Goal: Task Accomplishment & Management: Manage account settings

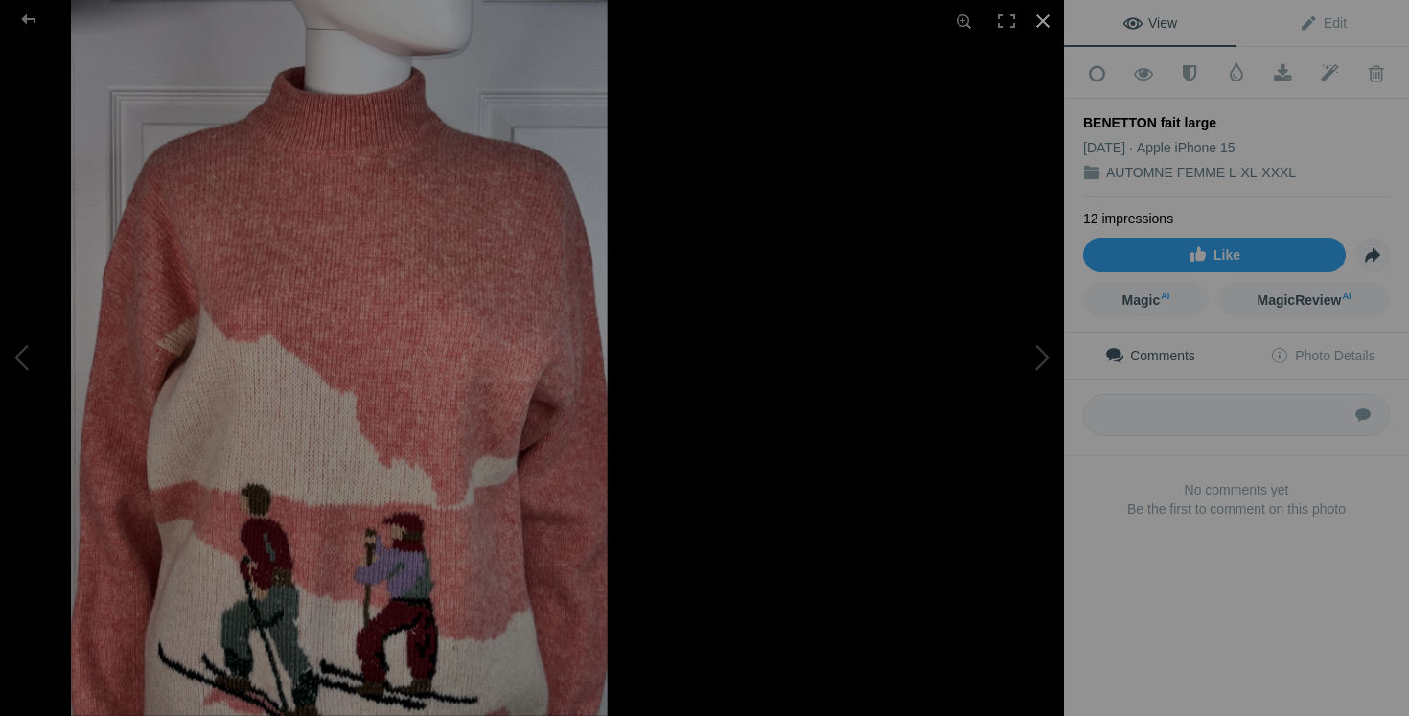
scroll to position [1597, 0]
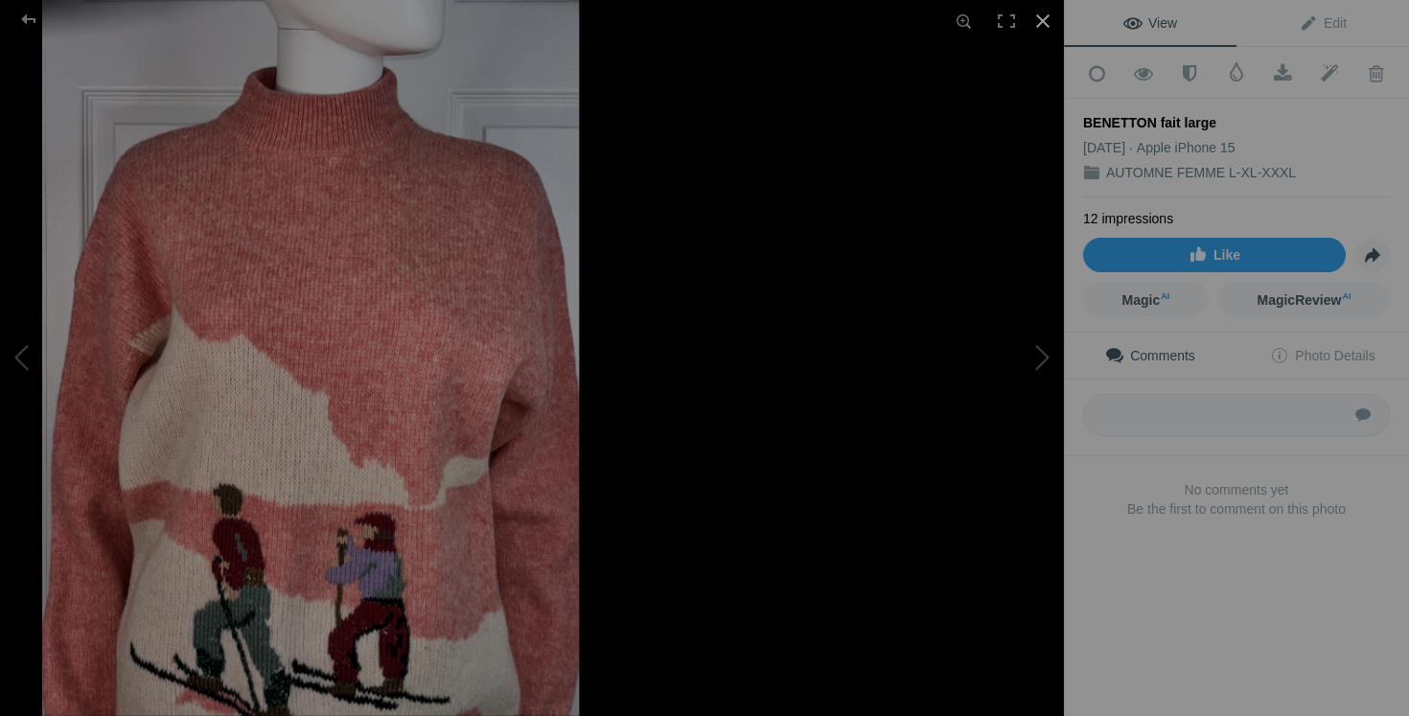
click at [1044, 19] on div at bounding box center [1043, 21] width 42 height 42
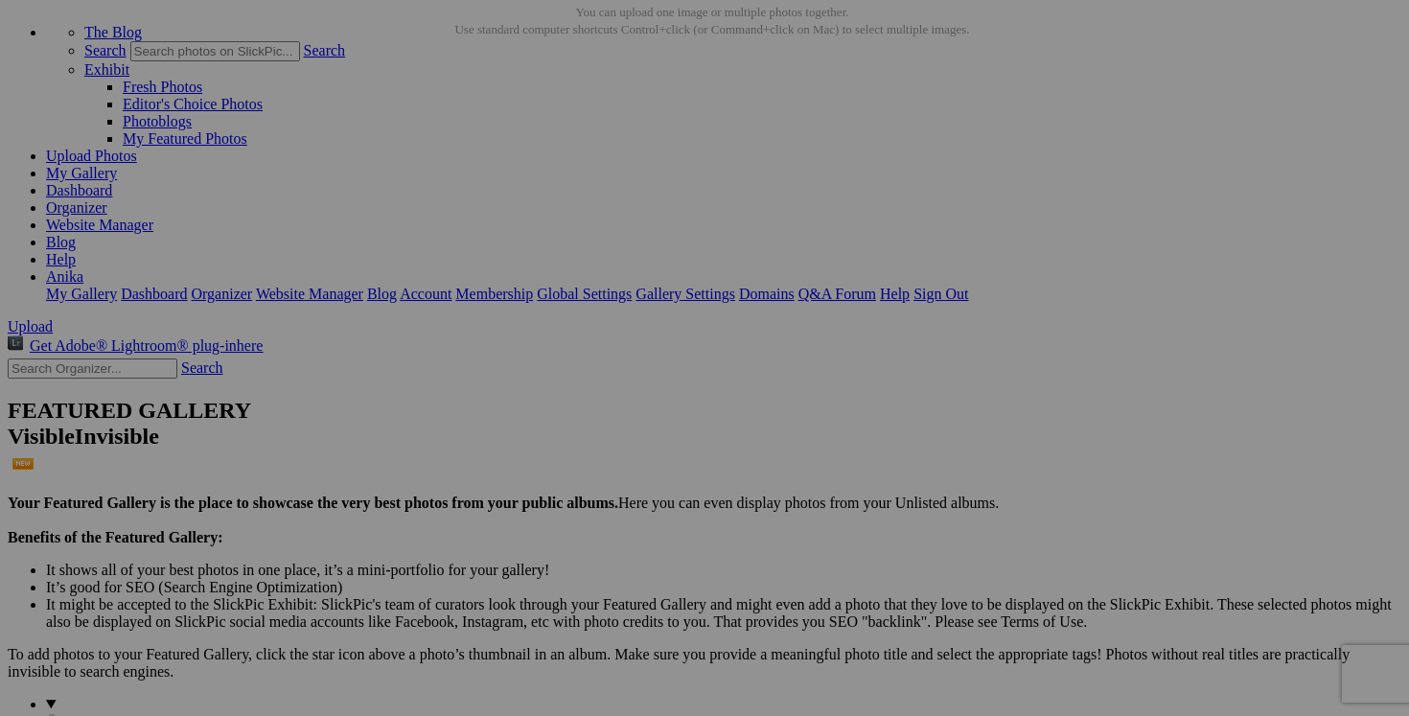
scroll to position [0, 0]
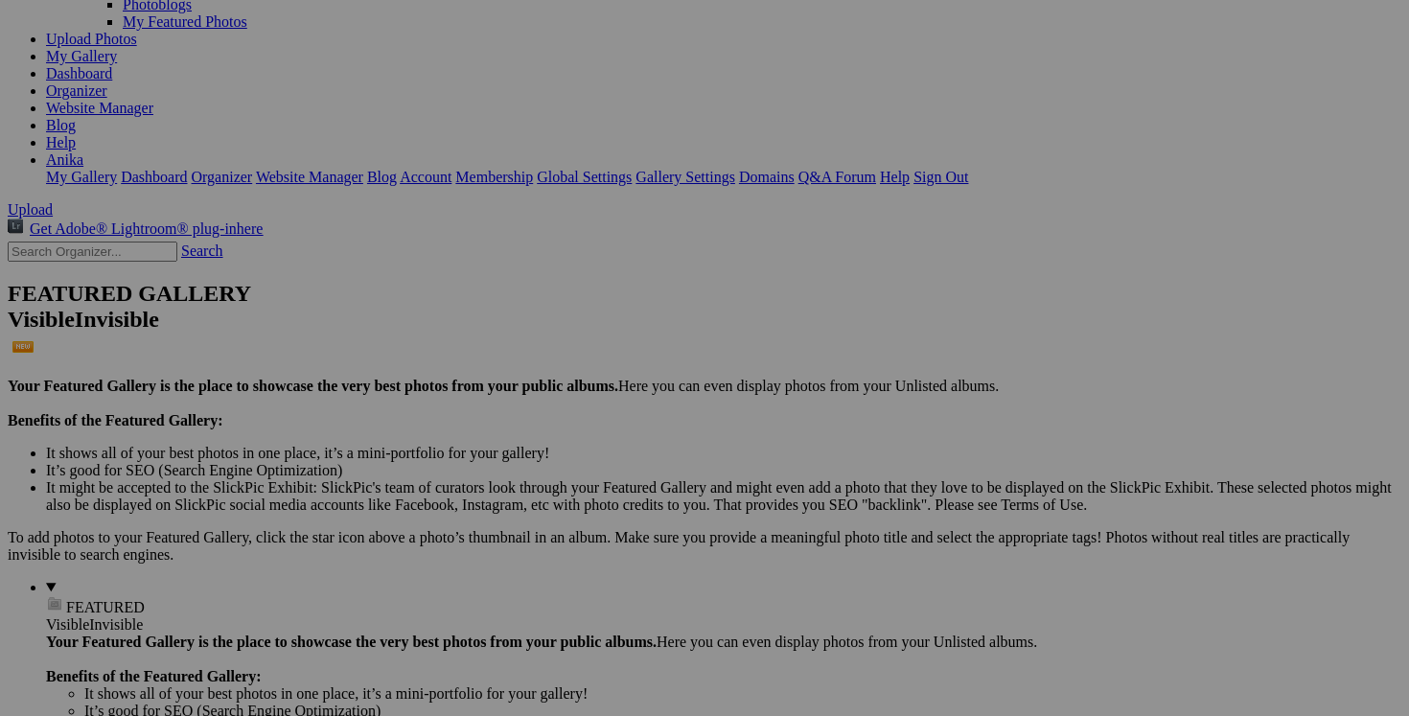
scroll to position [243, 0]
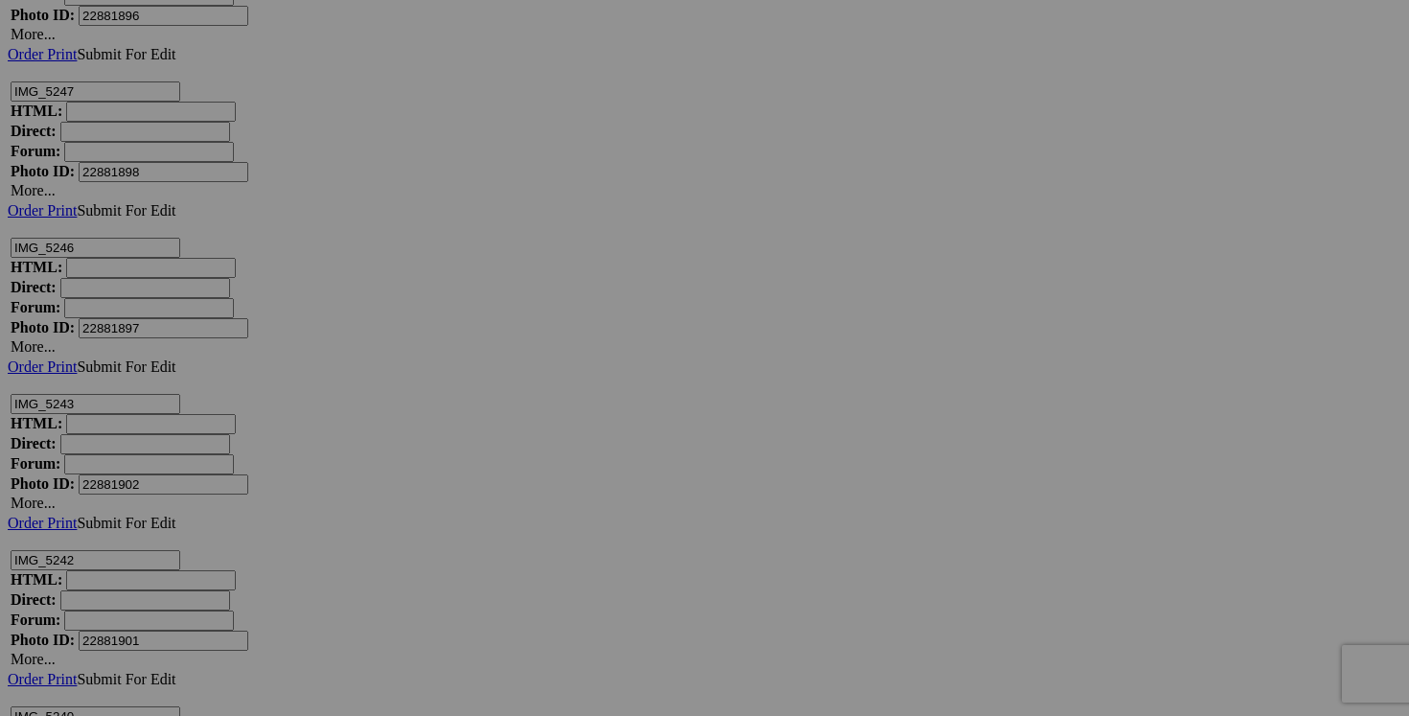
scroll to position [31393, 0]
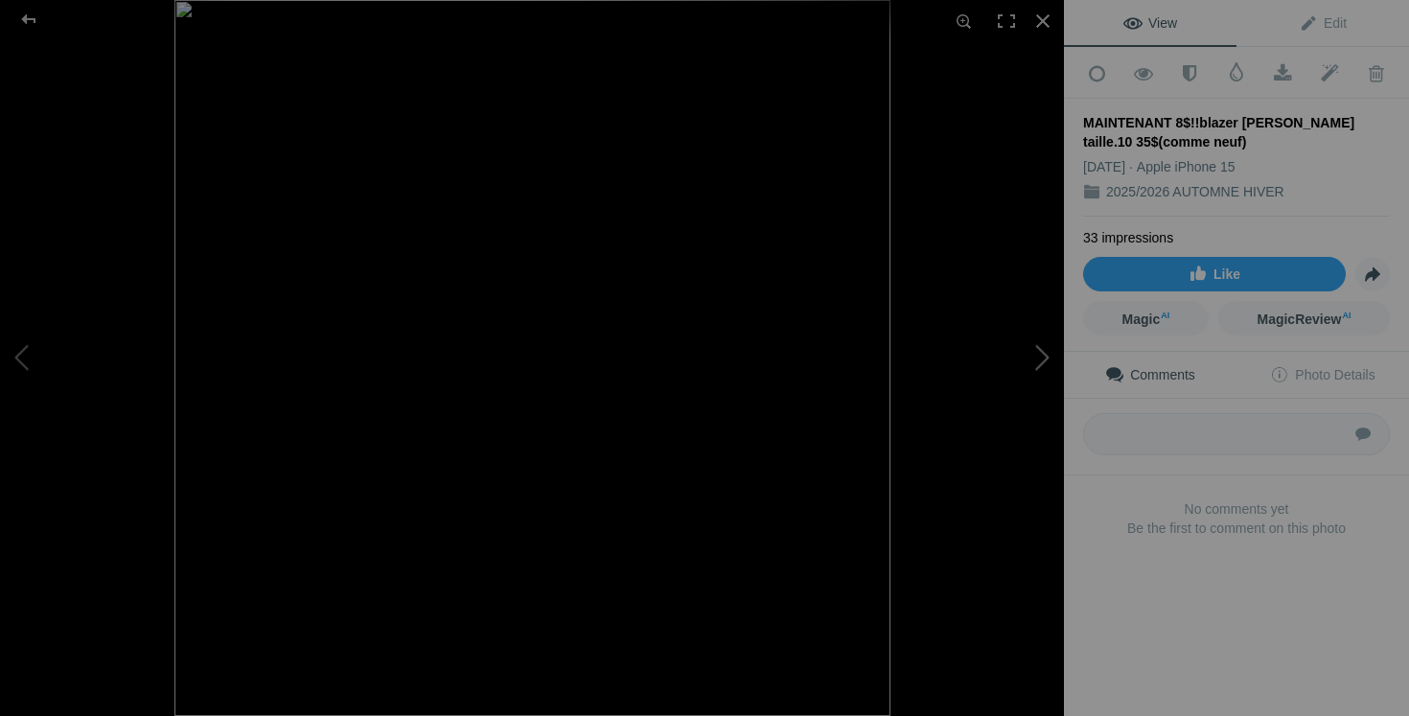
click at [1045, 357] on button at bounding box center [992, 358] width 144 height 258
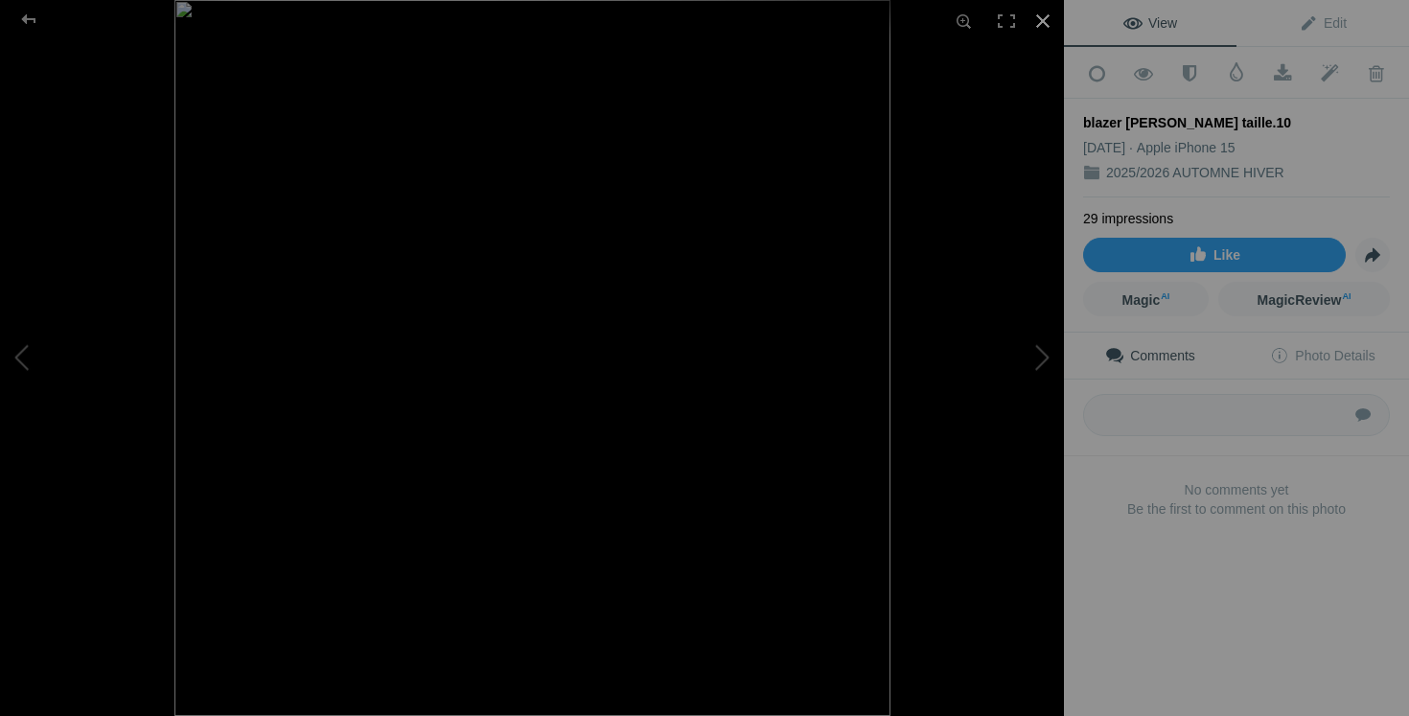
click at [1045, 23] on div at bounding box center [1043, 21] width 42 height 42
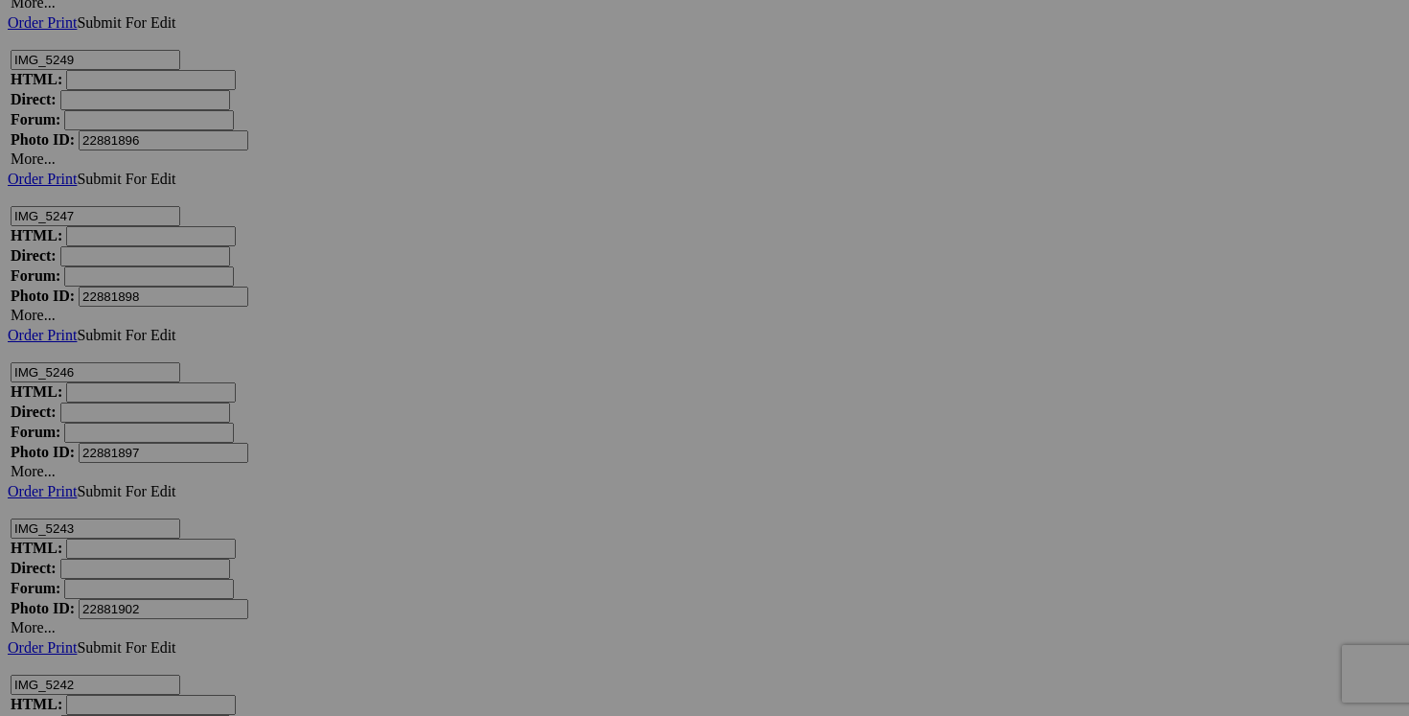
drag, startPoint x: 1064, startPoint y: 650, endPoint x: 949, endPoint y: 646, distance: 115.1
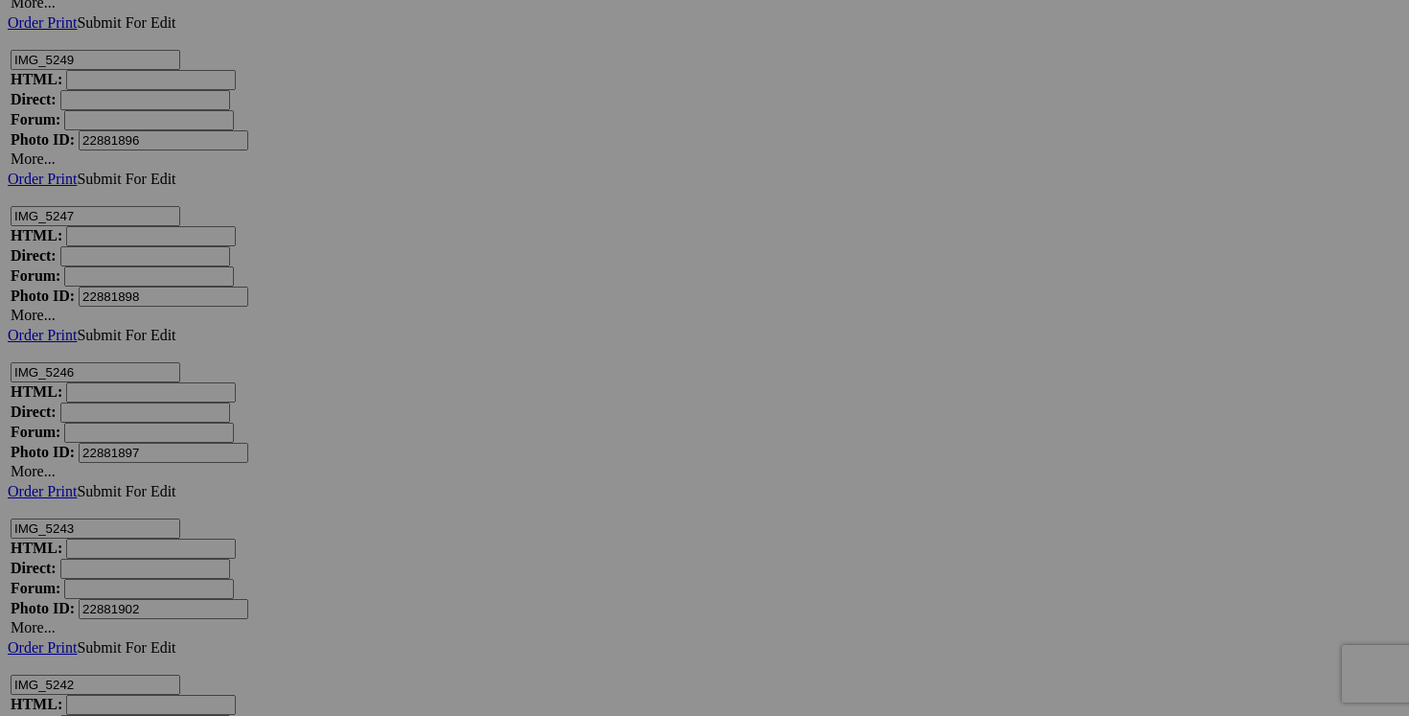
type input "blazer [PERSON_NAME] taille.10 20$(comme neuf)"
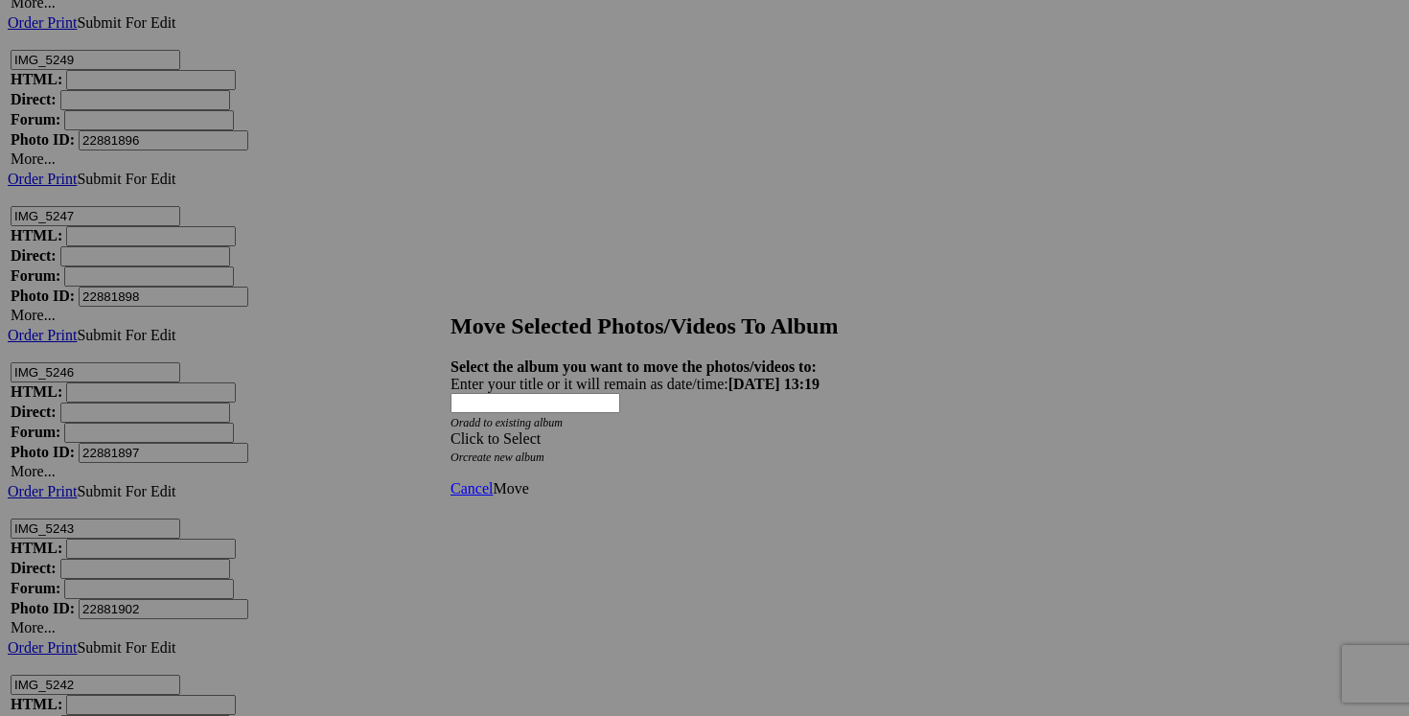
click at [819, 430] on div "Click to Select" at bounding box center [704, 438] width 508 height 17
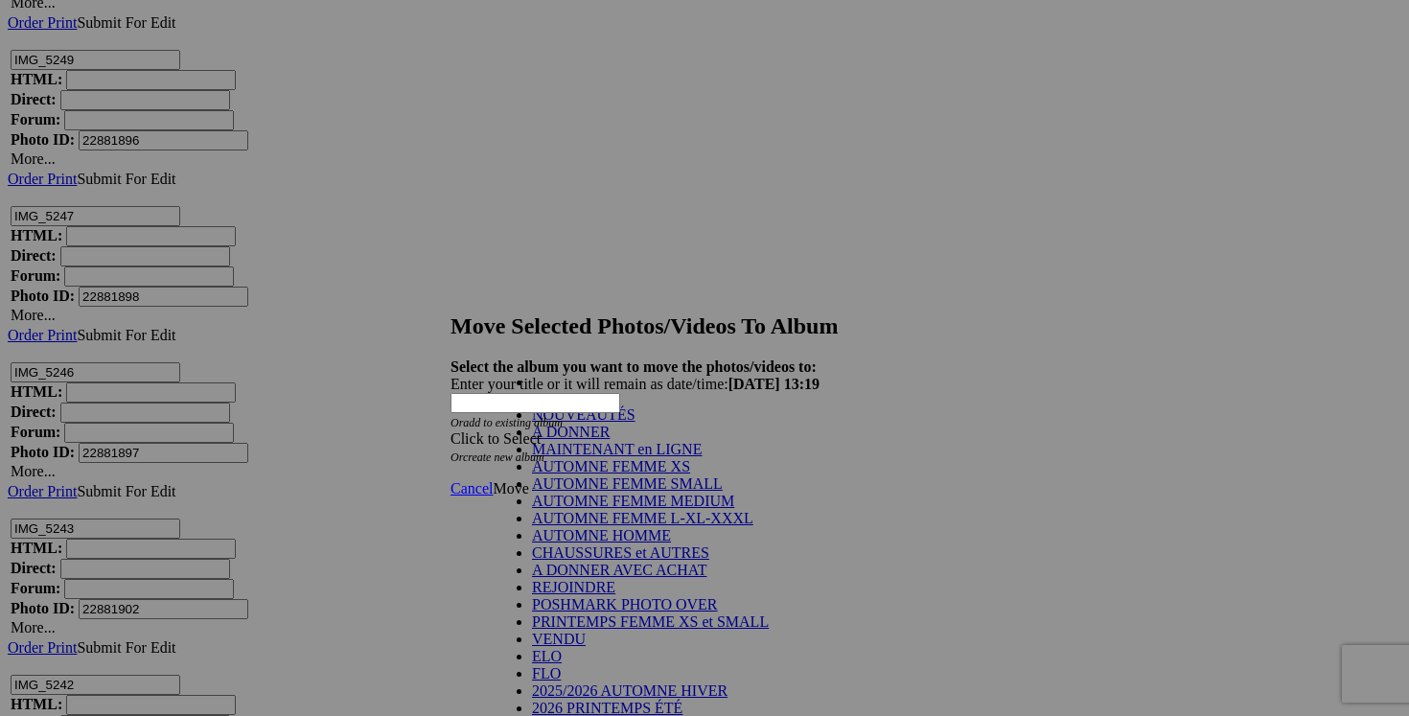
click at [635, 423] on link "NOUVEAUTÉS" at bounding box center [583, 414] width 103 height 16
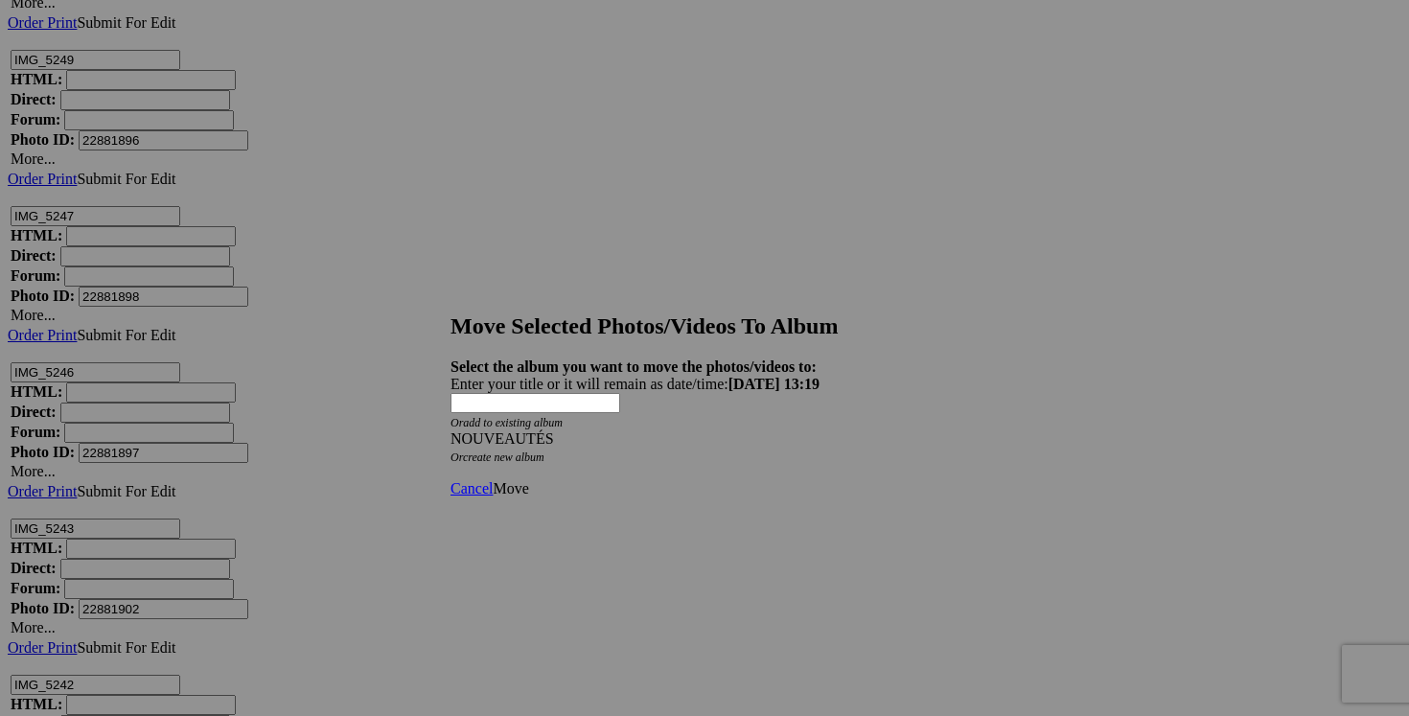
click at [528, 480] on span "Move" at bounding box center [510, 488] width 35 height 16
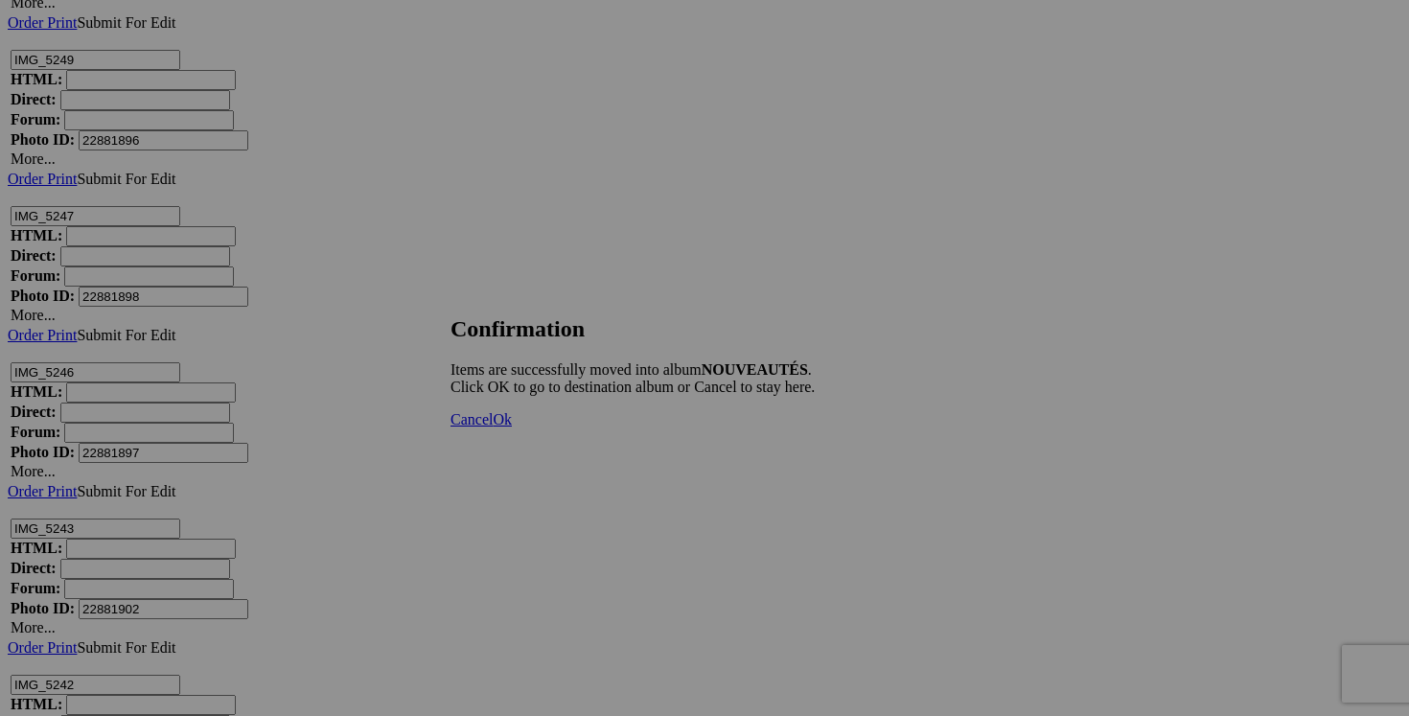
click at [493, 427] on span "Cancel" at bounding box center [471, 419] width 42 height 16
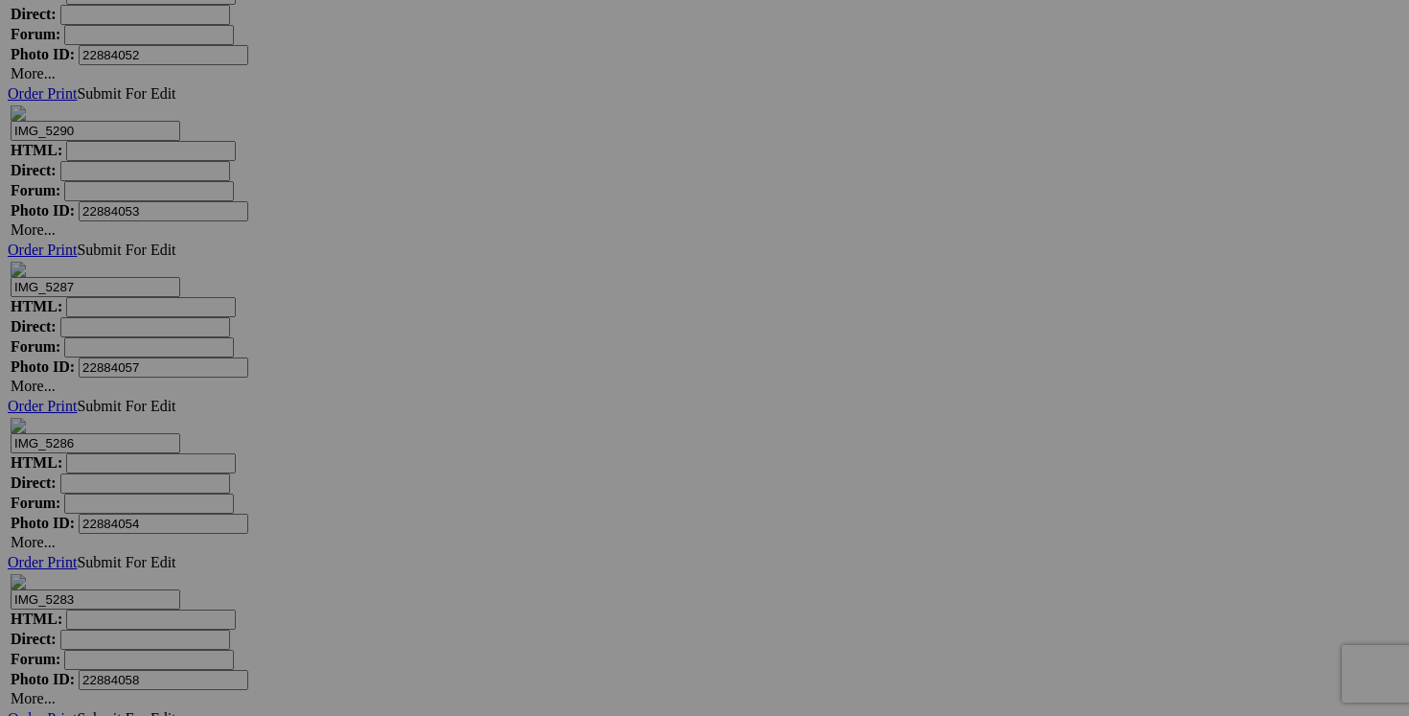
scroll to position [26299, 0]
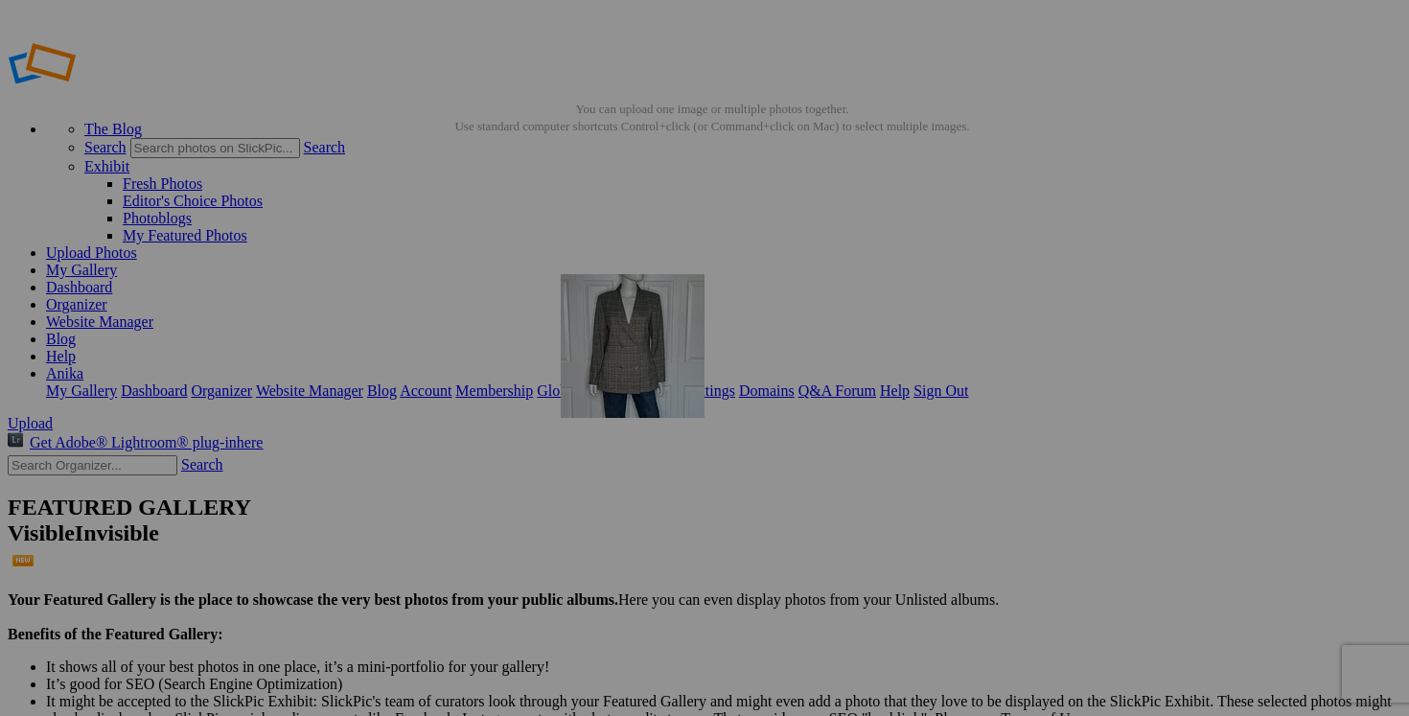
drag, startPoint x: 703, startPoint y: 250, endPoint x: 1022, endPoint y: 489, distance: 397.7
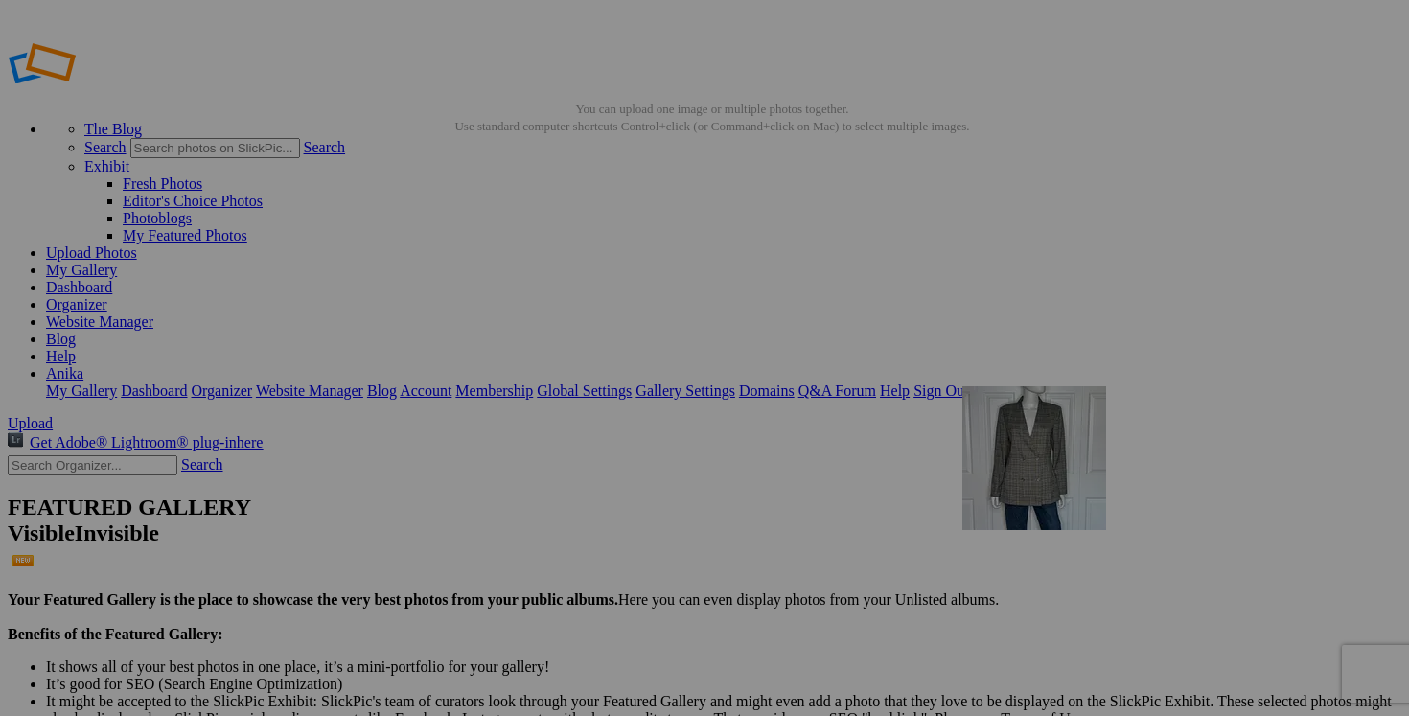
drag, startPoint x: 1022, startPoint y: 489, endPoint x: 1236, endPoint y: 521, distance: 217.1
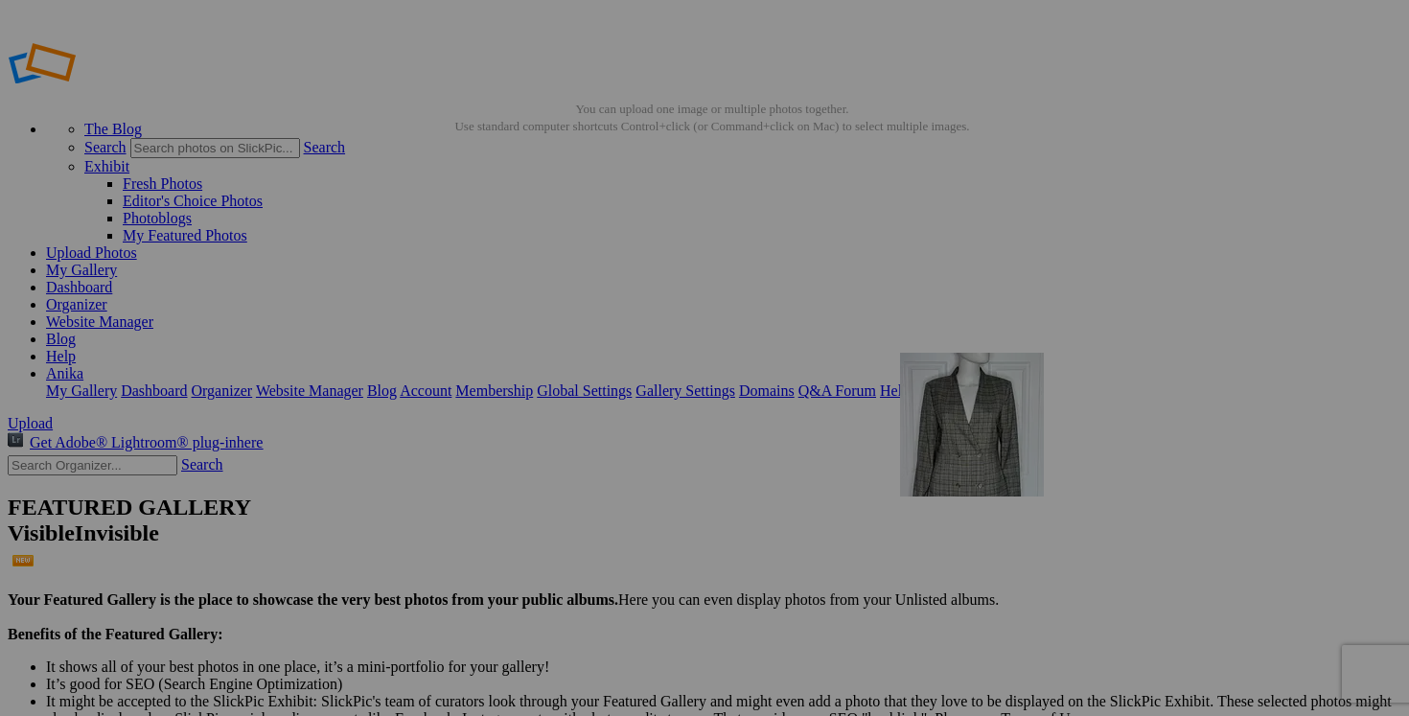
drag, startPoint x: 540, startPoint y: 256, endPoint x: 1176, endPoint y: 491, distance: 677.3
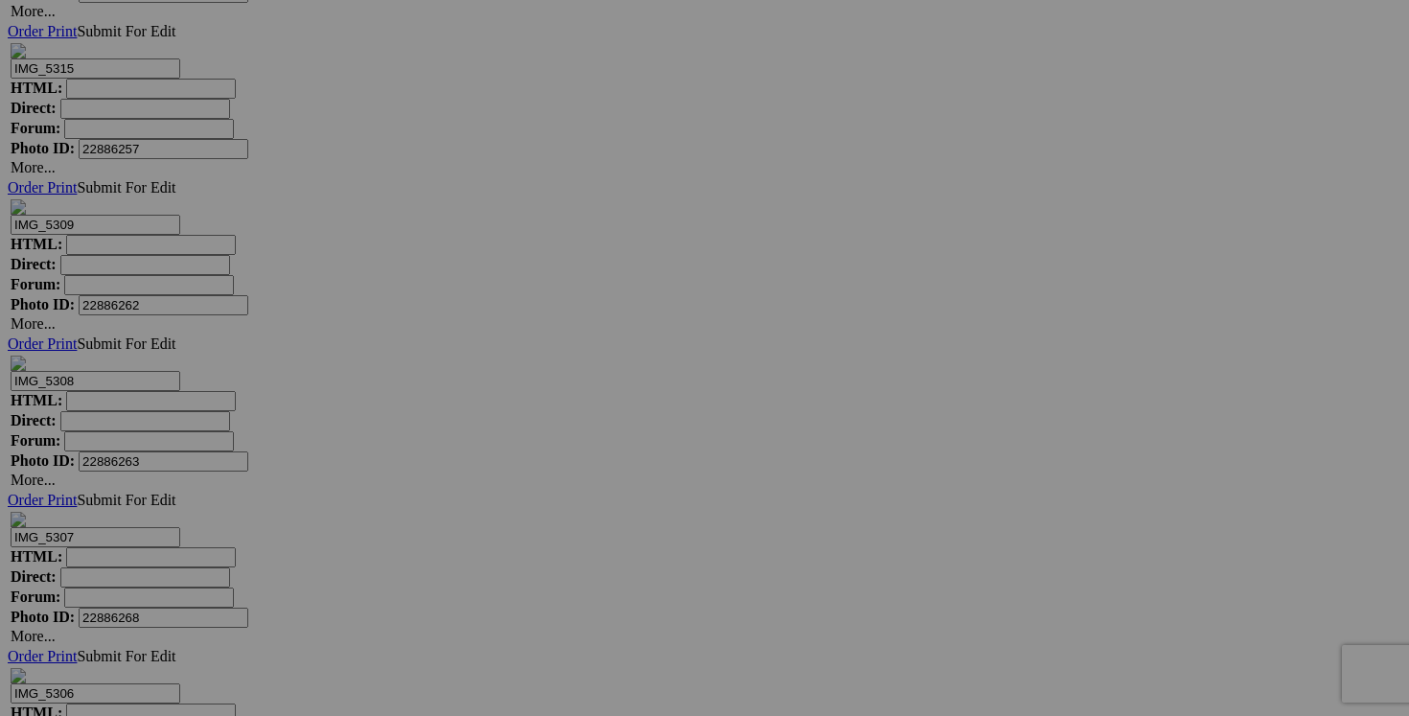
scroll to position [23958, 0]
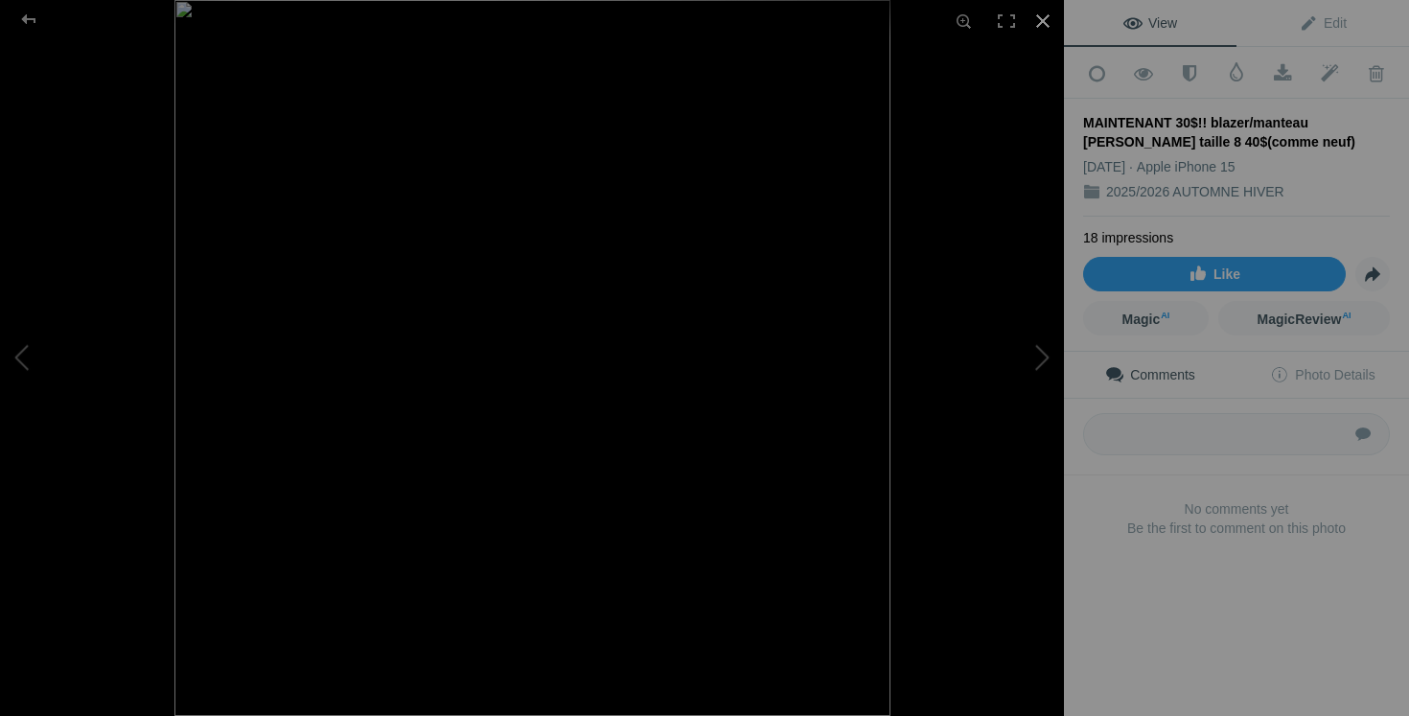
click at [1043, 15] on div at bounding box center [1043, 21] width 42 height 42
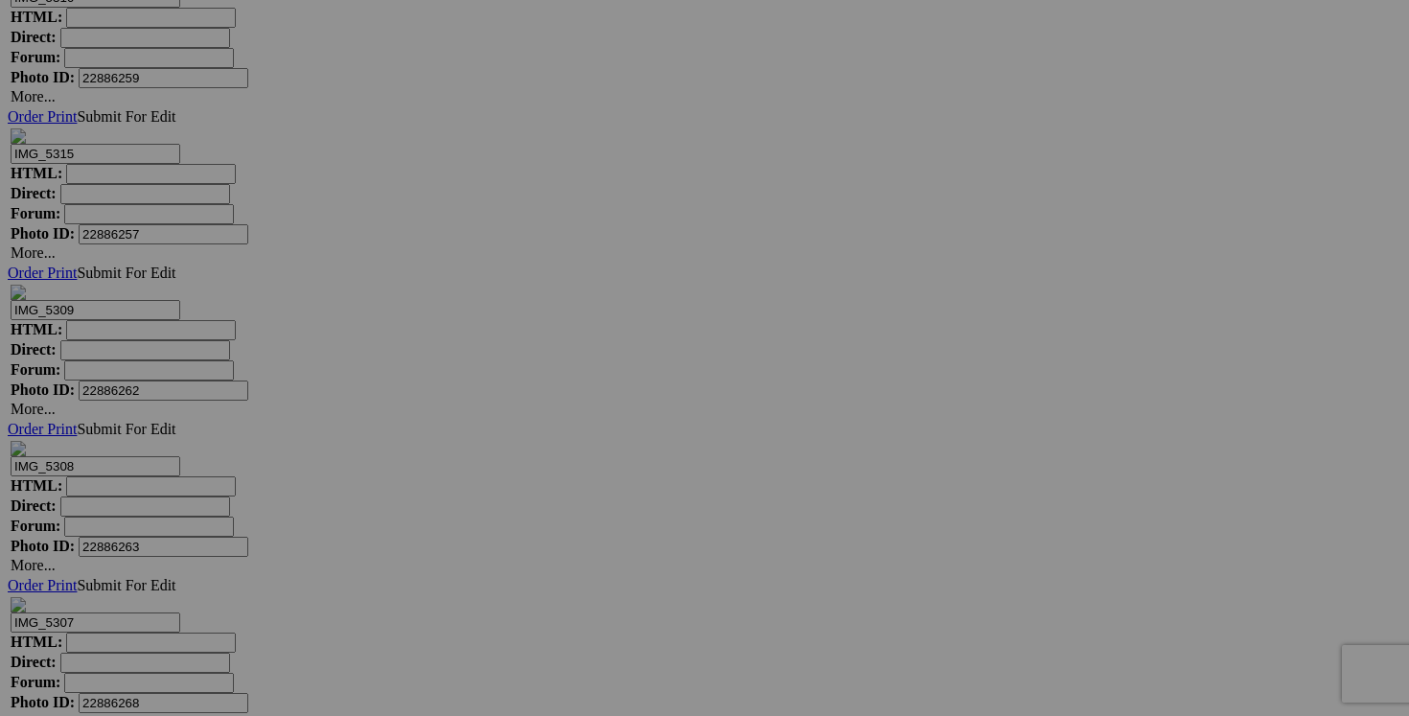
drag, startPoint x: 1071, startPoint y: 541, endPoint x: 969, endPoint y: 534, distance: 102.8
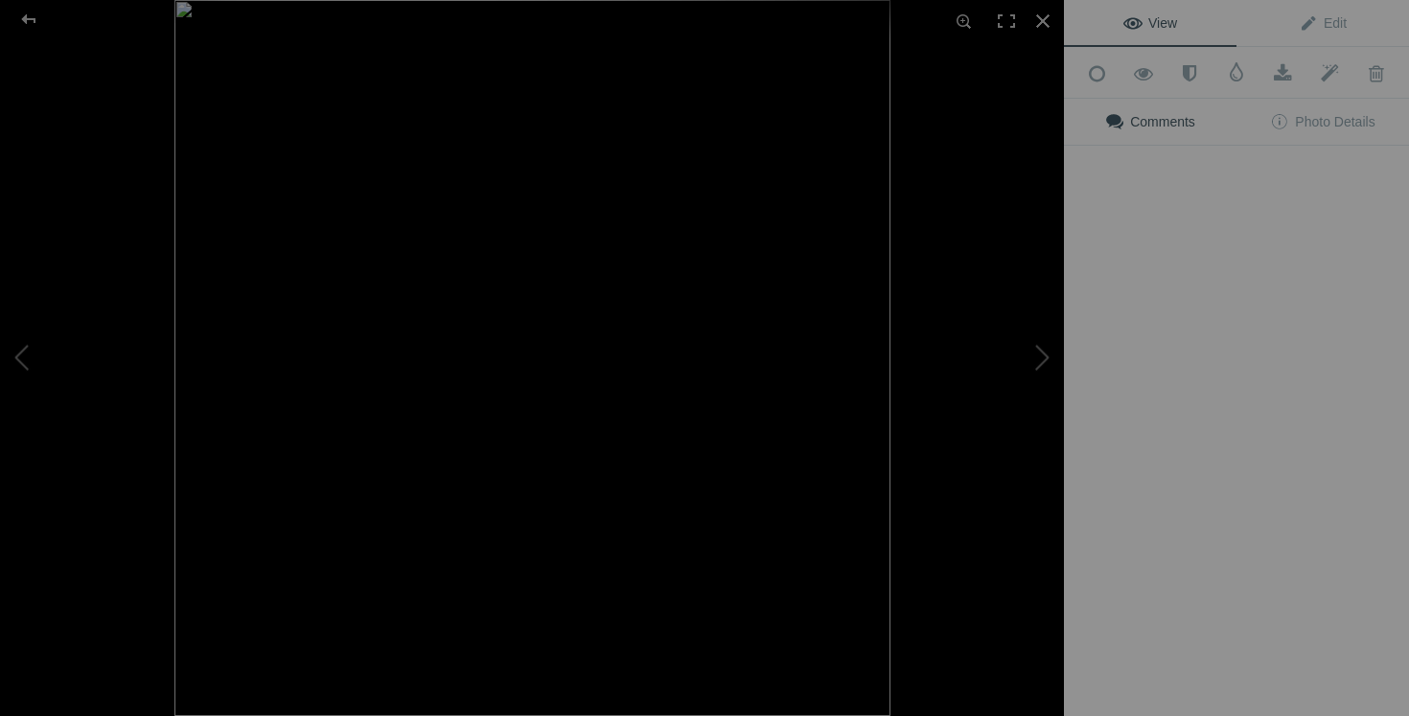
type input "blazer/manteau MASSIMO DUTTI taille 8 40$(comme neuf)"
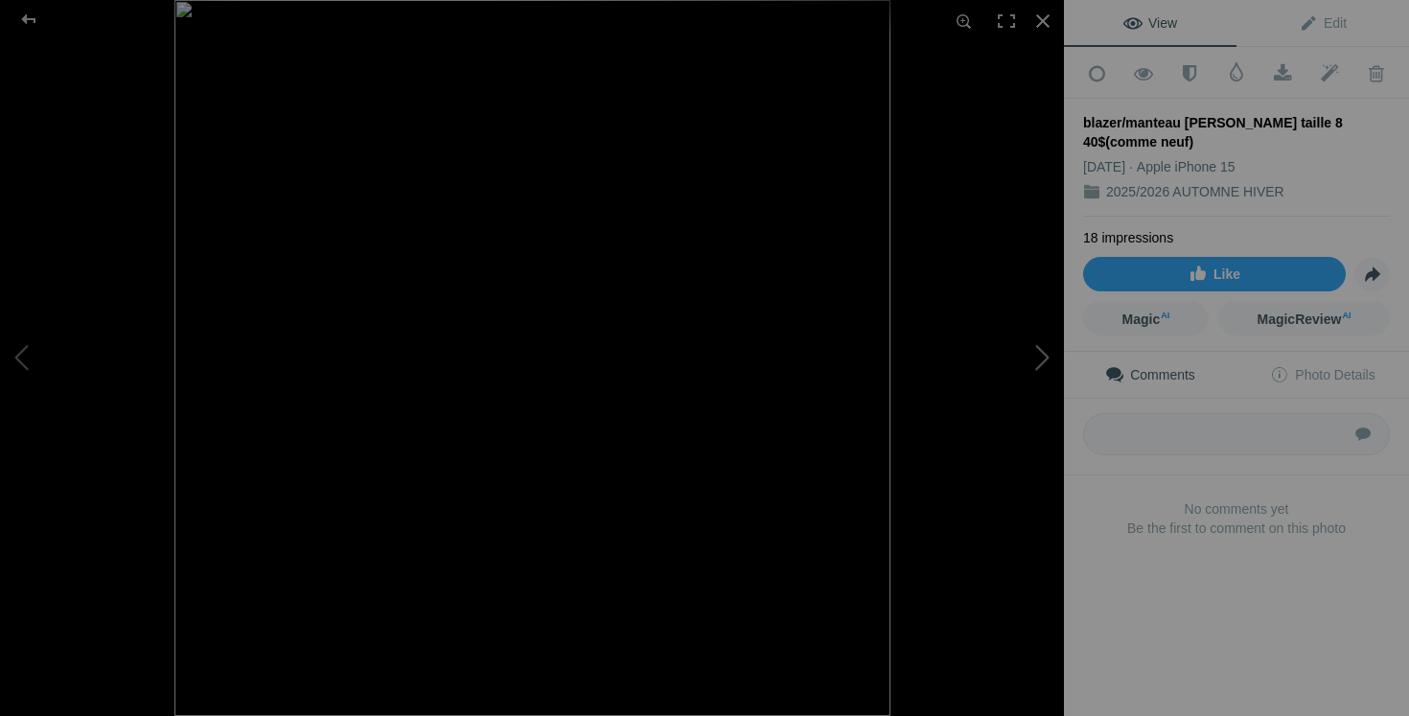
click at [1029, 340] on button at bounding box center [992, 358] width 144 height 258
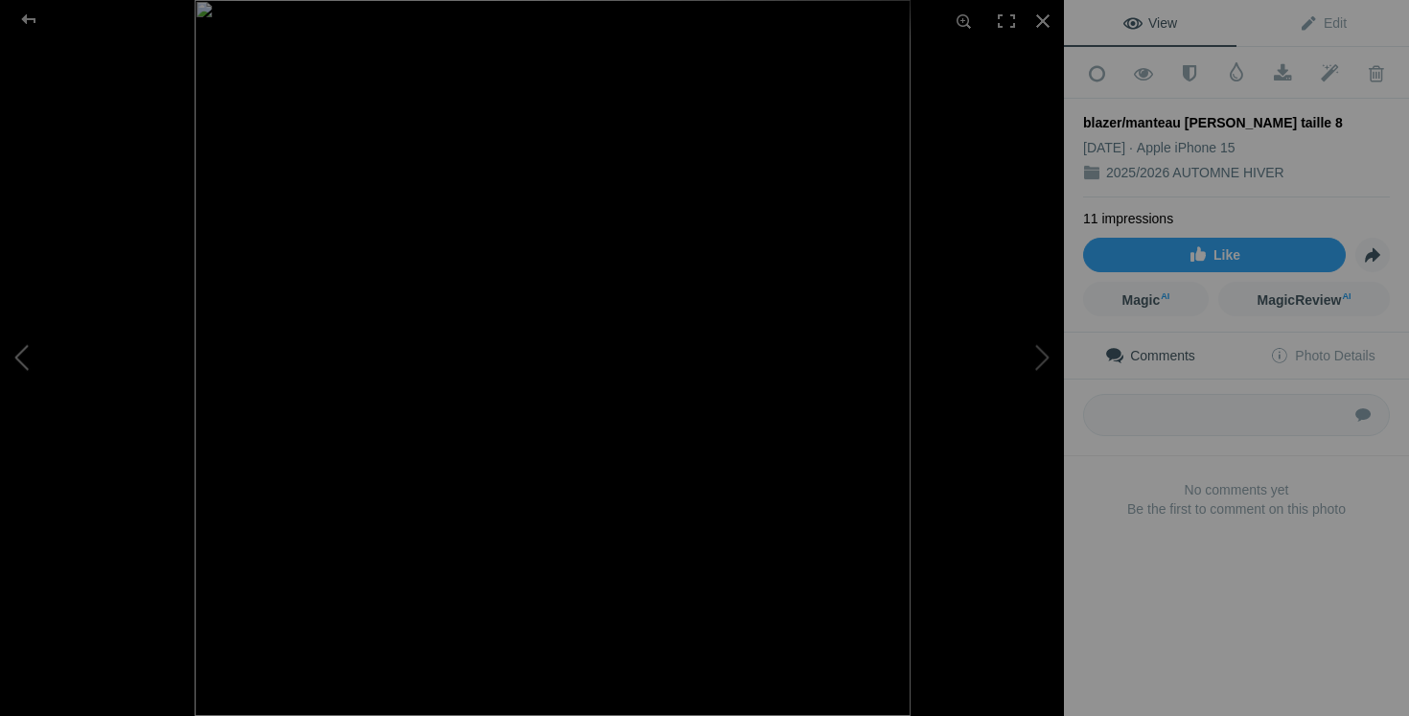
click at [64, 349] on button at bounding box center [72, 358] width 144 height 258
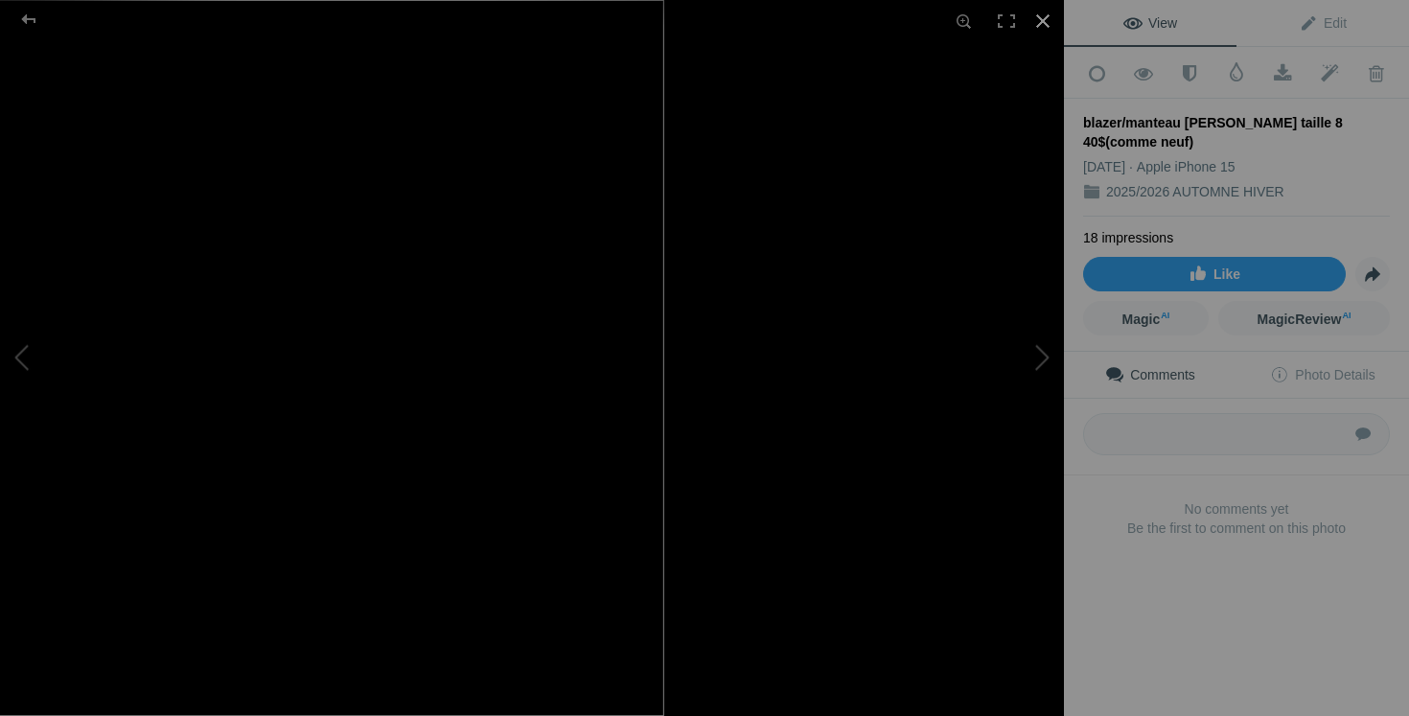
click at [1038, 19] on div at bounding box center [1043, 21] width 42 height 42
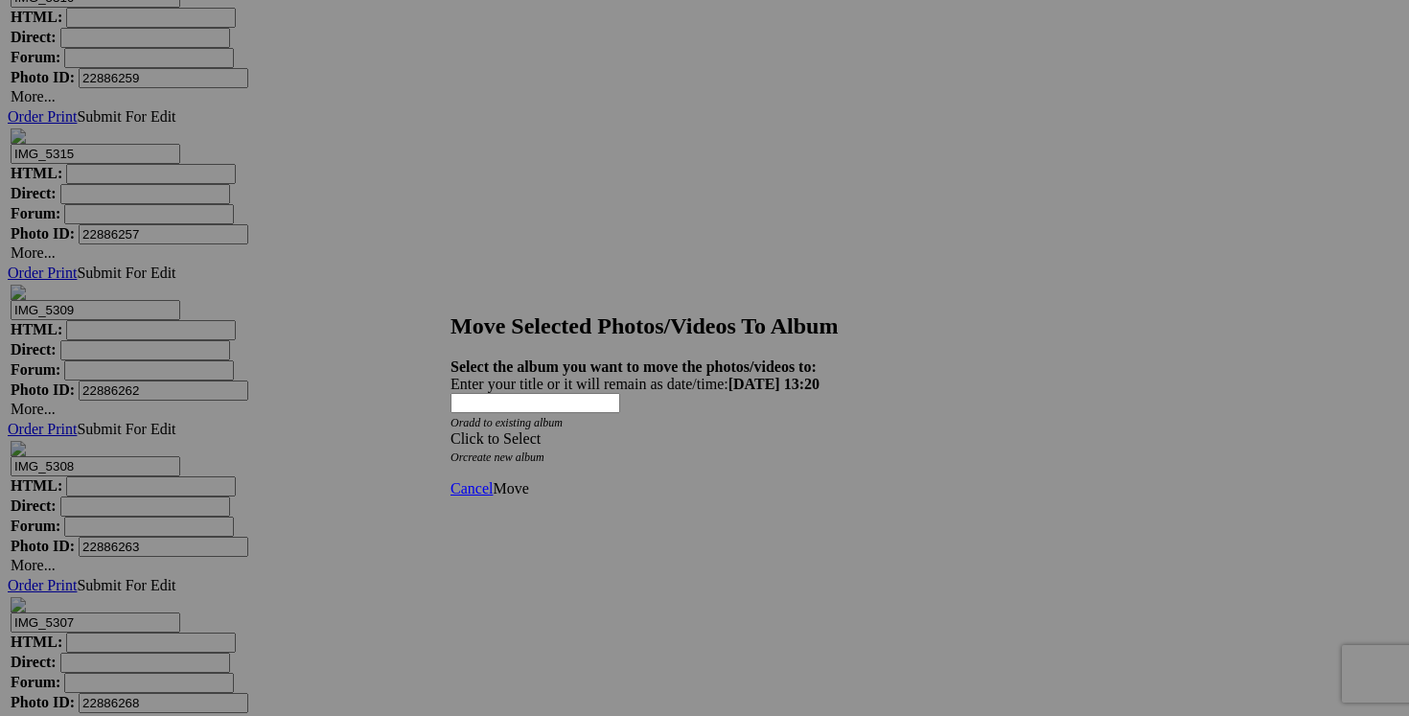
click at [450, 430] on span at bounding box center [450, 438] width 0 height 16
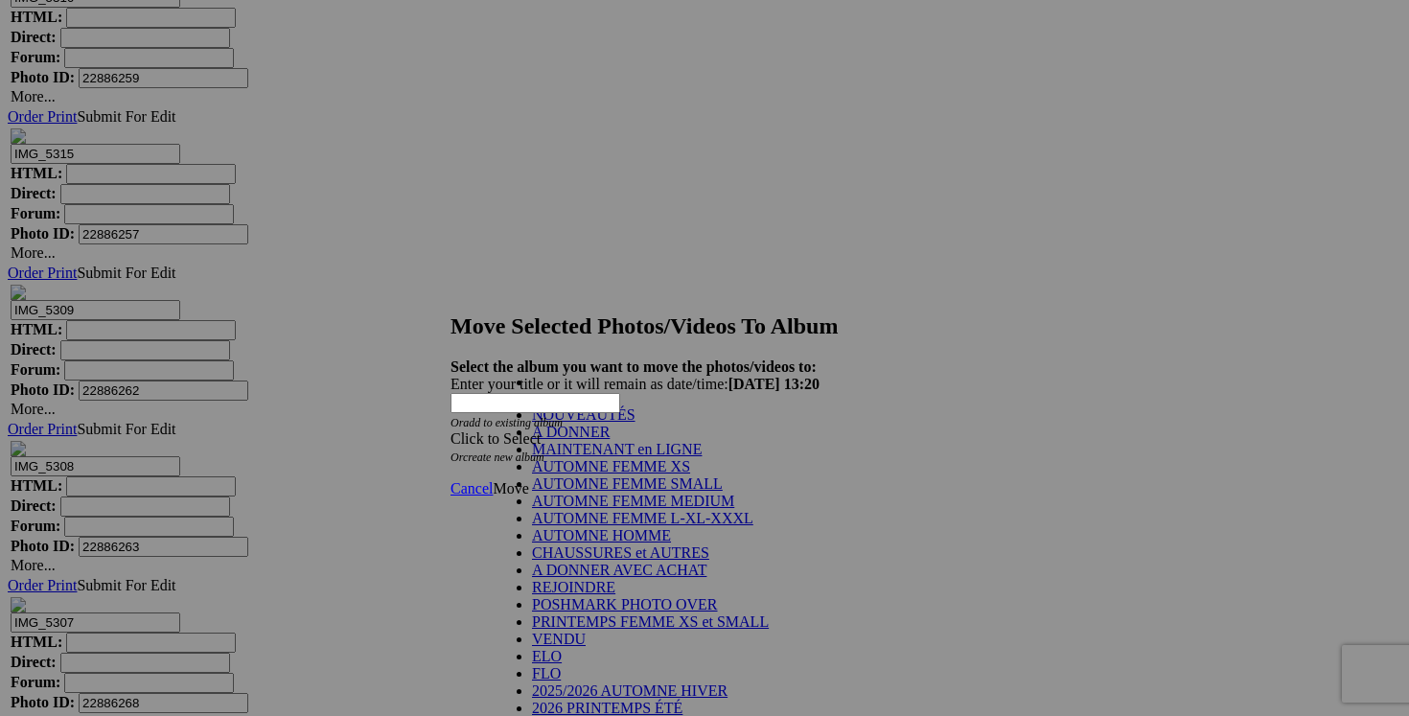
click at [635, 423] on link "NOUVEAUTÉS" at bounding box center [583, 414] width 103 height 16
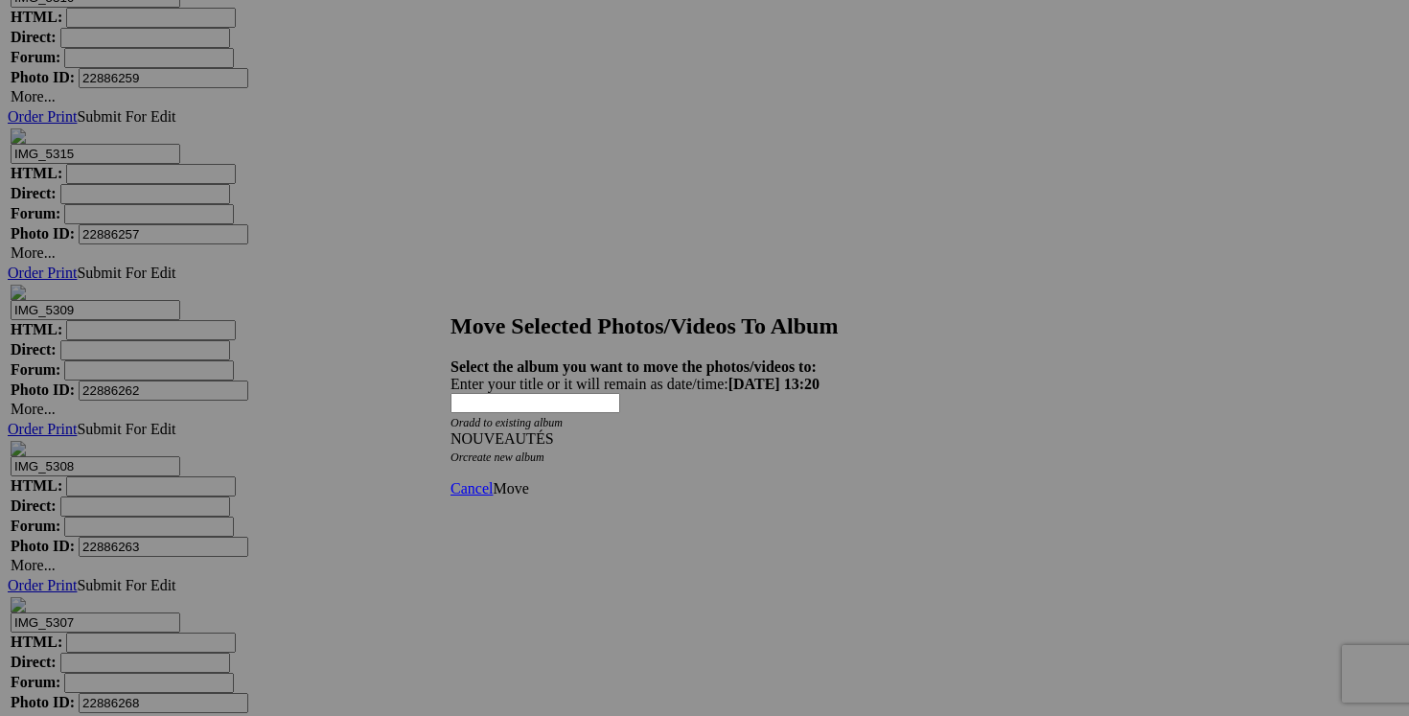
click at [528, 480] on span "Move" at bounding box center [510, 488] width 35 height 16
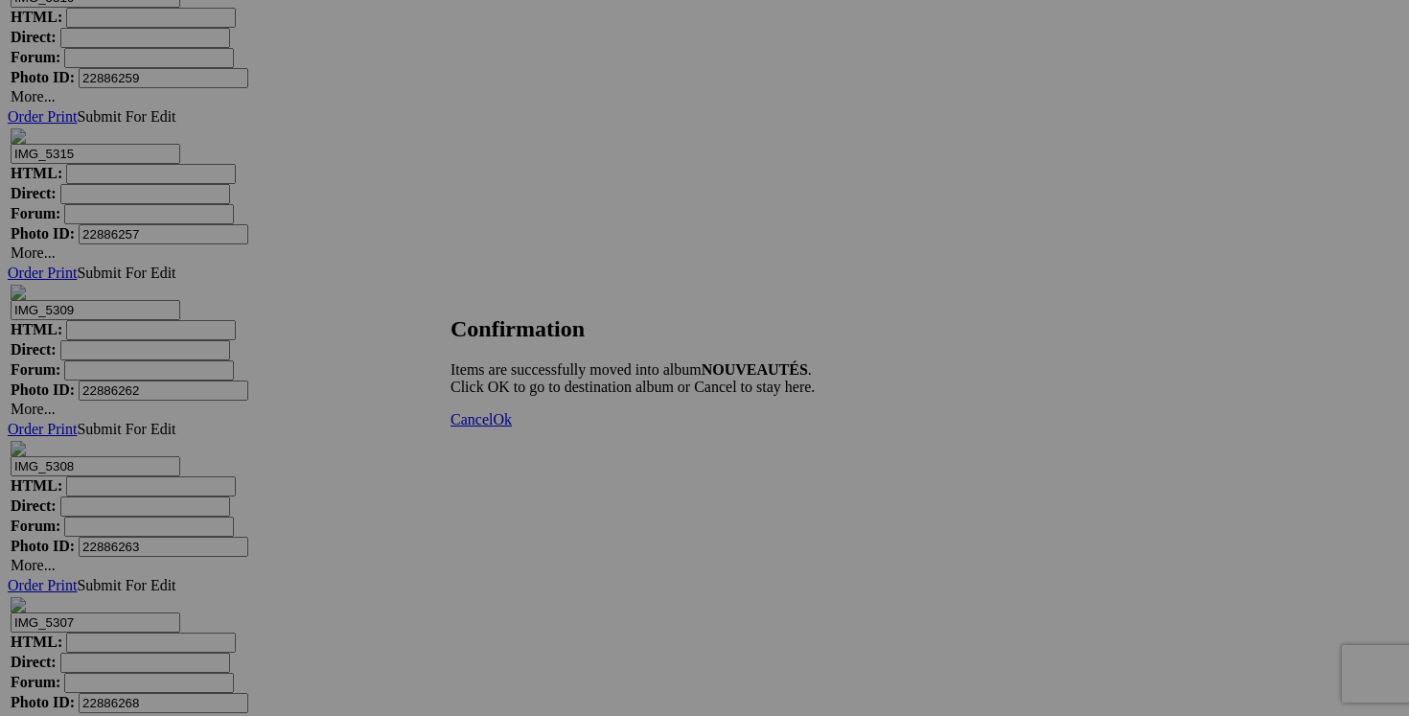
click at [493, 427] on link "Cancel" at bounding box center [471, 419] width 42 height 16
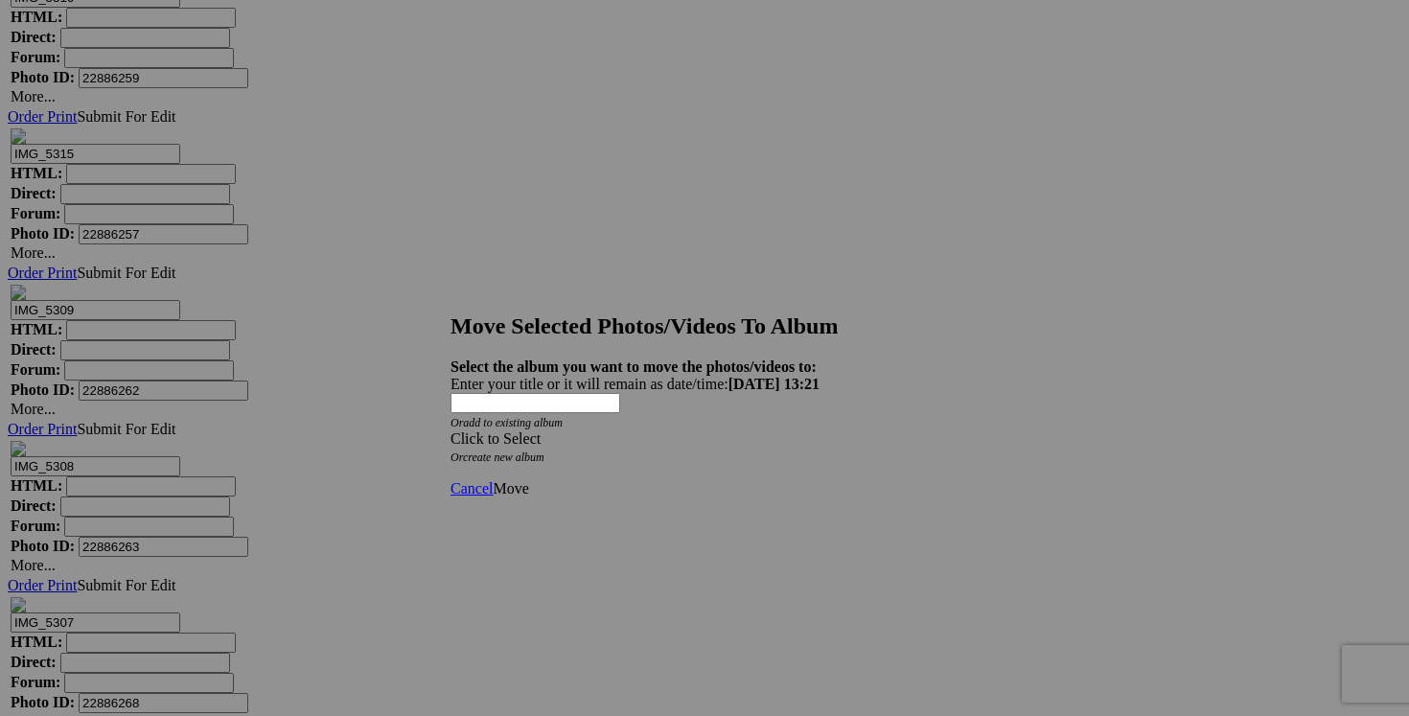
click at [450, 430] on span at bounding box center [450, 438] width 0 height 16
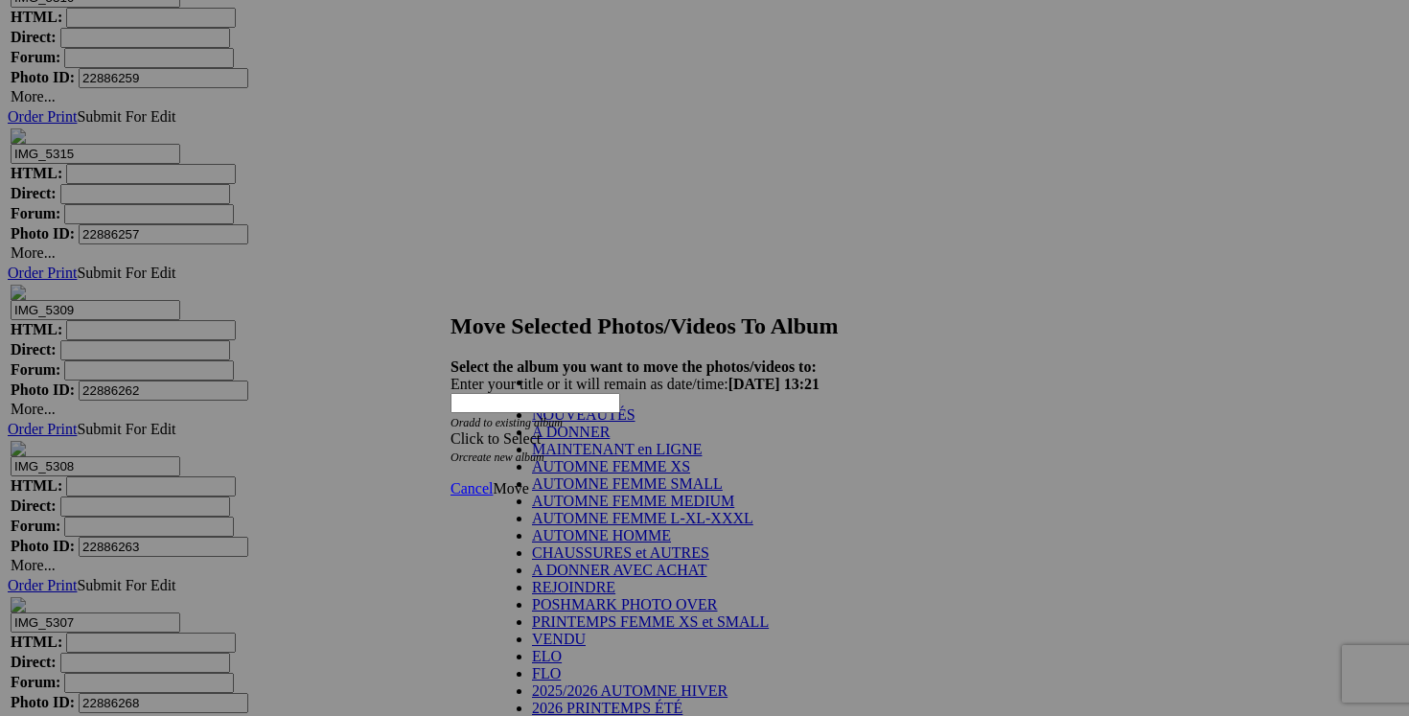
click at [635, 422] on link "NOUVEAUTÉS" at bounding box center [583, 414] width 103 height 16
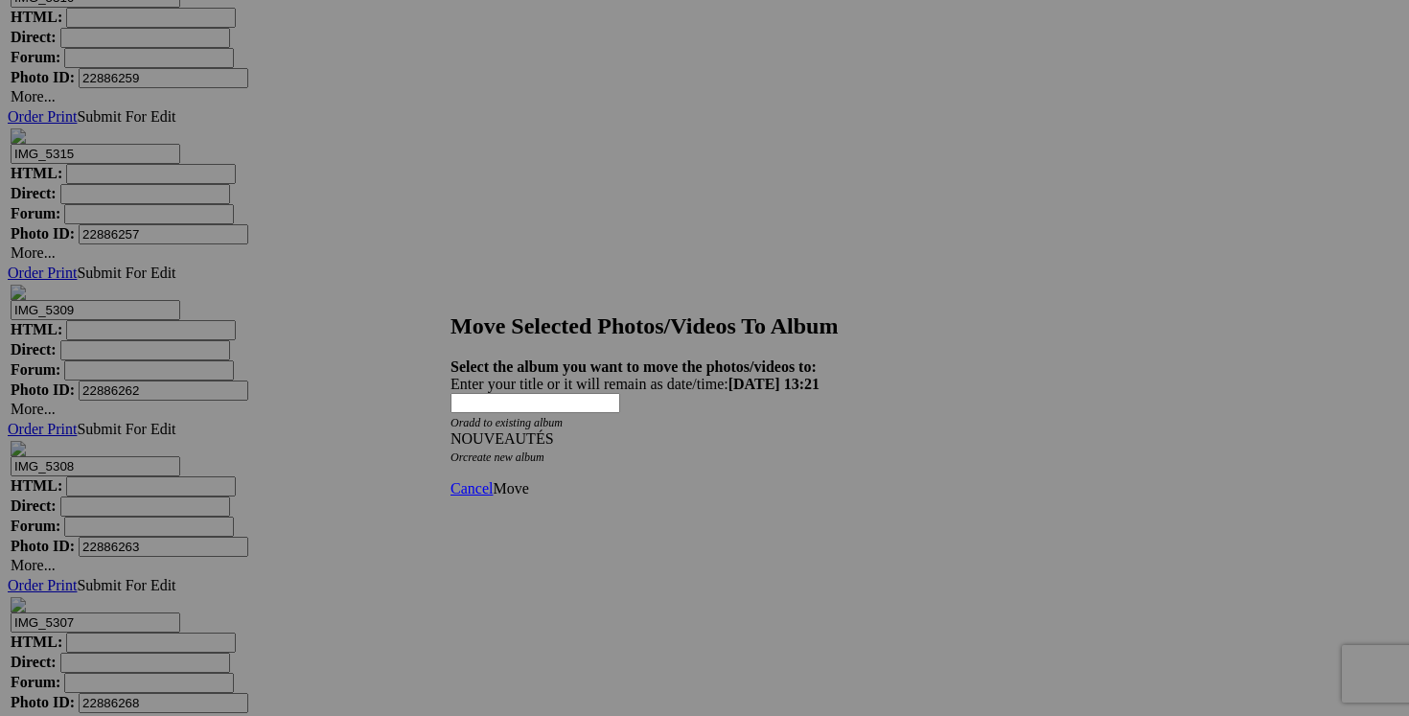
click at [528, 480] on span "Move" at bounding box center [510, 488] width 35 height 16
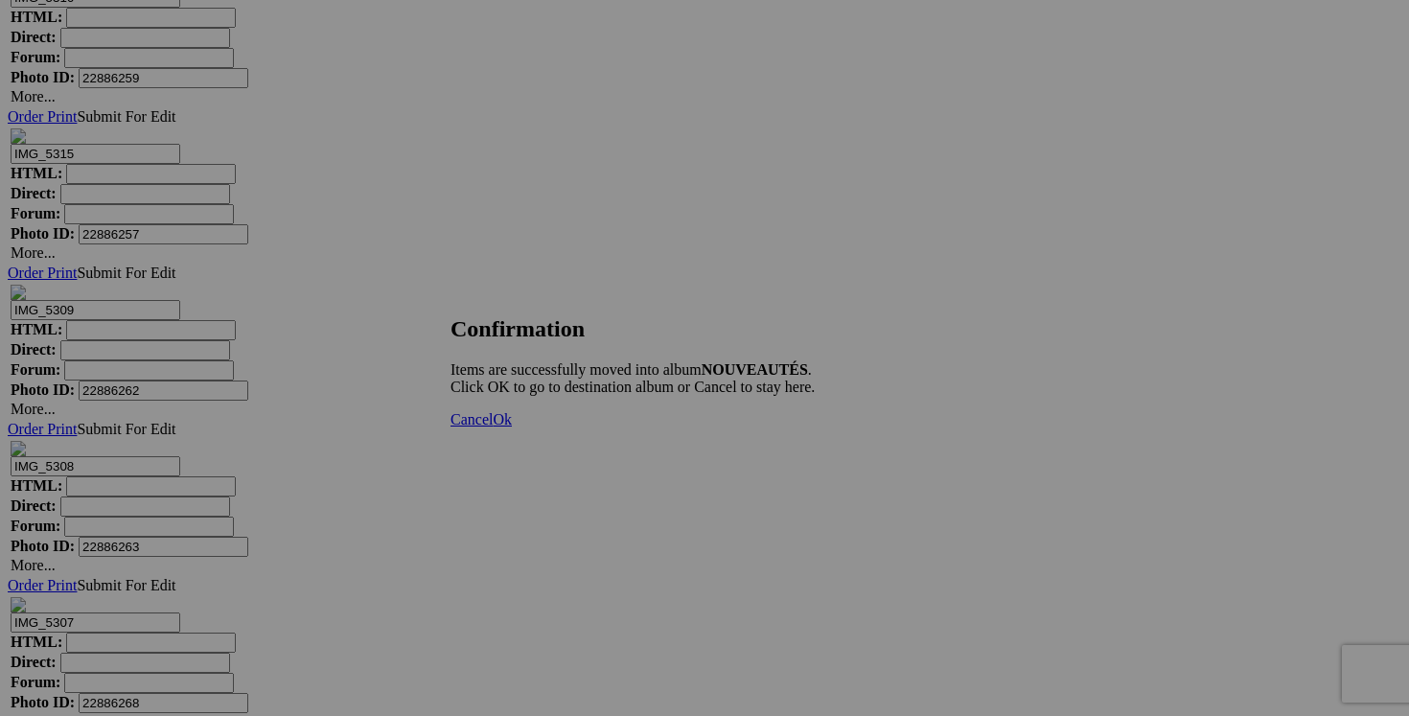
click at [493, 427] on span "Cancel" at bounding box center [471, 419] width 42 height 16
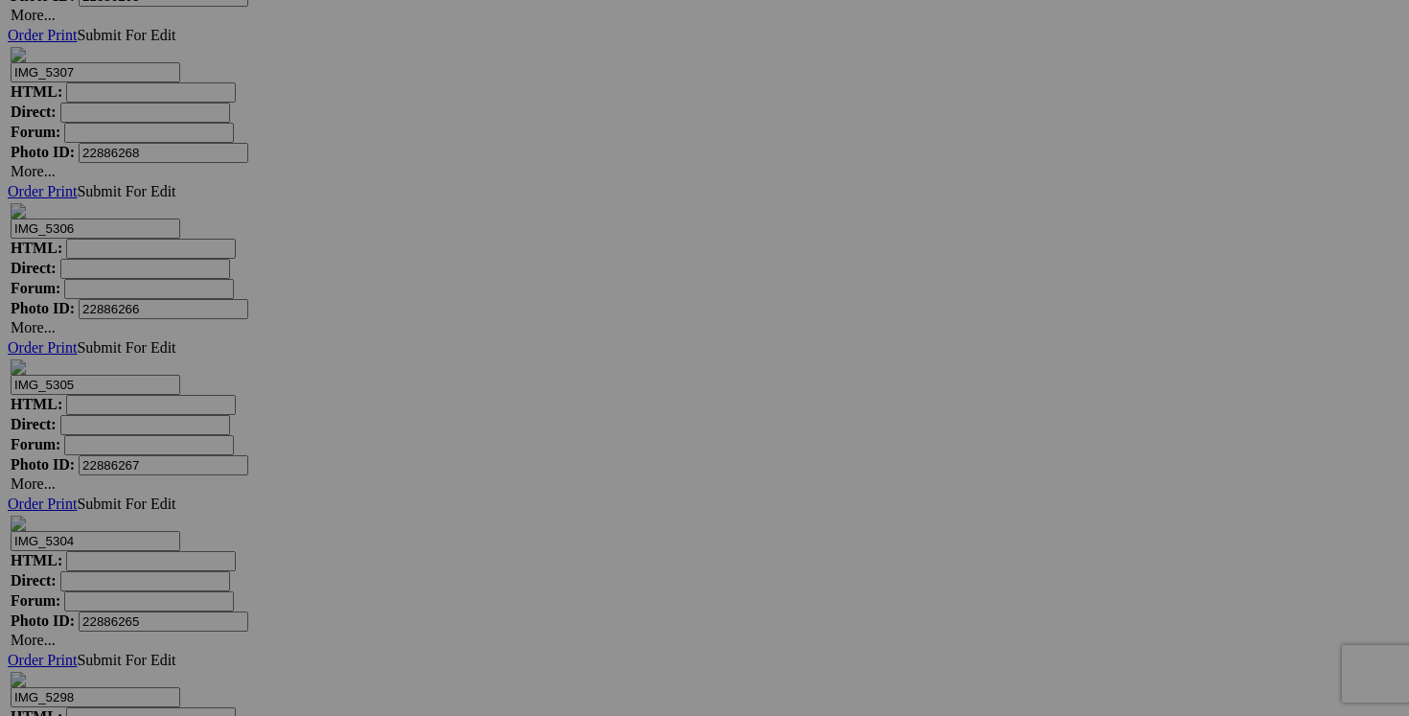
scroll to position [24562, 0]
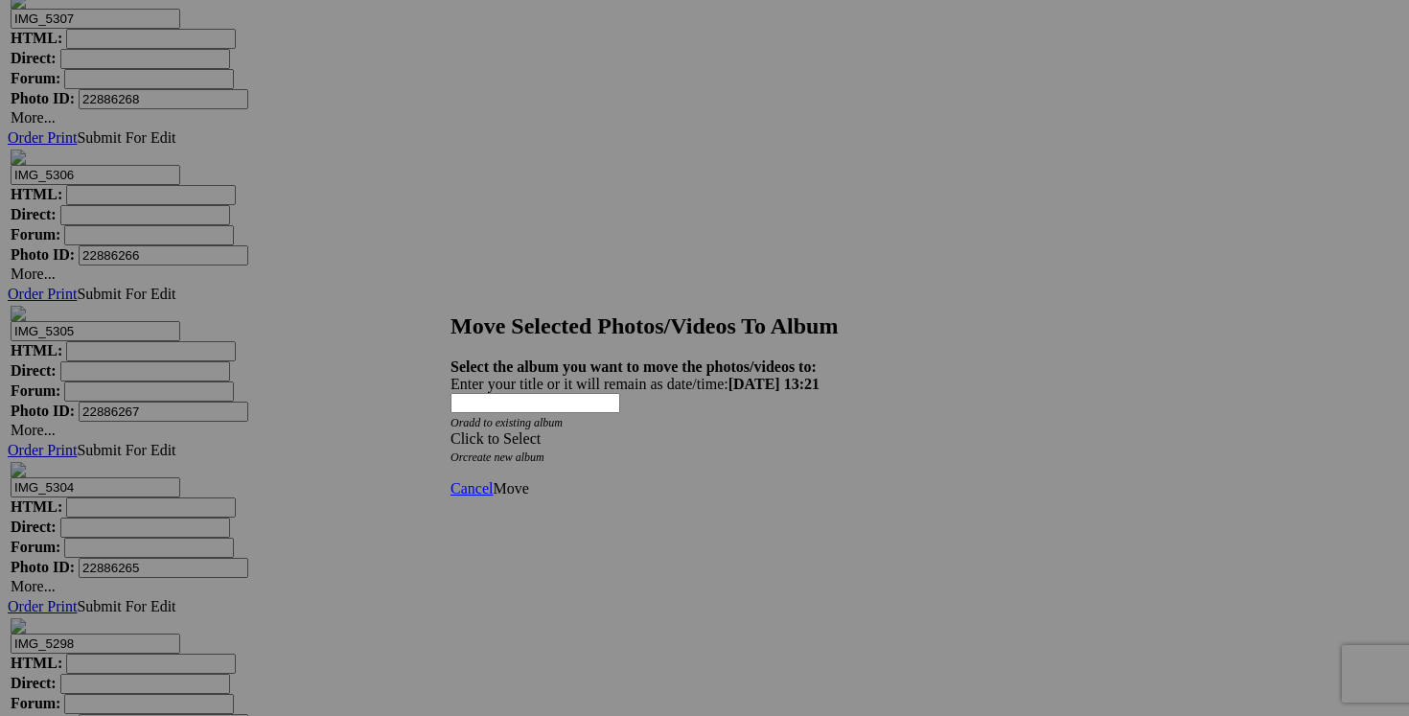
click at [450, 430] on span at bounding box center [450, 438] width 0 height 16
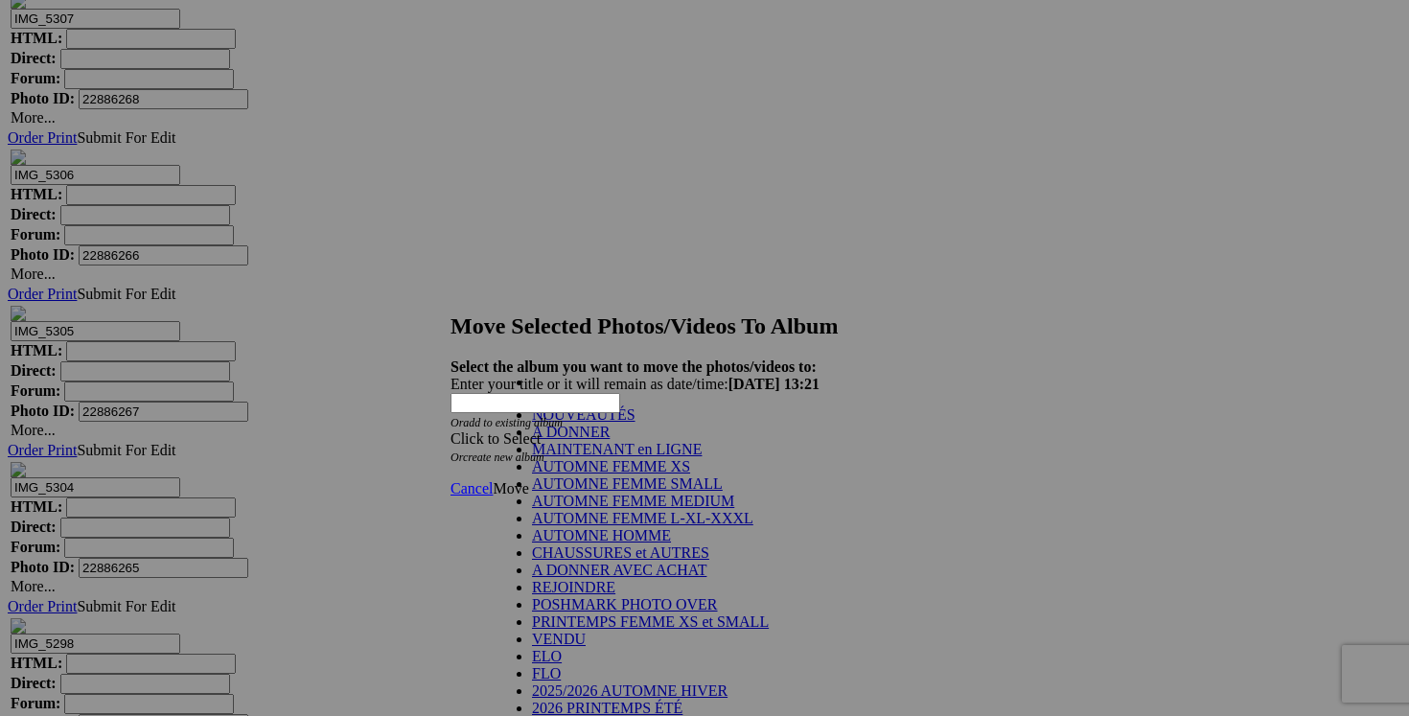
click at [635, 423] on link "NOUVEAUTÉS" at bounding box center [583, 414] width 103 height 16
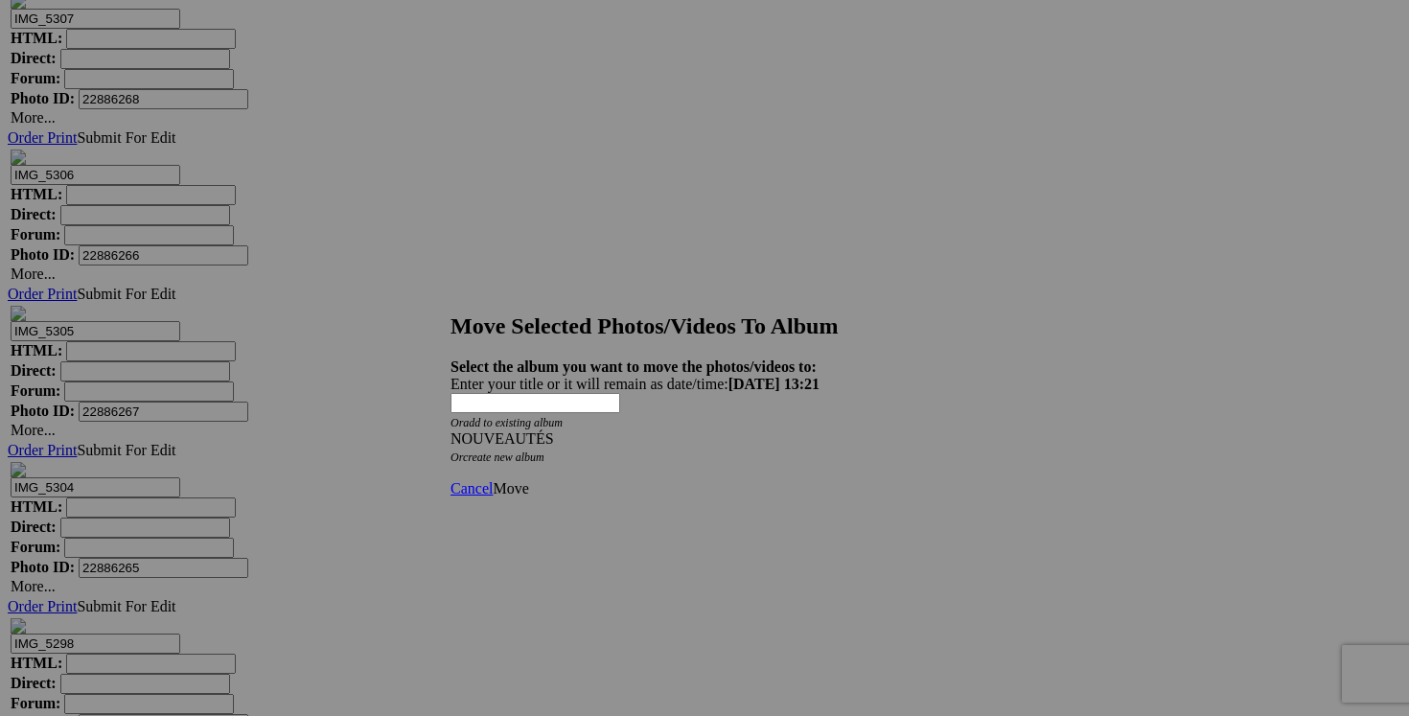
click at [528, 480] on span "Move" at bounding box center [510, 488] width 35 height 16
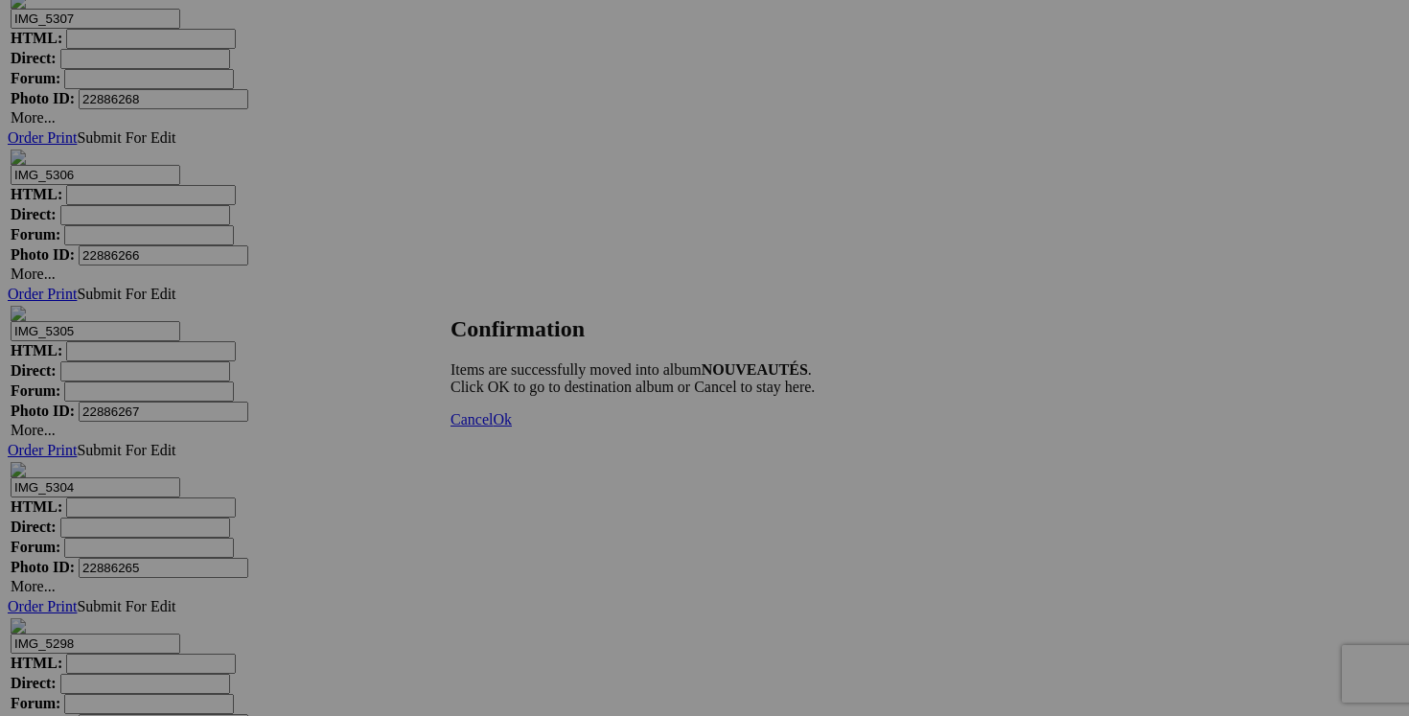
click at [493, 427] on span "Cancel" at bounding box center [471, 419] width 42 height 16
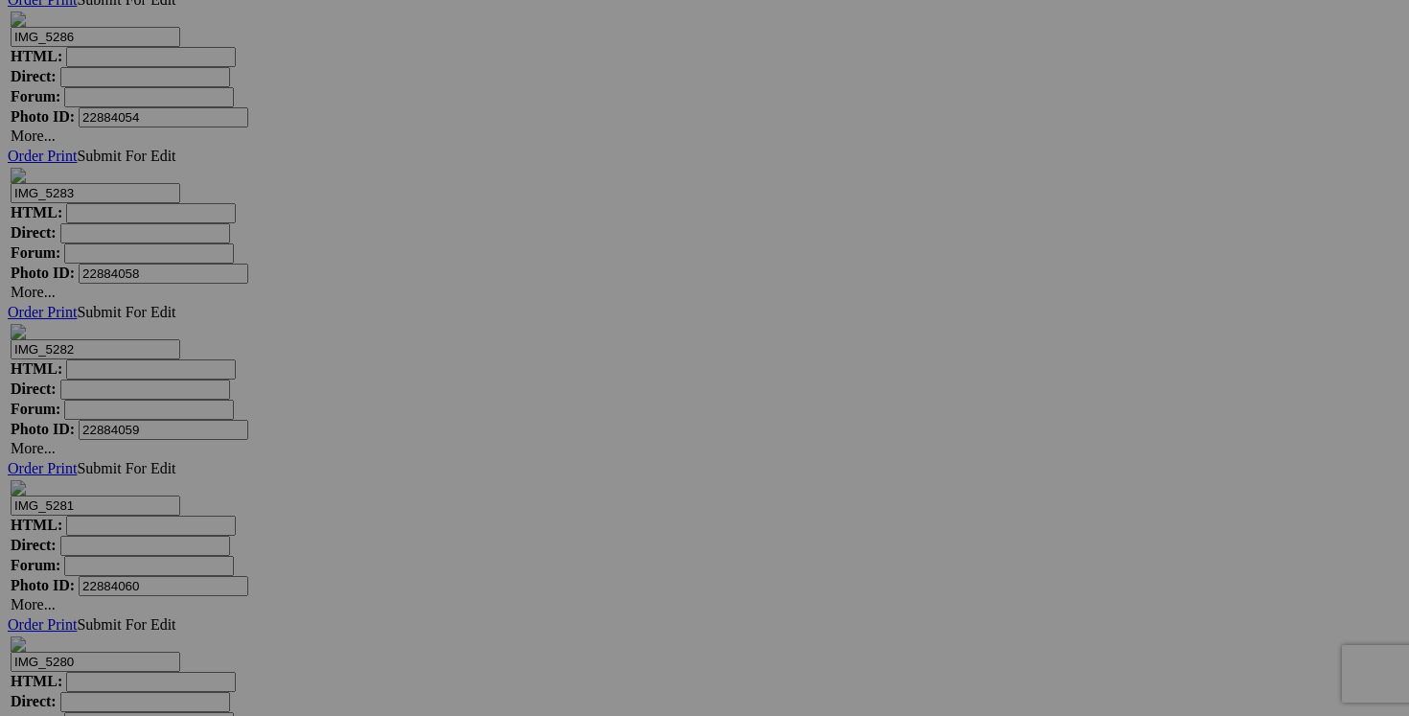
scroll to position [26733, 0]
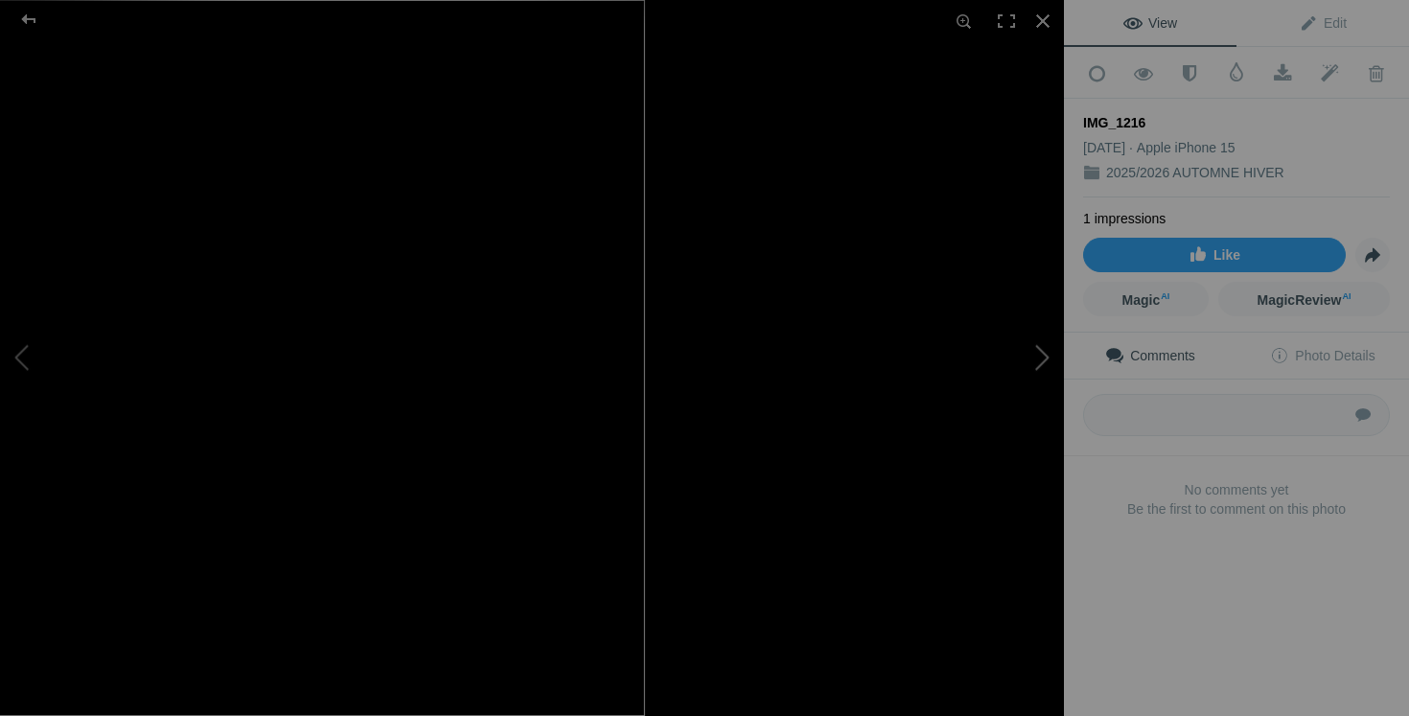
click at [971, 420] on button at bounding box center [992, 358] width 144 height 258
click at [1047, 22] on div at bounding box center [1043, 21] width 42 height 42
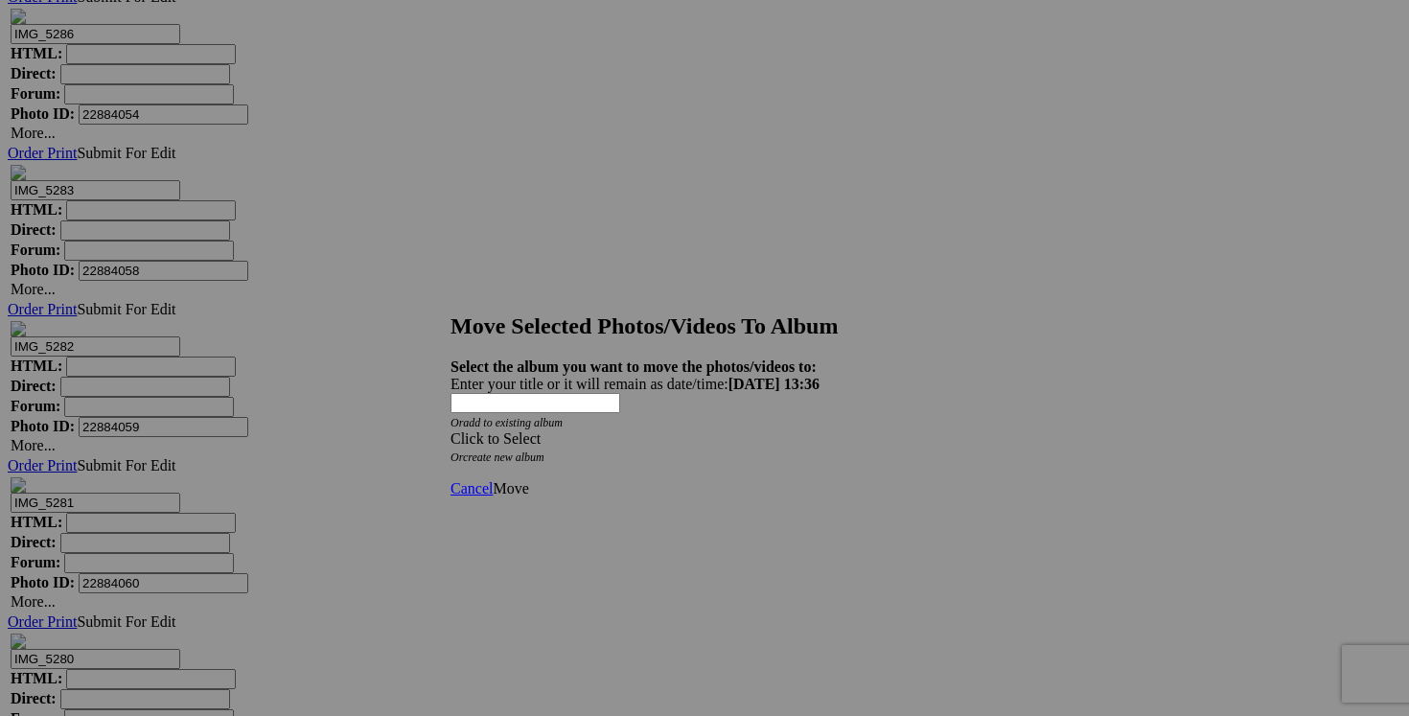
click at [450, 430] on span at bounding box center [450, 438] width 0 height 16
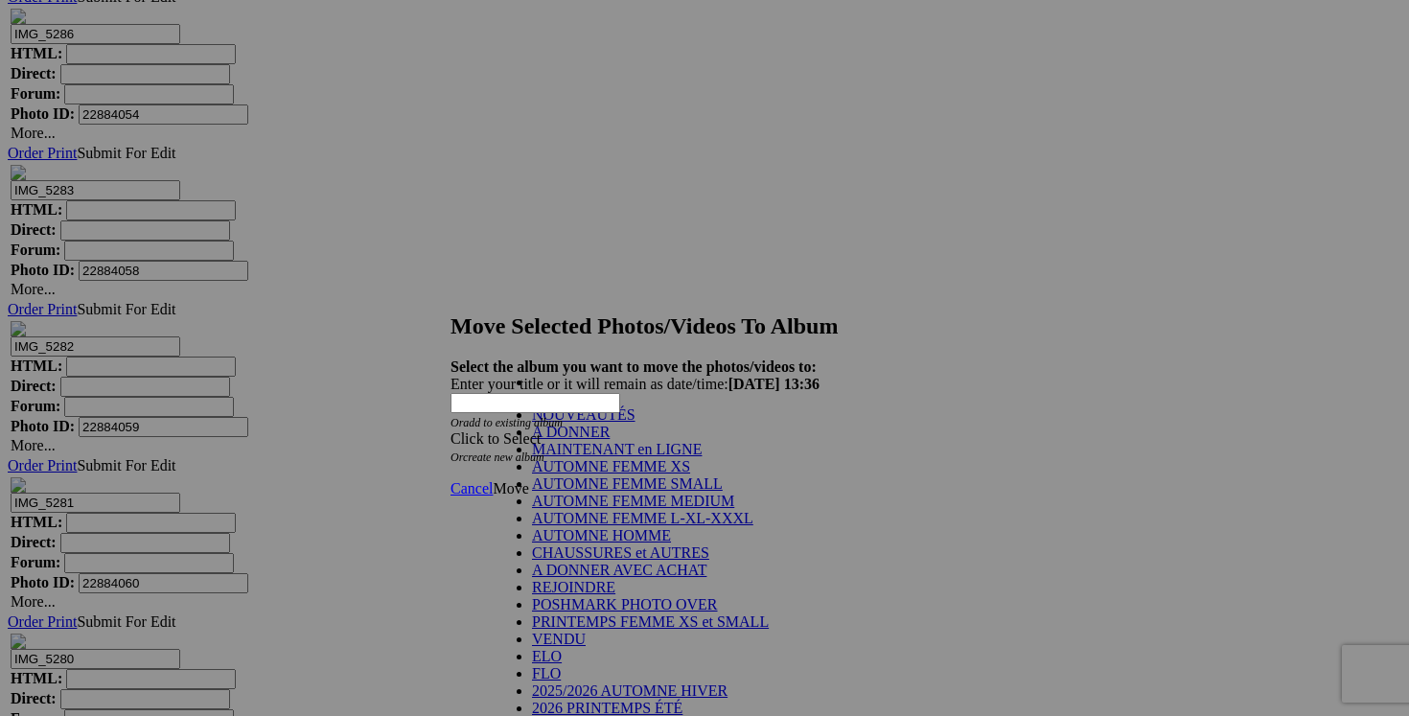
click at [635, 423] on link "NOUVEAUTÉS" at bounding box center [583, 414] width 103 height 16
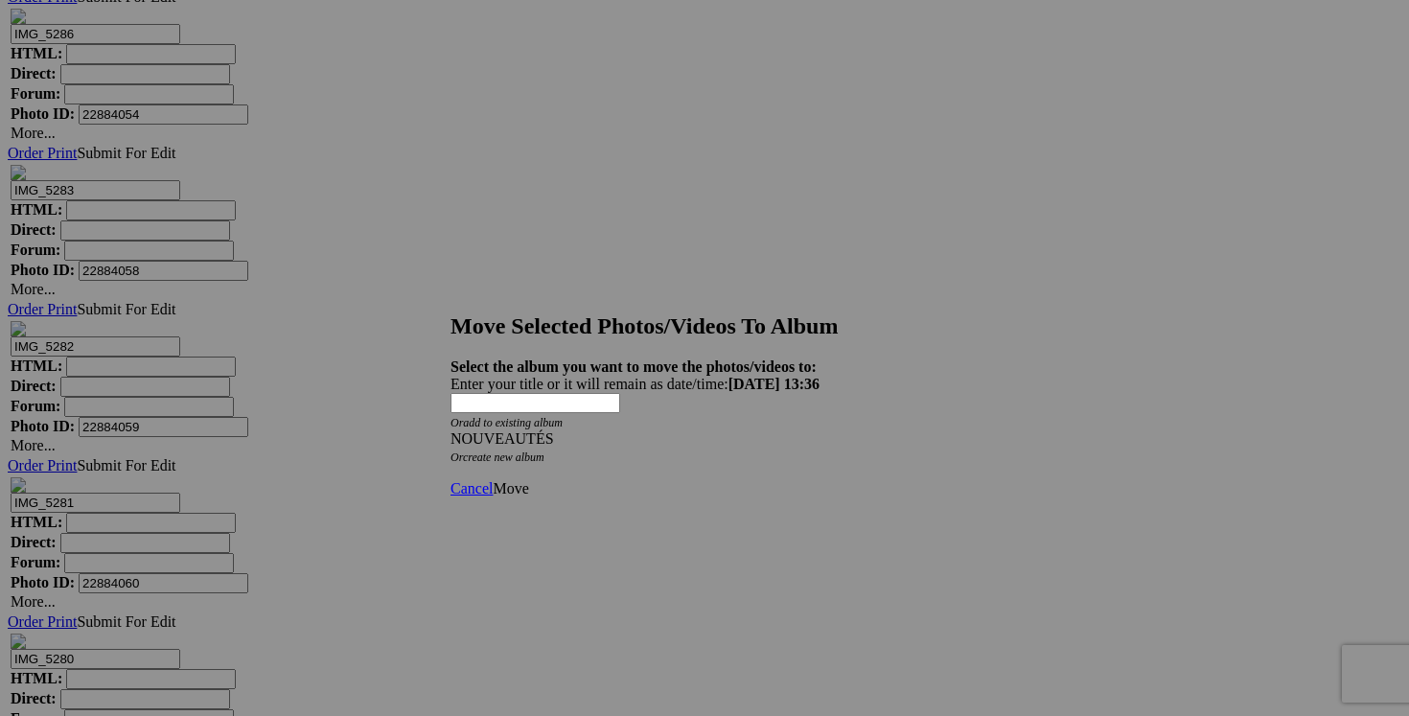
click at [528, 480] on span "Move" at bounding box center [510, 488] width 35 height 16
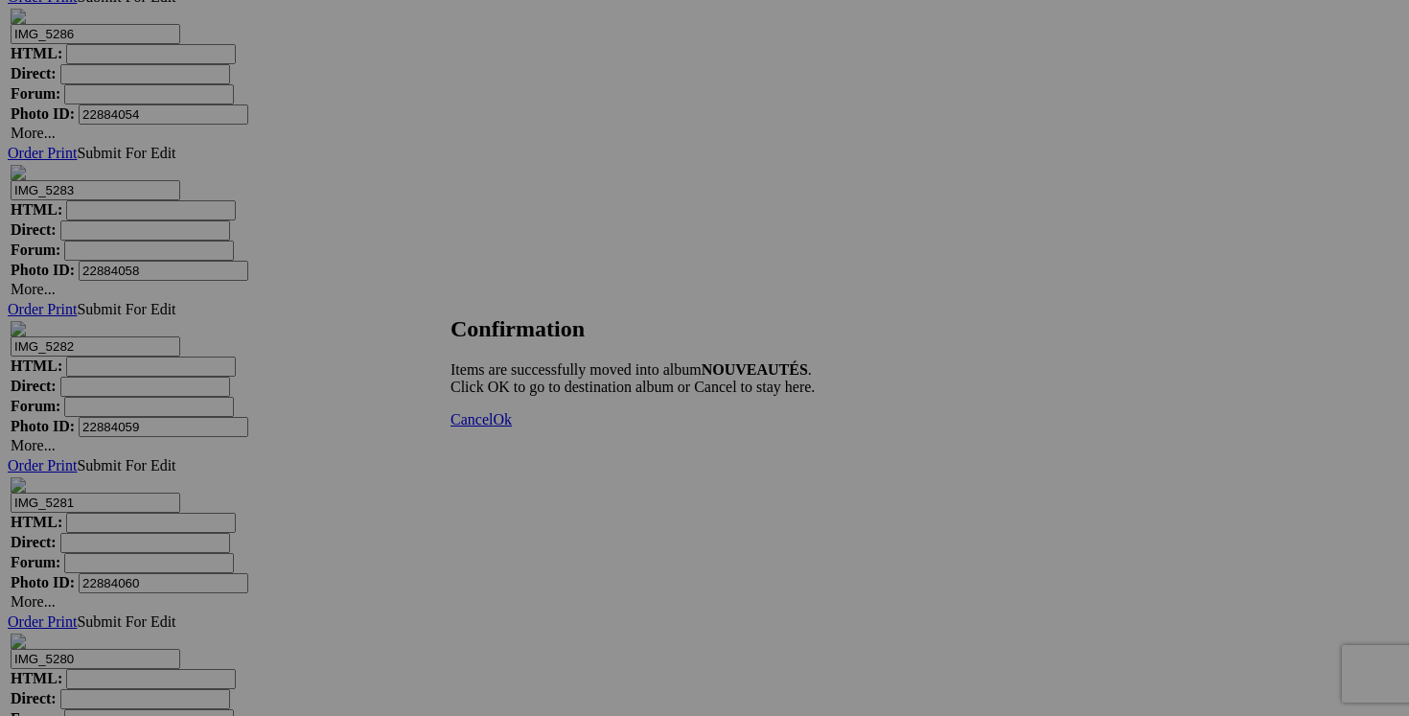
click at [493, 427] on link "Cancel" at bounding box center [471, 419] width 42 height 16
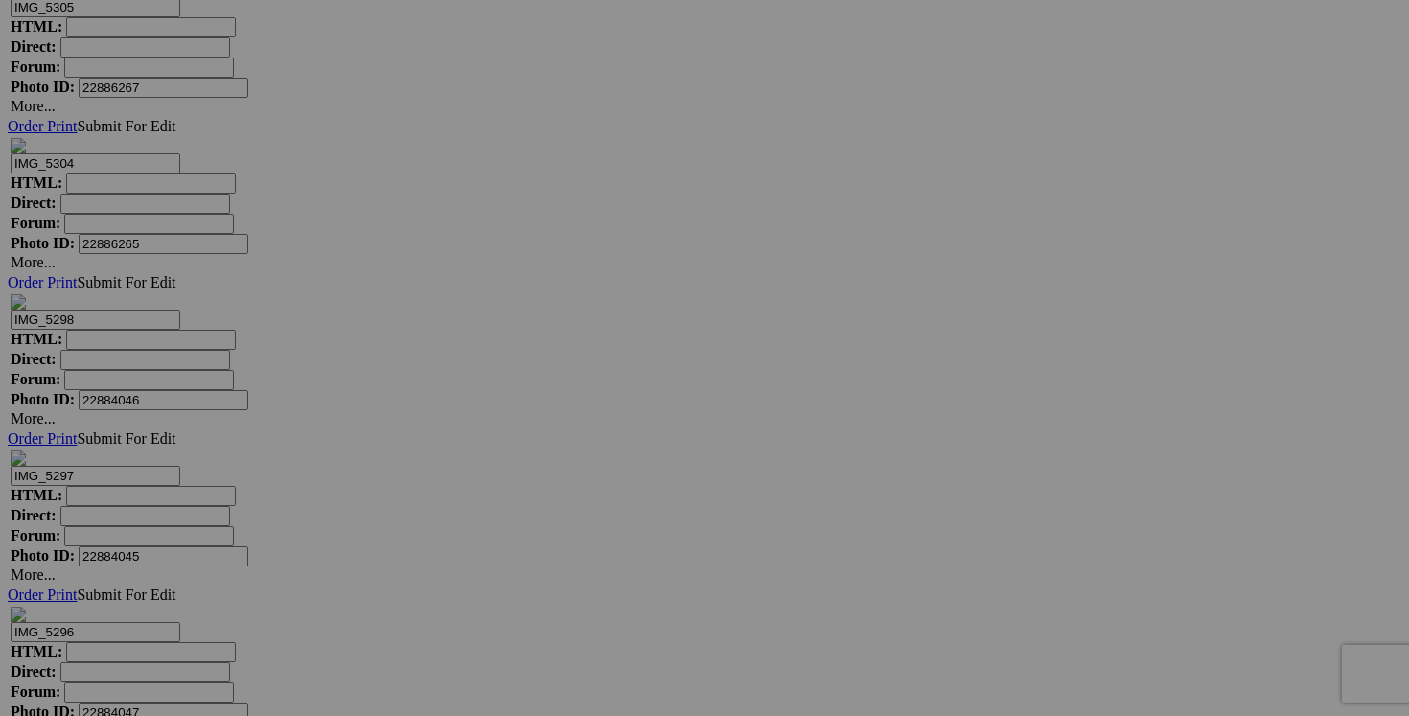
scroll to position [24825, 0]
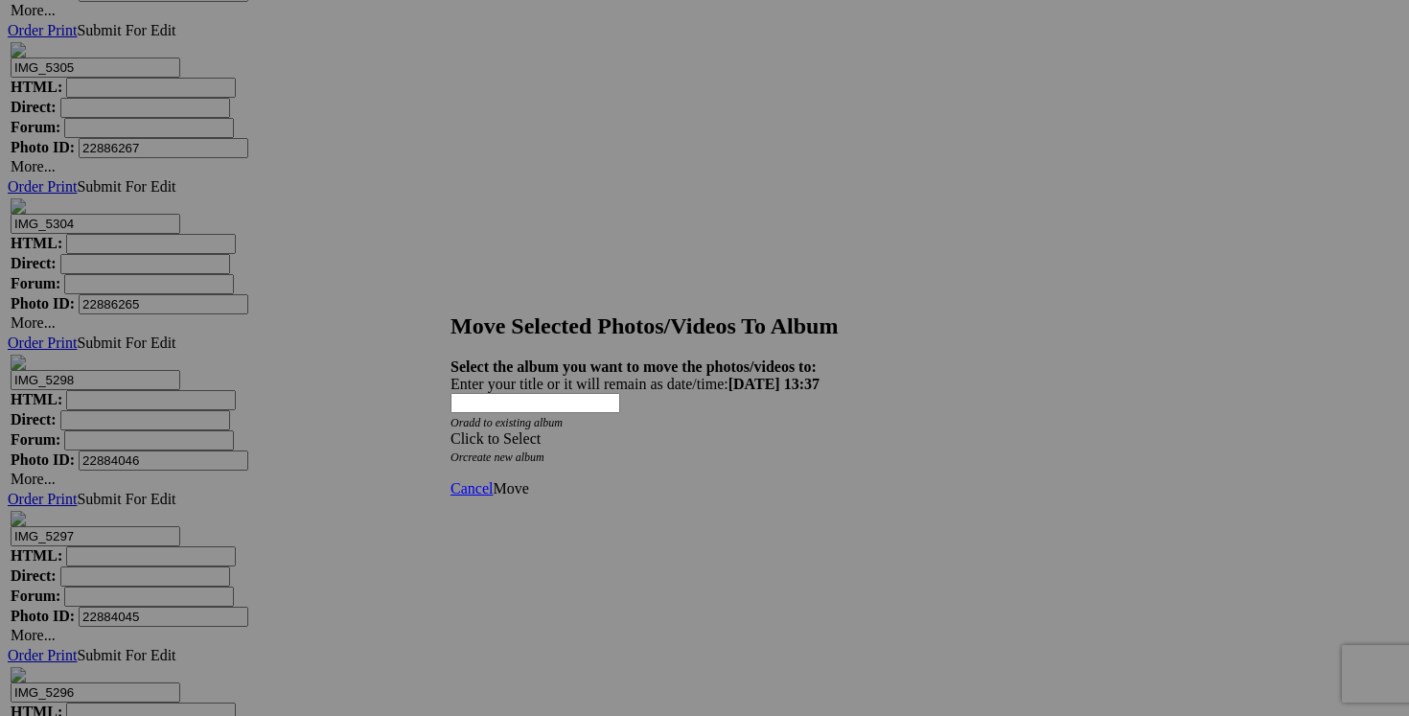
click at [819, 430] on div "Click to Select" at bounding box center [704, 438] width 508 height 17
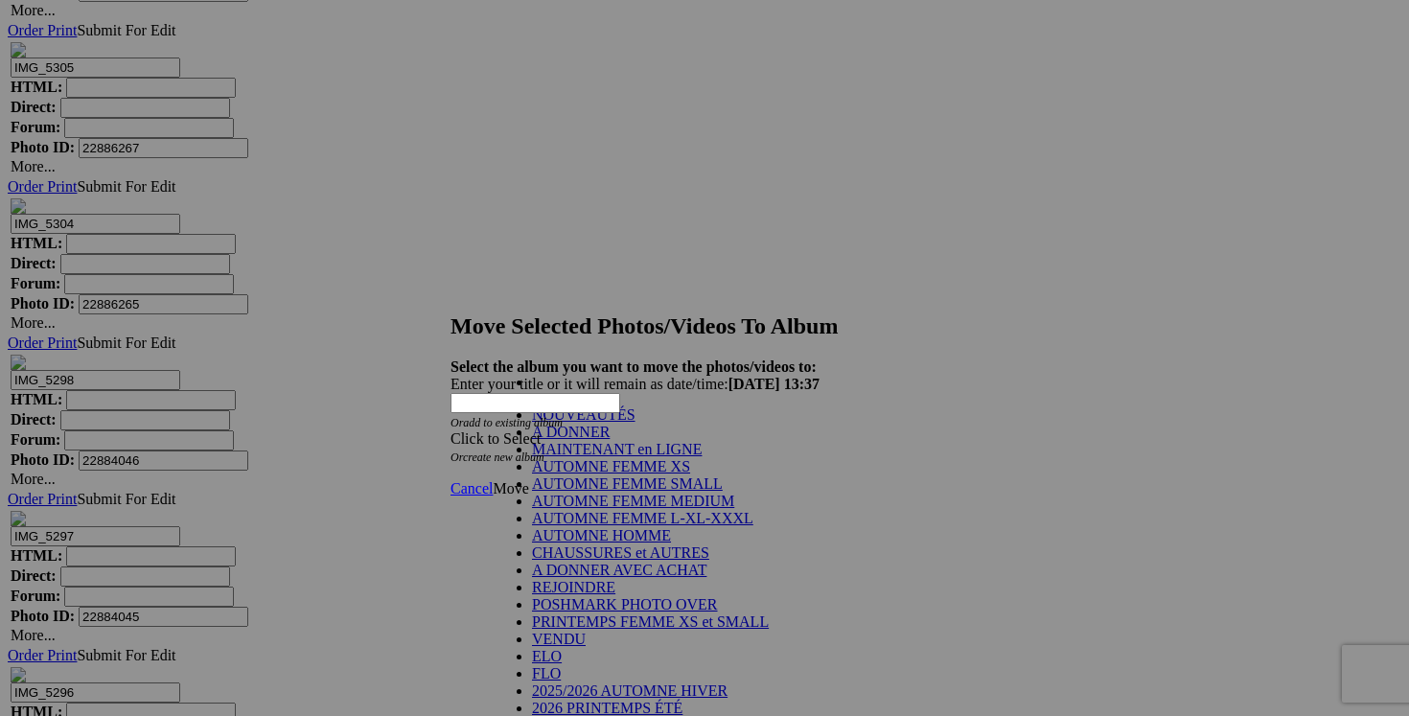
click at [580, 423] on link "NOUVEAUTÉS" at bounding box center [583, 414] width 103 height 16
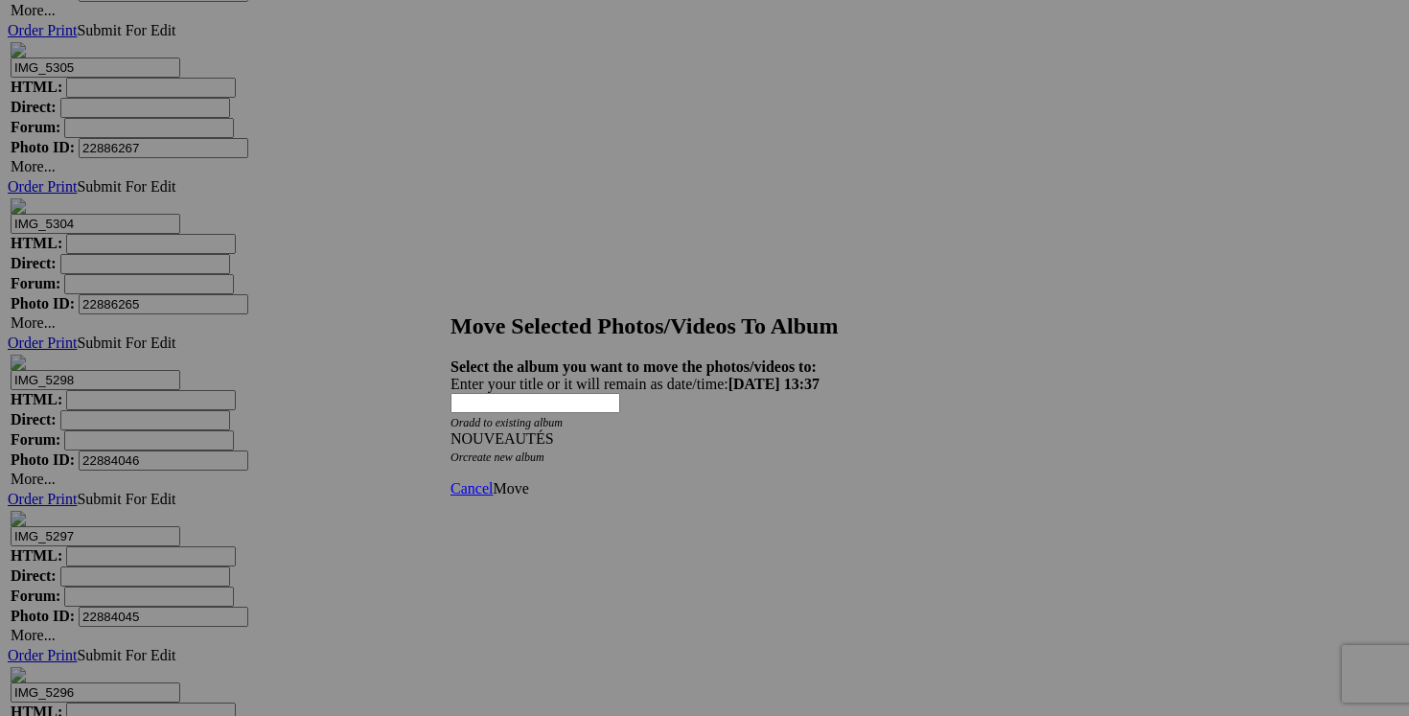
click at [528, 480] on span "Move" at bounding box center [510, 488] width 35 height 16
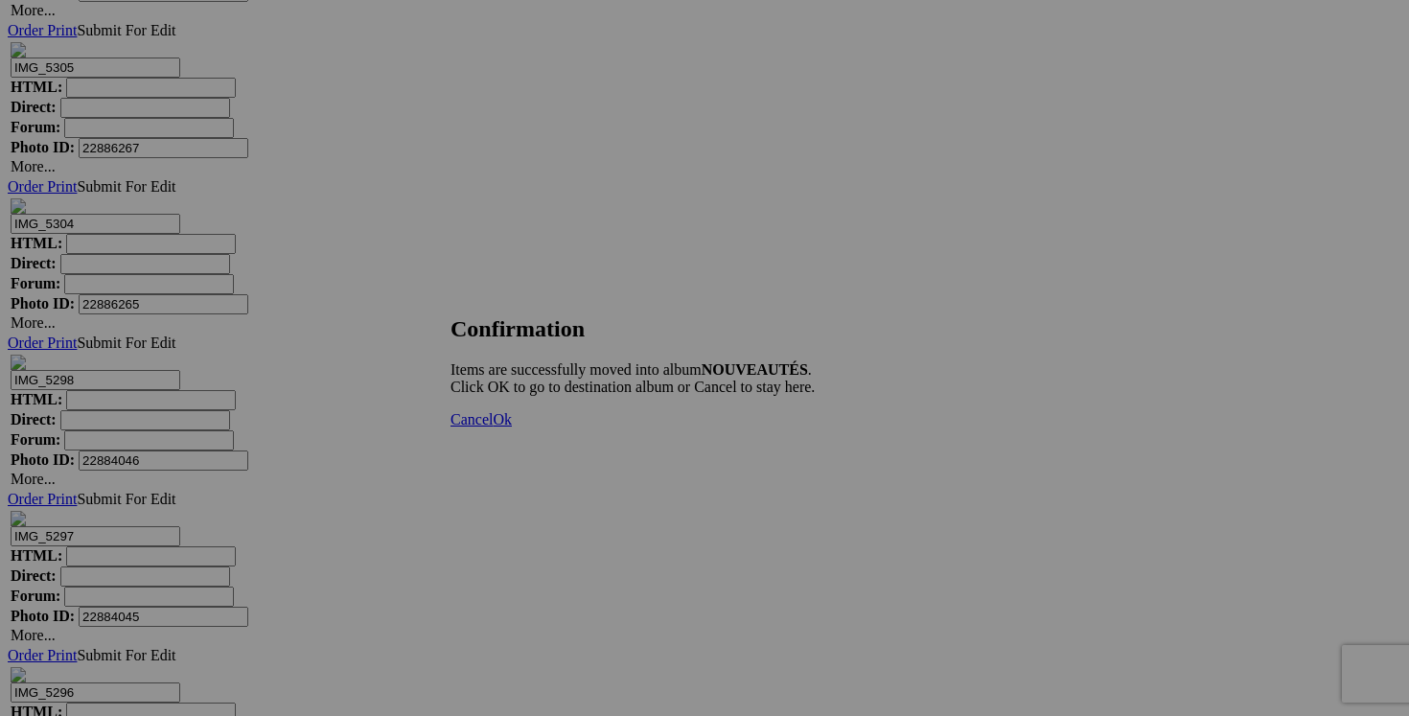
click at [493, 427] on link "Cancel" at bounding box center [471, 419] width 42 height 16
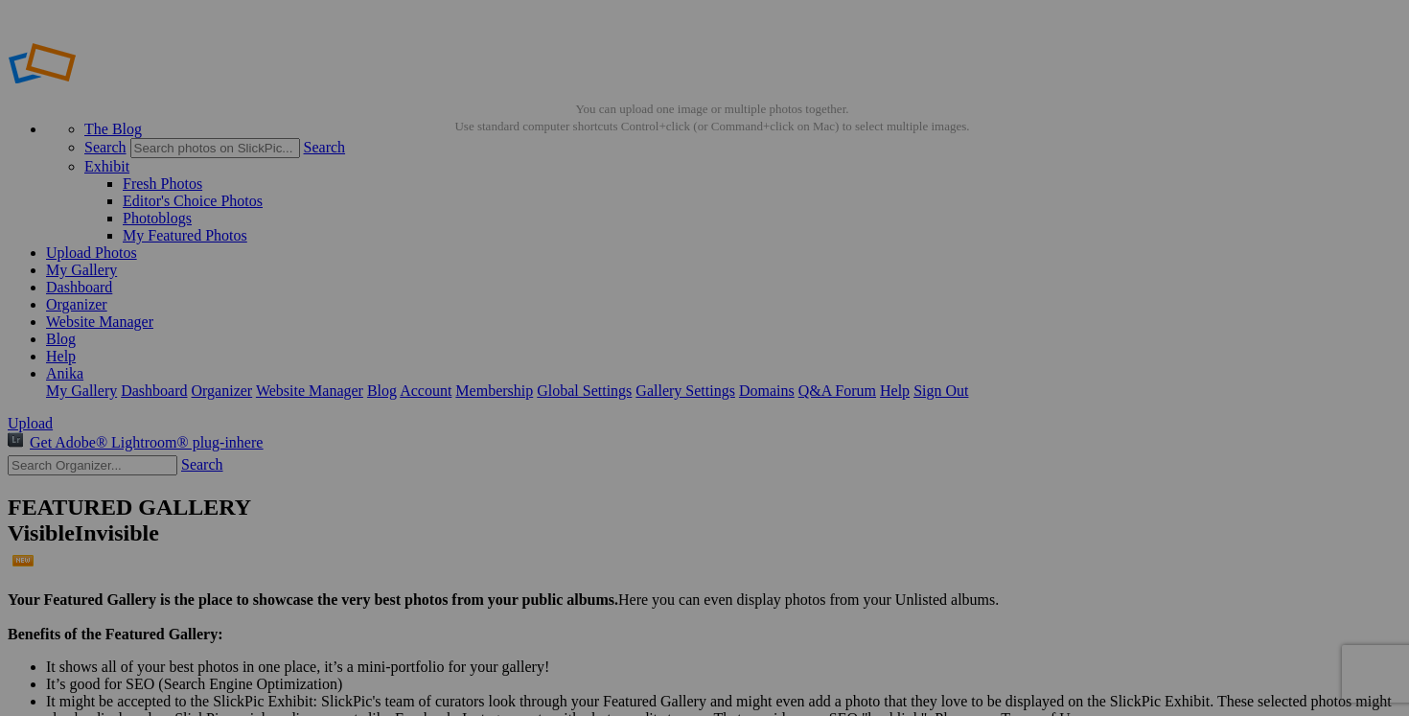
drag, startPoint x: 704, startPoint y: 618, endPoint x: 662, endPoint y: 613, distance: 42.4
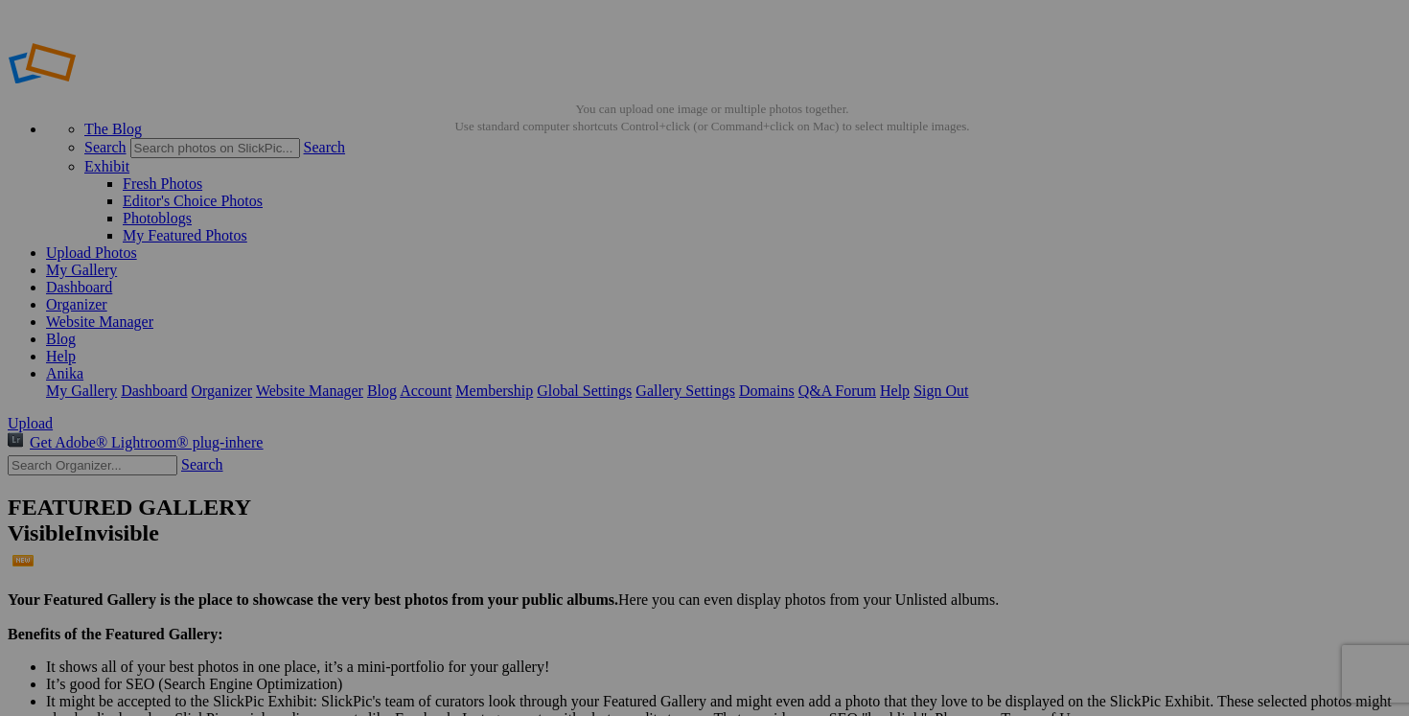
drag, startPoint x: 666, startPoint y: 615, endPoint x: 634, endPoint y: 616, distance: 31.6
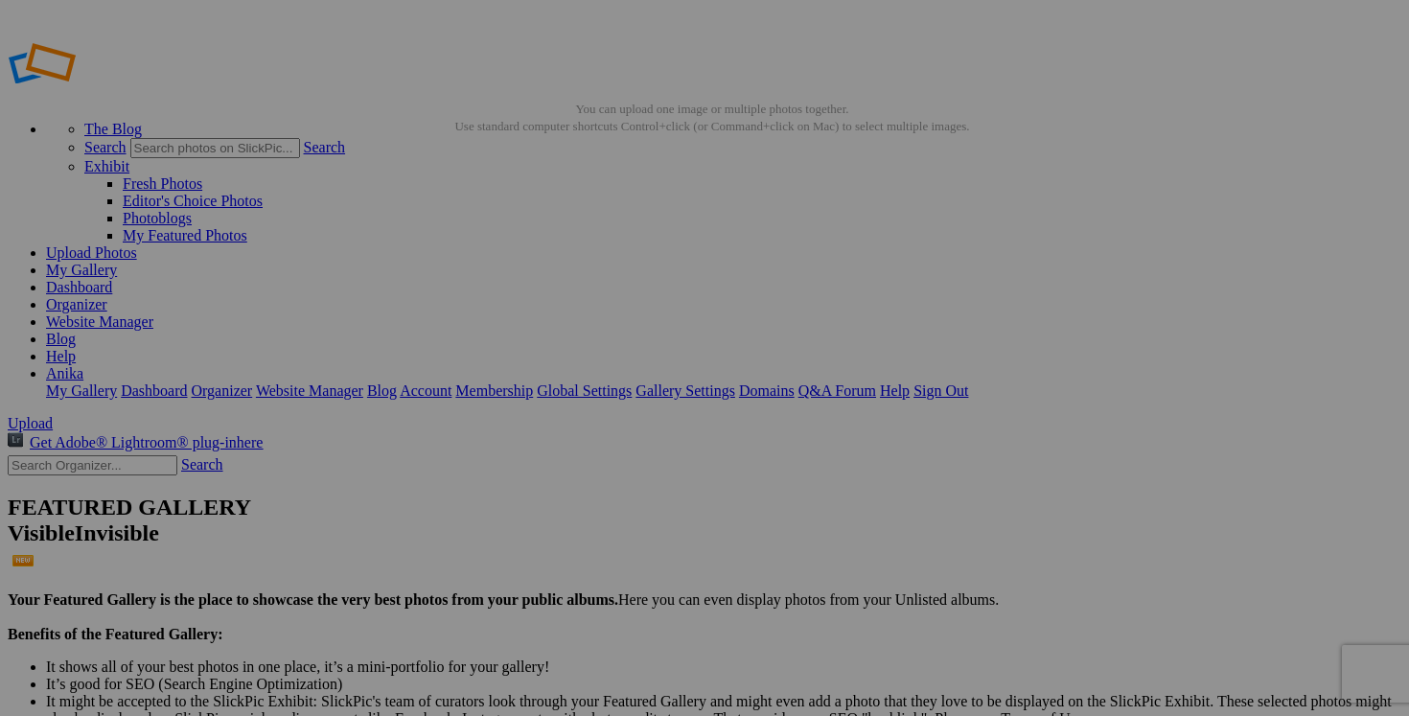
drag, startPoint x: 633, startPoint y: 615, endPoint x: 794, endPoint y: 619, distance: 161.0
type input "blazer MASSIMO DUTTI taille 8"
drag, startPoint x: 539, startPoint y: 617, endPoint x: 492, endPoint y: 617, distance: 47.0
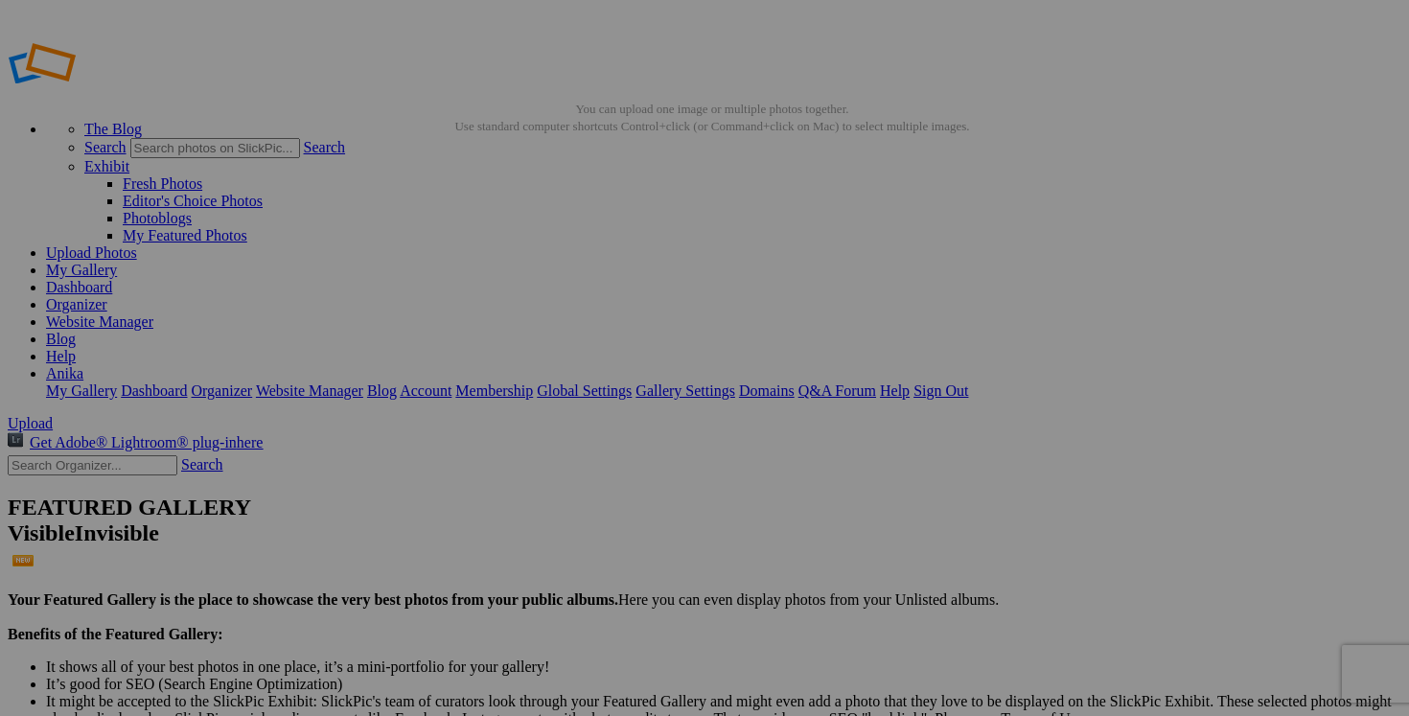
drag, startPoint x: 465, startPoint y: 613, endPoint x: 614, endPoint y: 623, distance: 149.8
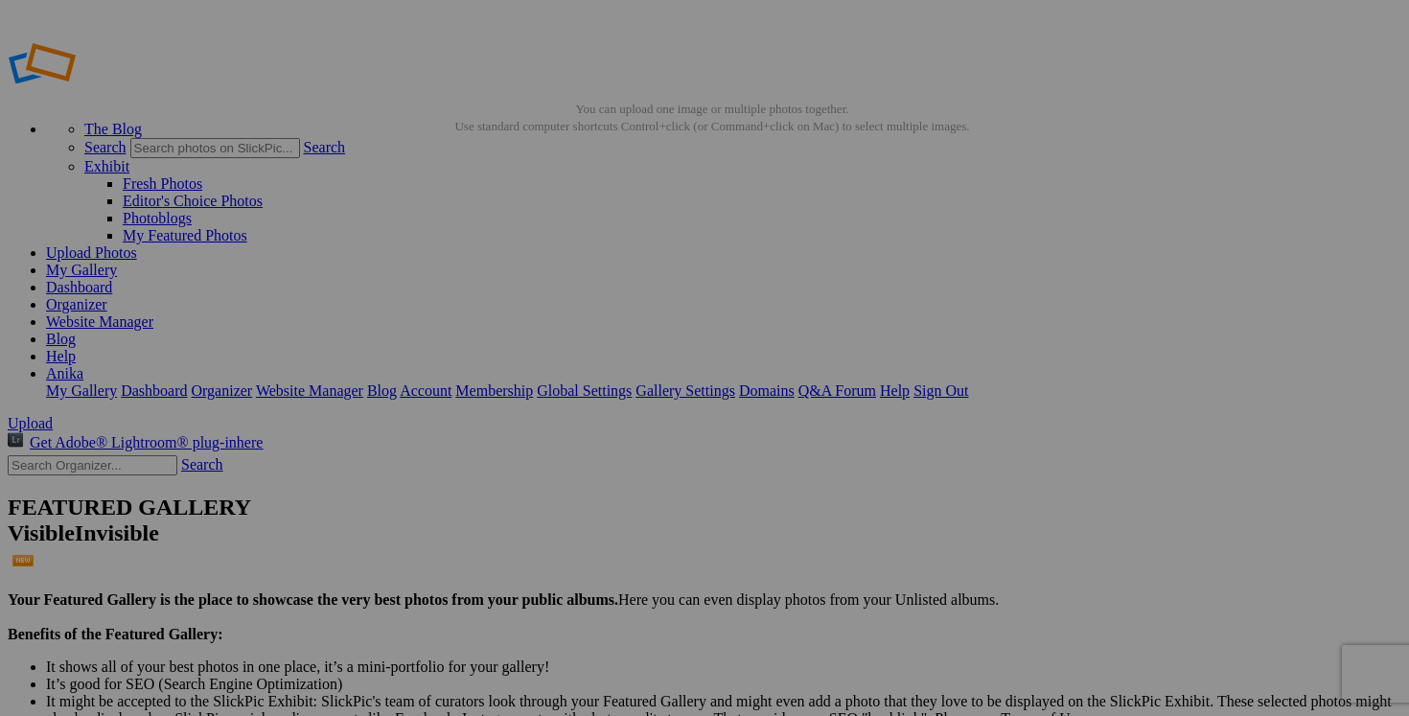
type input "blazer [PERSON_NAME] taille 8 40$(comme neuf)"
drag, startPoint x: 759, startPoint y: 372, endPoint x: 625, endPoint y: 369, distance: 134.2
paste input "blazer [PERSON_NAME] taille 8 40$(comme neuf)"
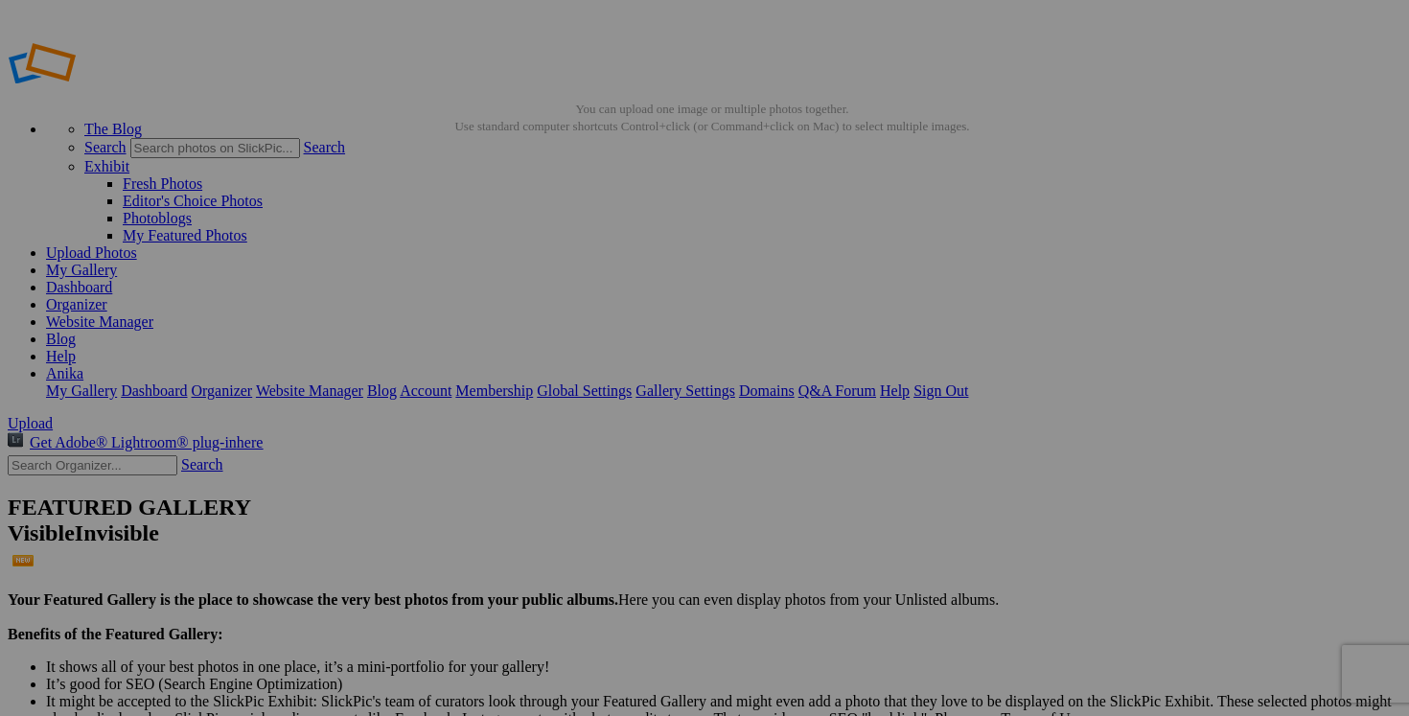
drag, startPoint x: 683, startPoint y: 374, endPoint x: 600, endPoint y: 367, distance: 83.6
type input "blazer [PERSON_NAME] taille 8 40$(comme neuf)"
drag, startPoint x: 573, startPoint y: 372, endPoint x: 444, endPoint y: 368, distance: 129.4
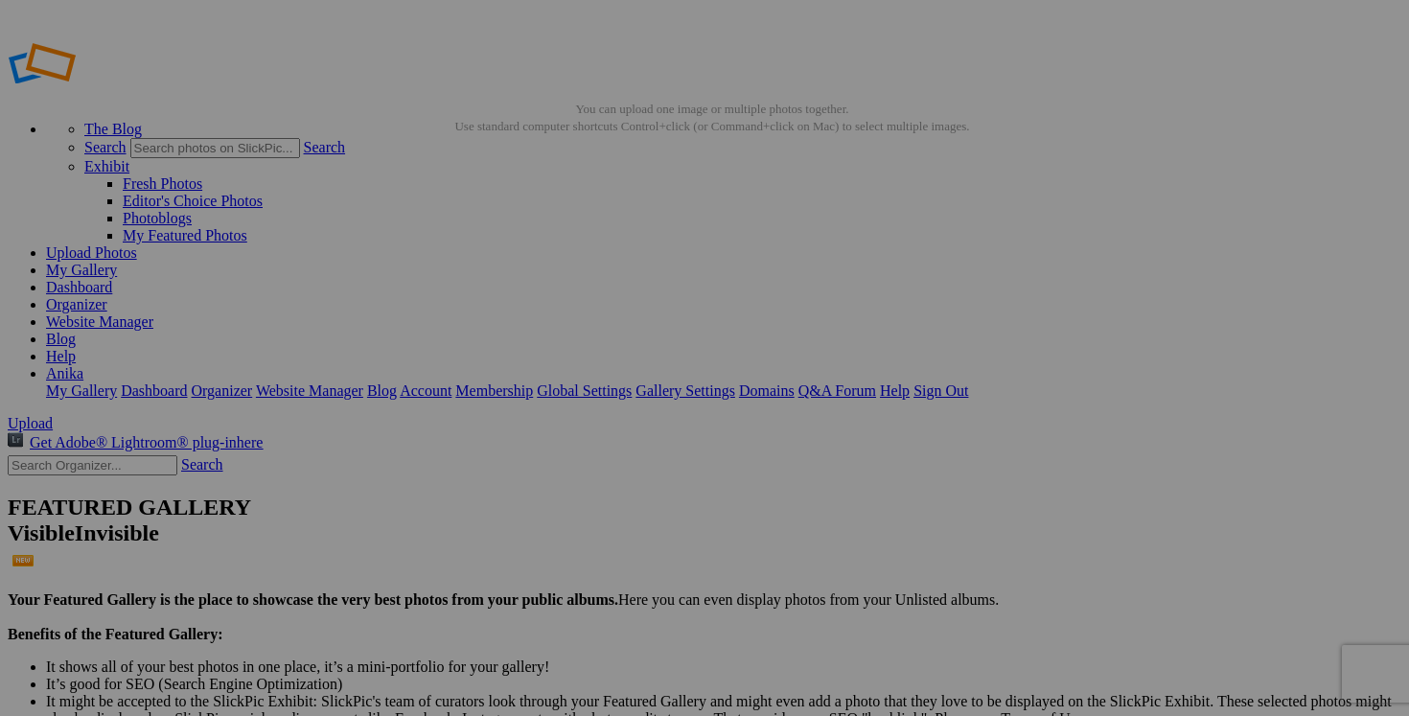
paste input "blazer [PERSON_NAME] taille"
type input "blazer [PERSON_NAME] taille"
click at [577, 482] on span "Yes" at bounding box center [566, 483] width 22 height 16
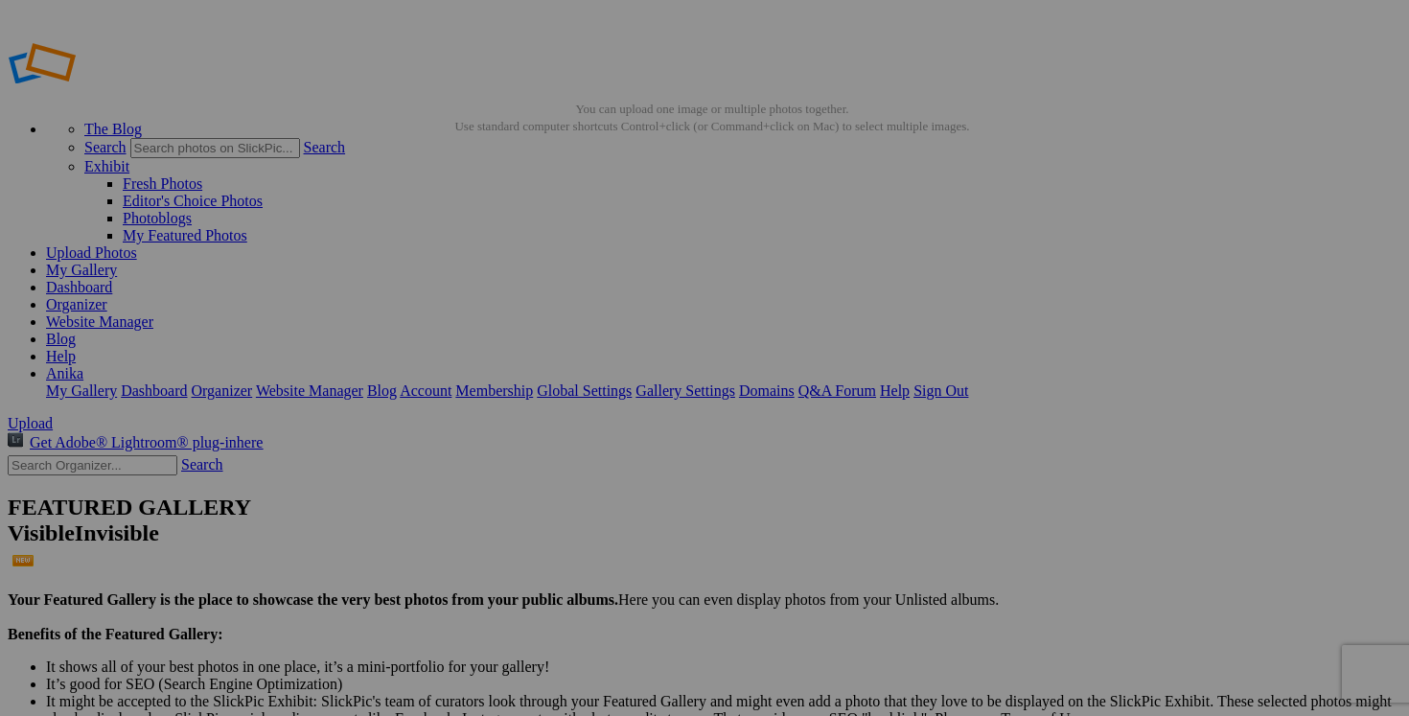
click at [577, 483] on span "Yes" at bounding box center [566, 483] width 22 height 16
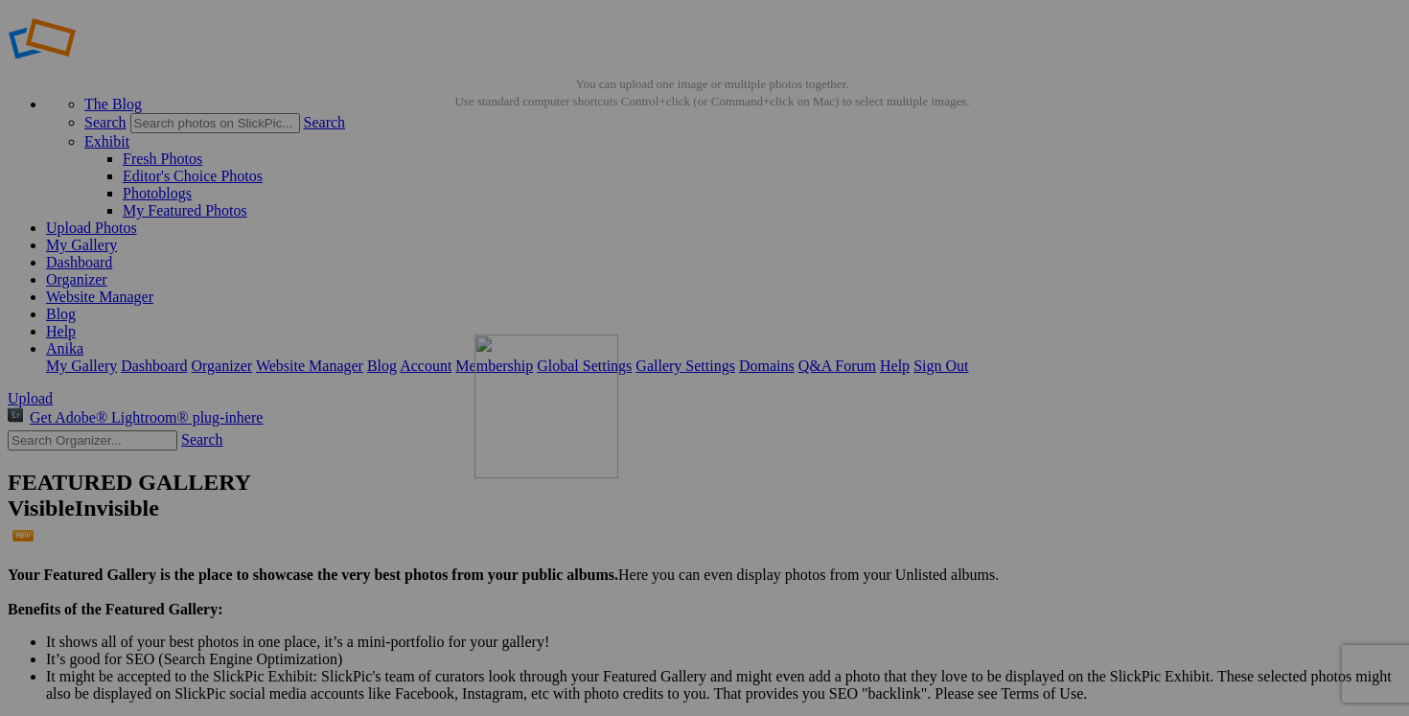
scroll to position [87, 0]
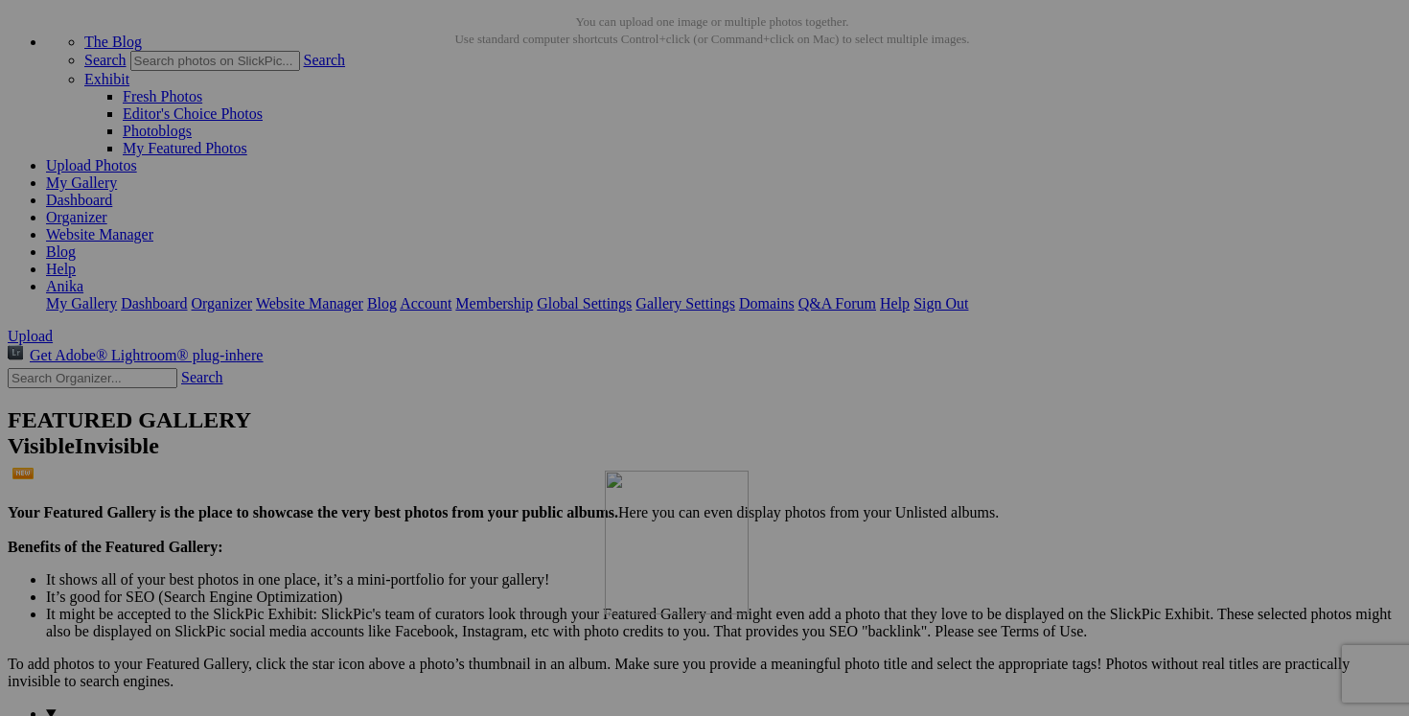
drag, startPoint x: 700, startPoint y: 299, endPoint x: 872, endPoint y: 634, distance: 377.2
drag, startPoint x: 552, startPoint y: 255, endPoint x: 915, endPoint y: 645, distance: 532.9
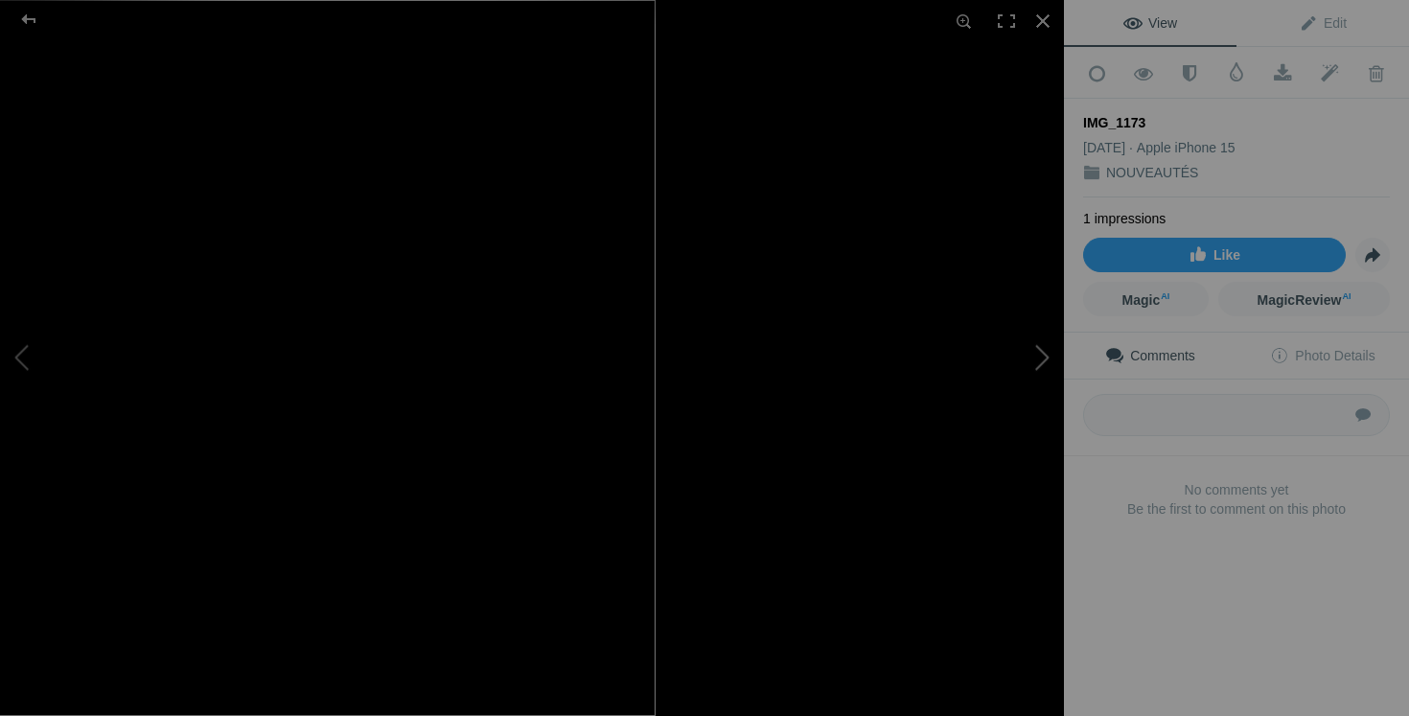
click at [1005, 423] on button at bounding box center [992, 358] width 144 height 258
click at [1040, 26] on div at bounding box center [1043, 21] width 42 height 42
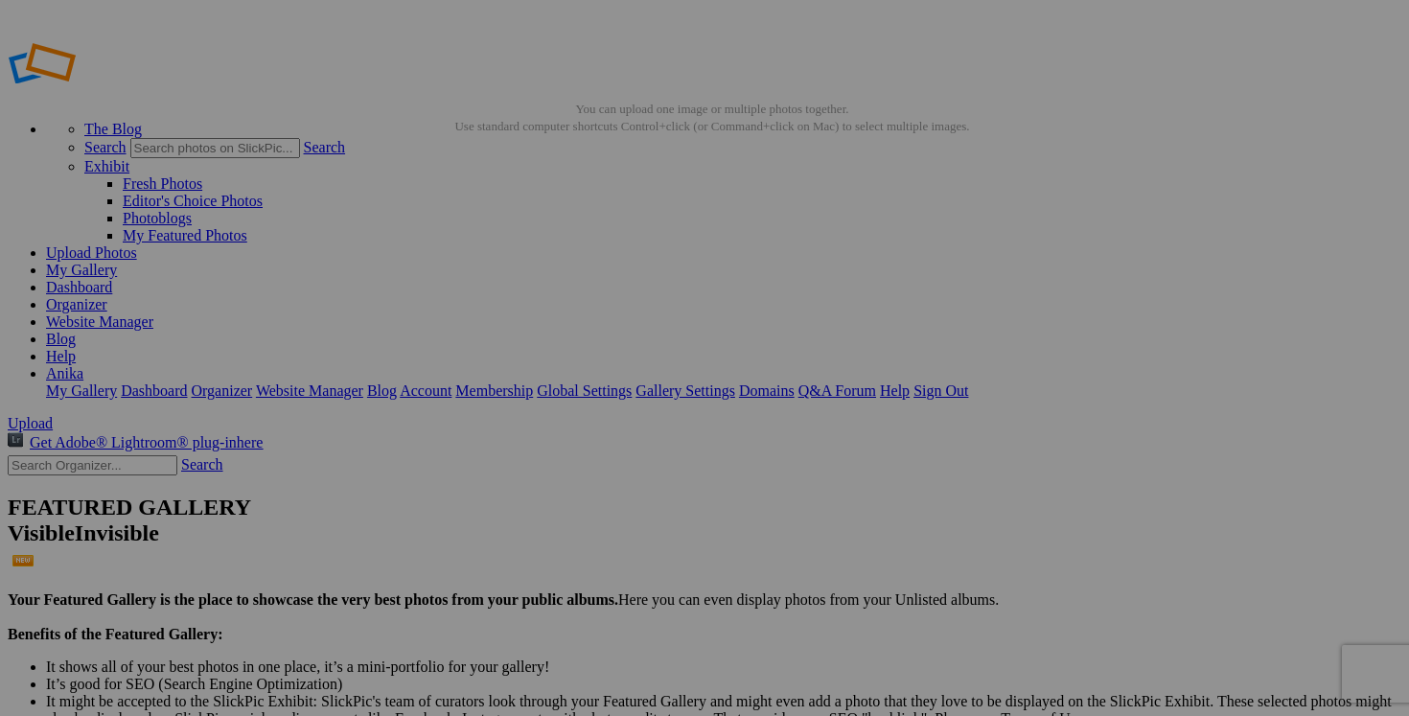
click at [577, 485] on link "Yes" at bounding box center [566, 483] width 22 height 16
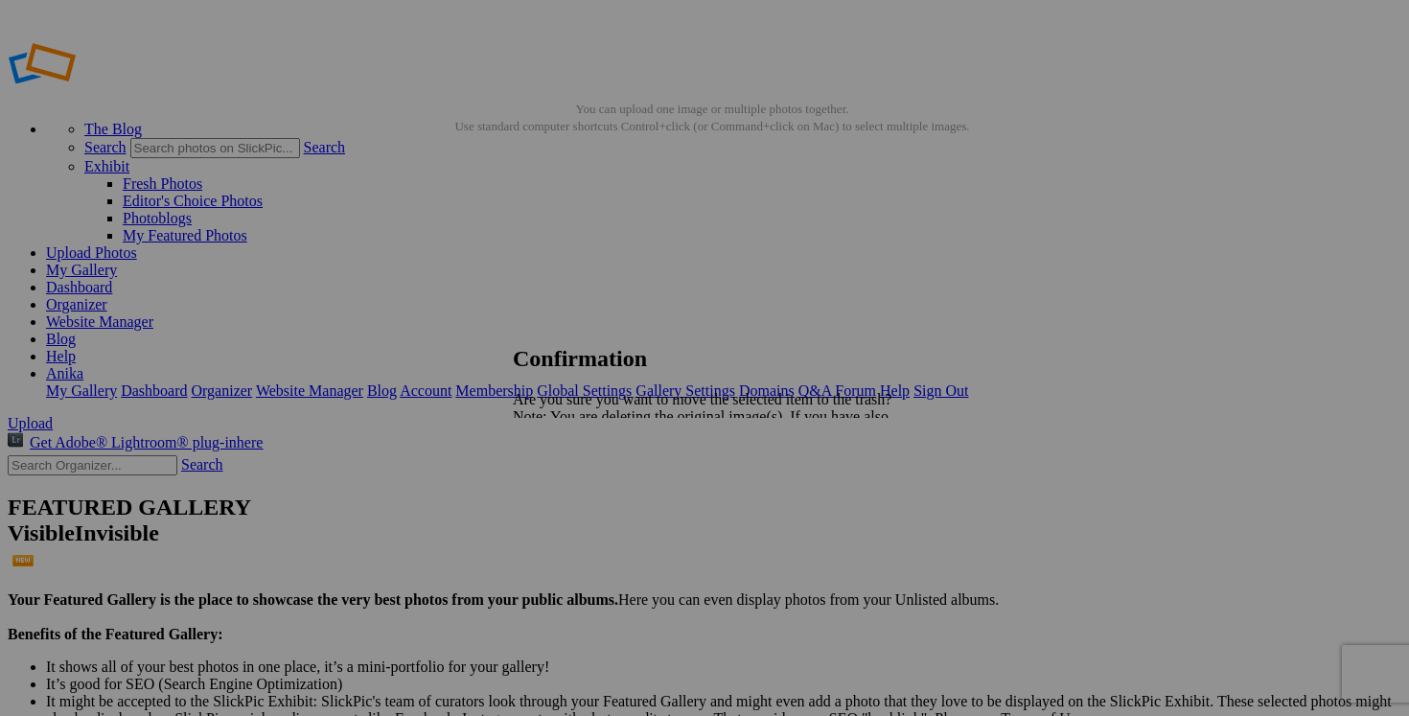
click at [577, 490] on link "Yes" at bounding box center [566, 483] width 22 height 16
drag, startPoint x: 564, startPoint y: 374, endPoint x: 474, endPoint y: 371, distance: 90.1
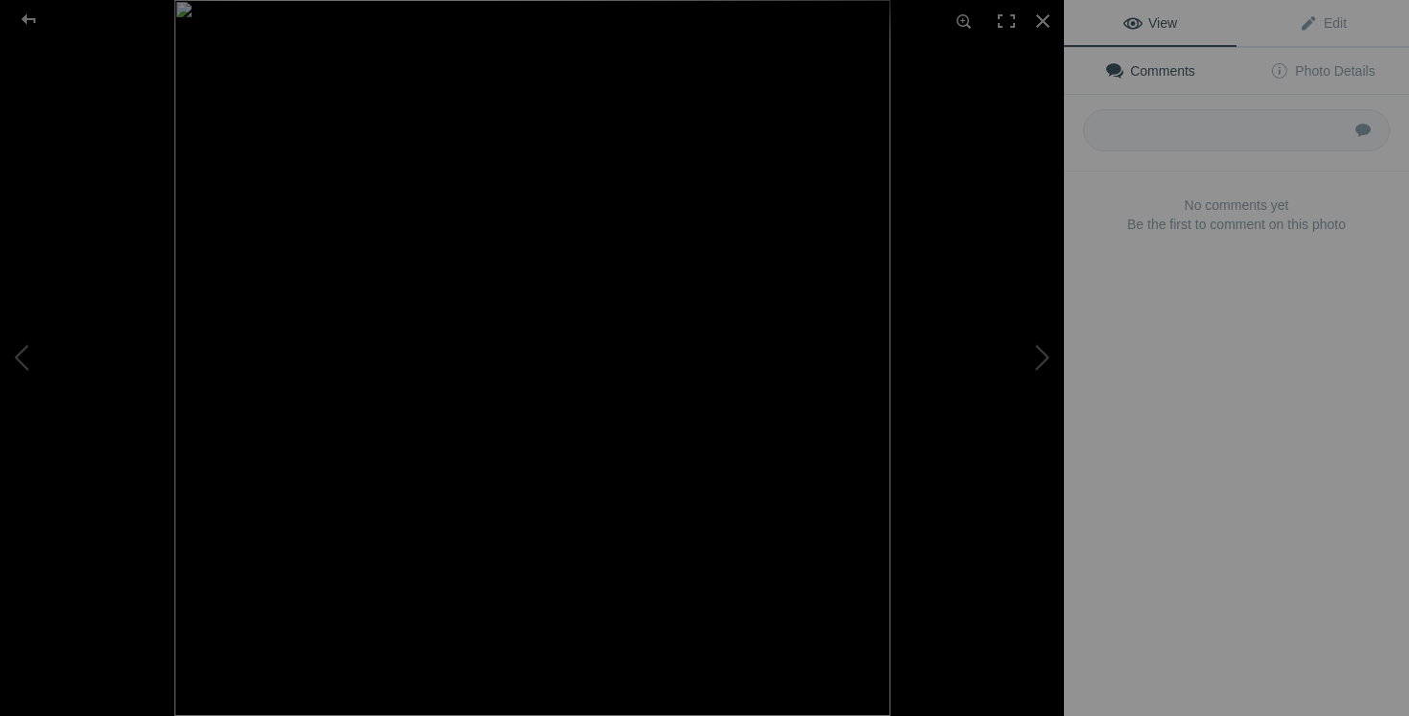
scroll to position [0, 0]
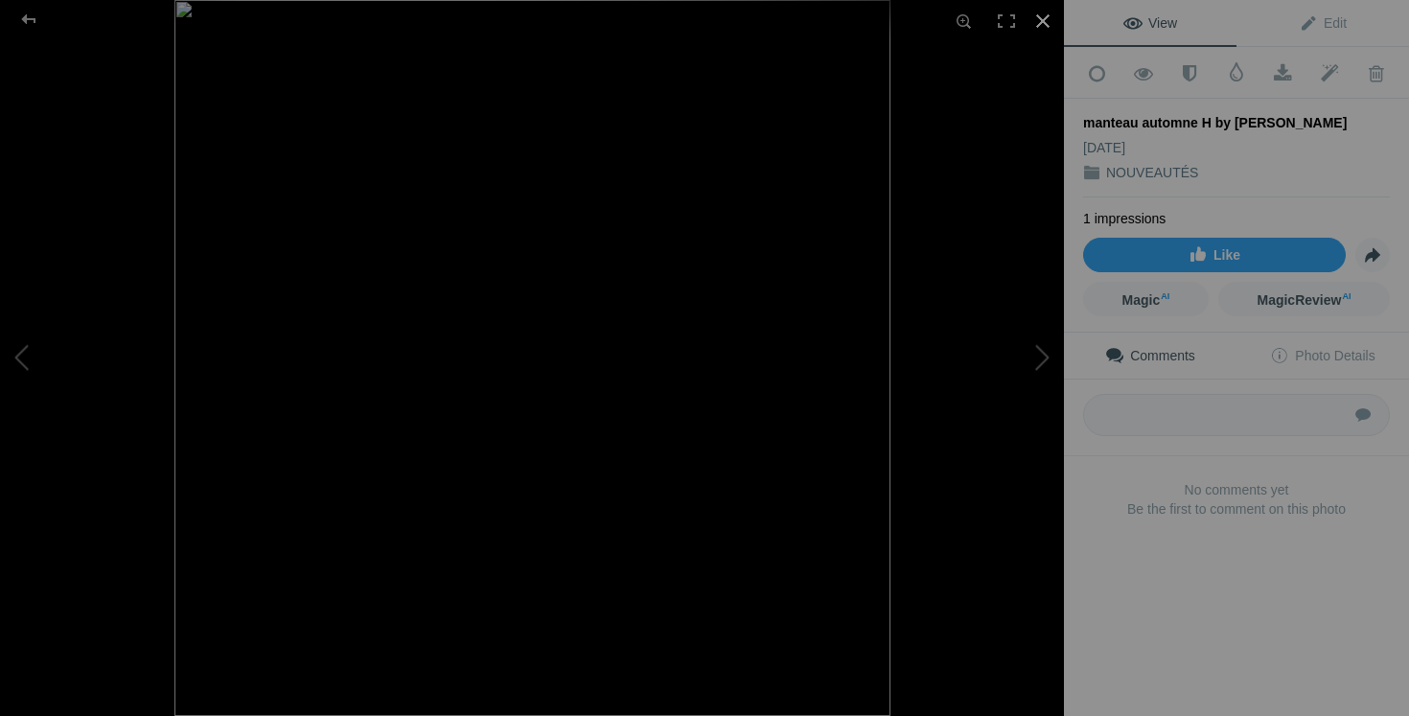
click at [1043, 20] on div at bounding box center [1043, 21] width 42 height 42
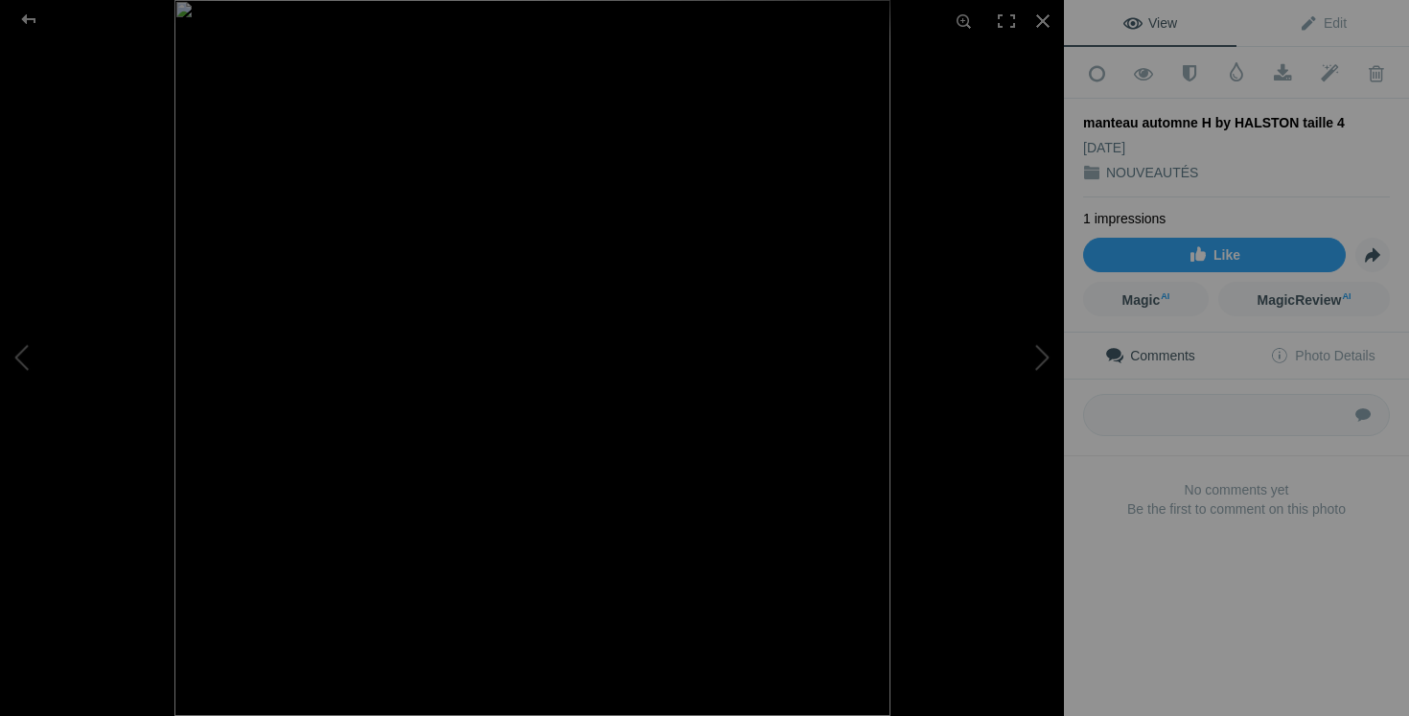
scroll to position [0, 0]
click at [1044, 18] on div at bounding box center [1043, 21] width 42 height 42
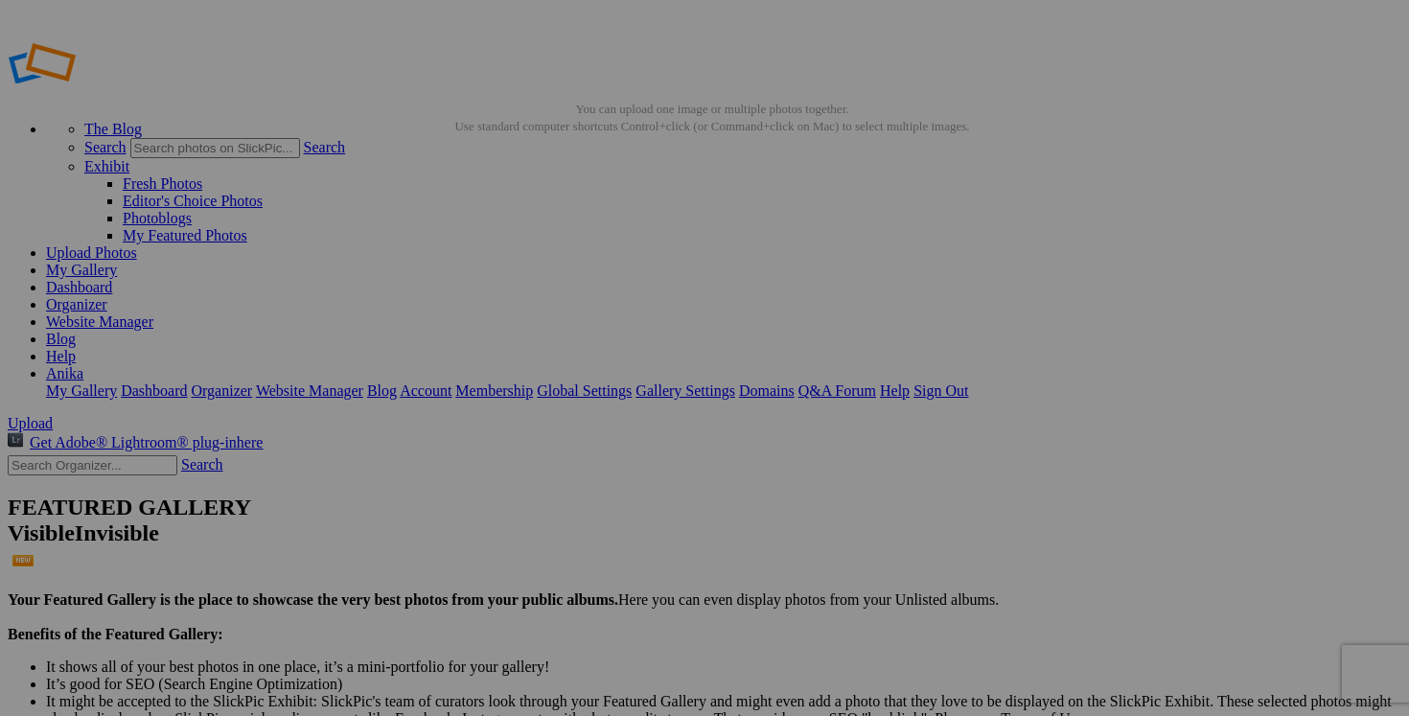
scroll to position [0, 56]
drag, startPoint x: 590, startPoint y: 375, endPoint x: 618, endPoint y: 375, distance: 27.8
drag, startPoint x: 571, startPoint y: 373, endPoint x: 617, endPoint y: 374, distance: 46.0
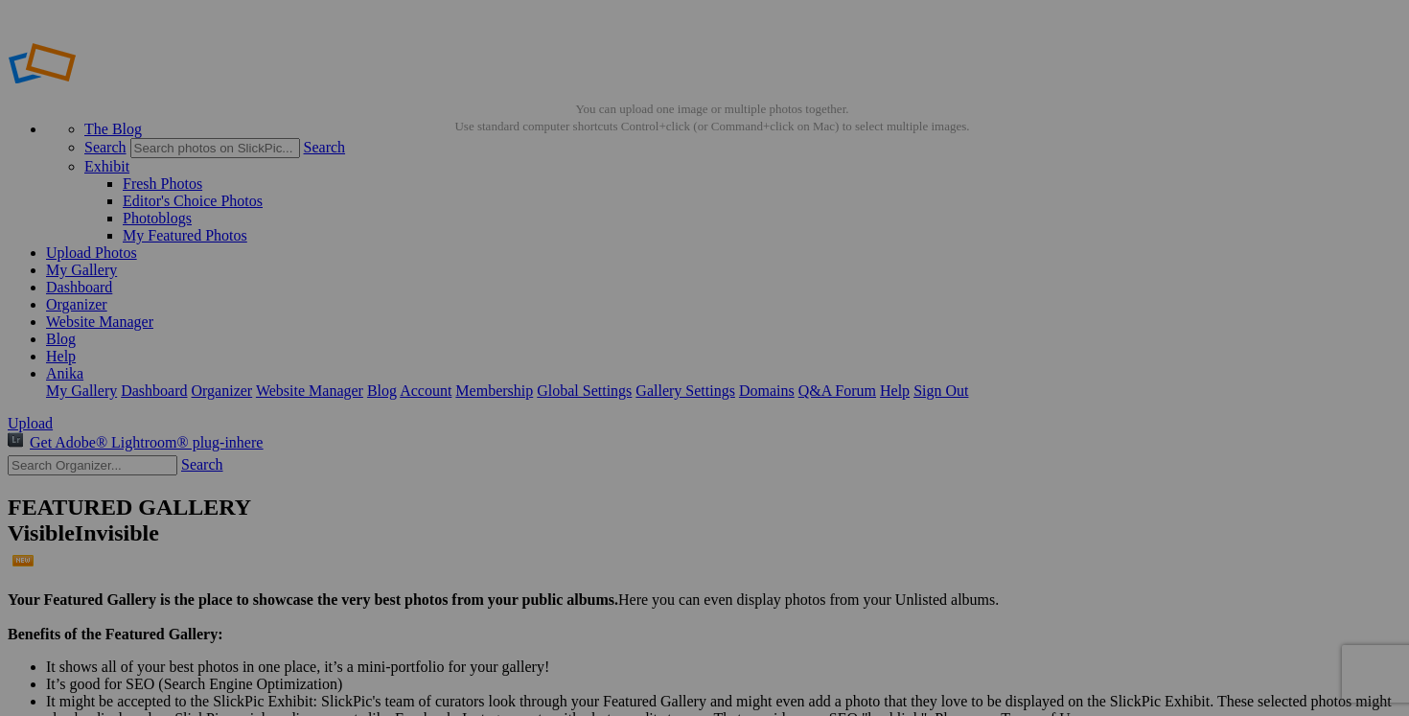
drag, startPoint x: 517, startPoint y: 374, endPoint x: 418, endPoint y: 372, distance: 99.7
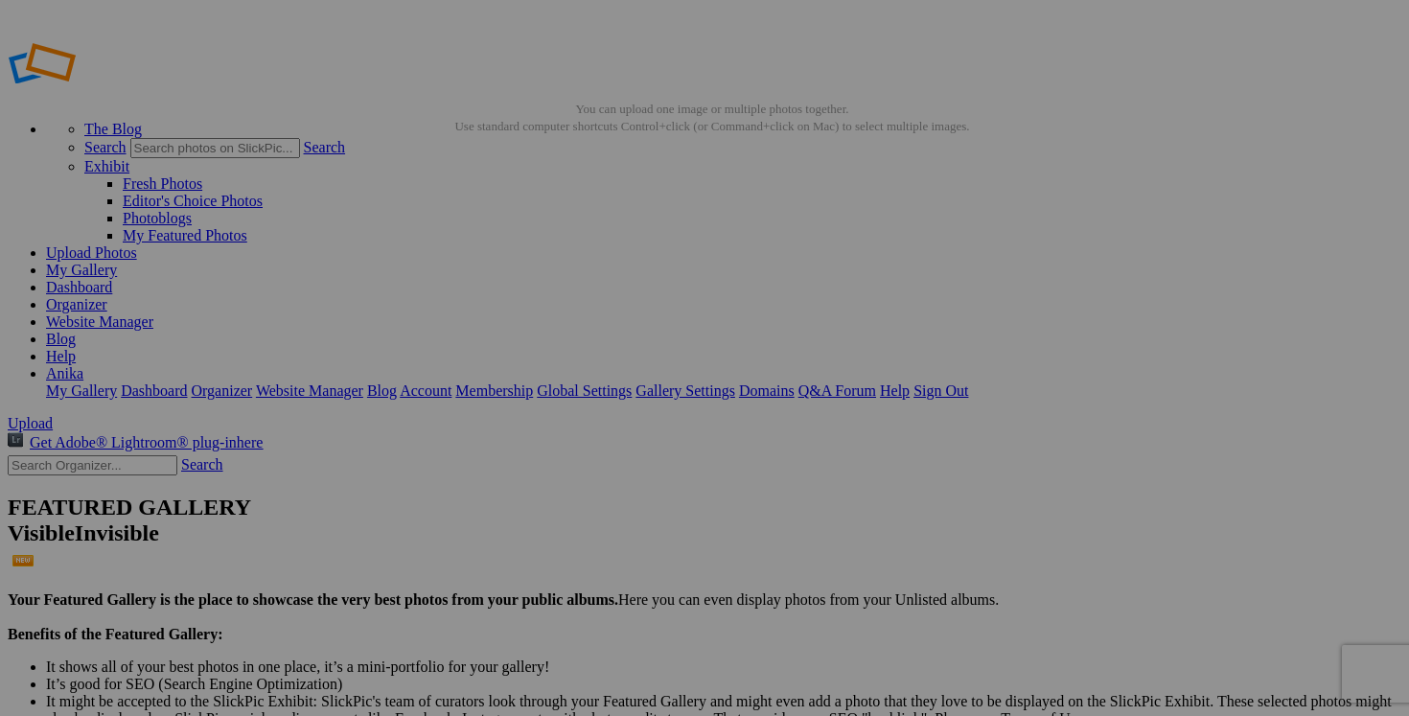
drag, startPoint x: 602, startPoint y: 371, endPoint x: 427, endPoint y: 370, distance: 174.4
type input "manteau automne H by [PERSON_NAME] fait small 50$(comme neuf, taille 4 mais fai…"
drag, startPoint x: 733, startPoint y: 374, endPoint x: 552, endPoint y: 374, distance: 181.1
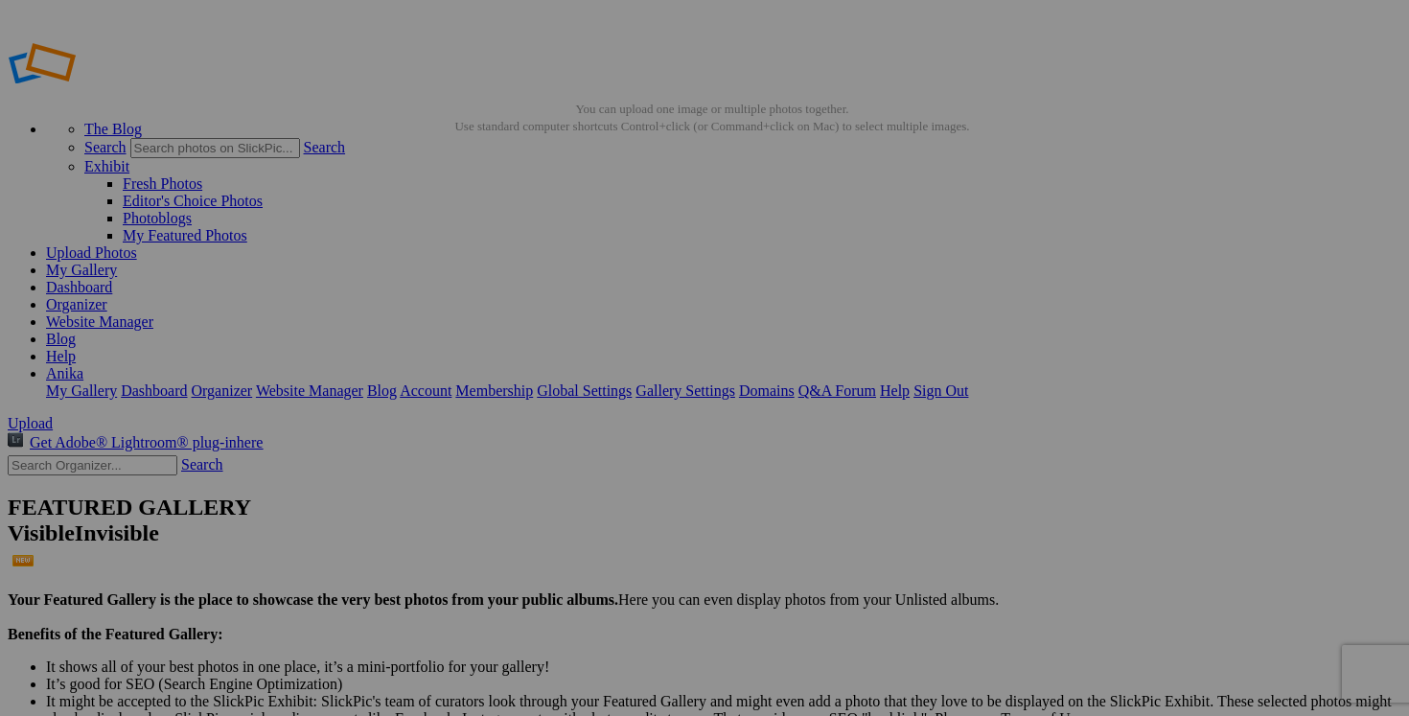
paste input "manteau automne H by [PERSON_NAME] fait small"
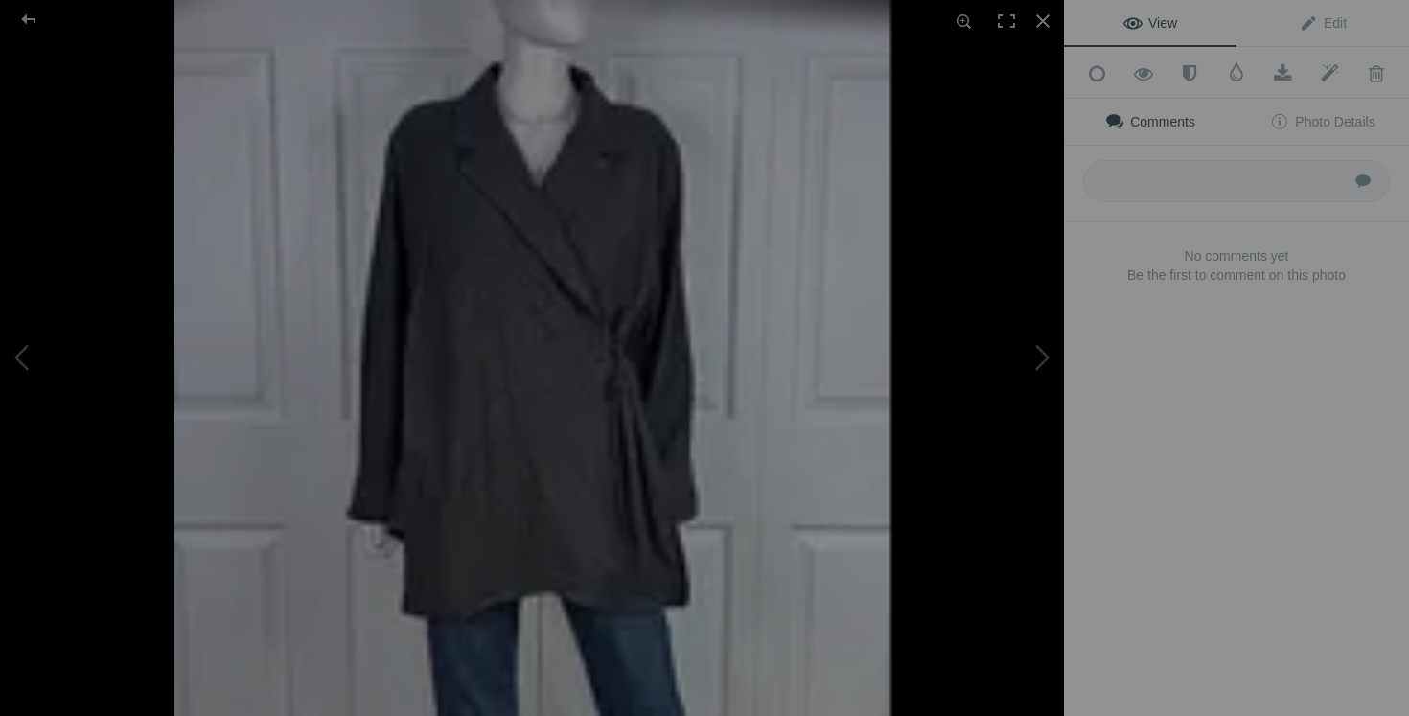
type input "manteau automne H by [PERSON_NAME] fait small"
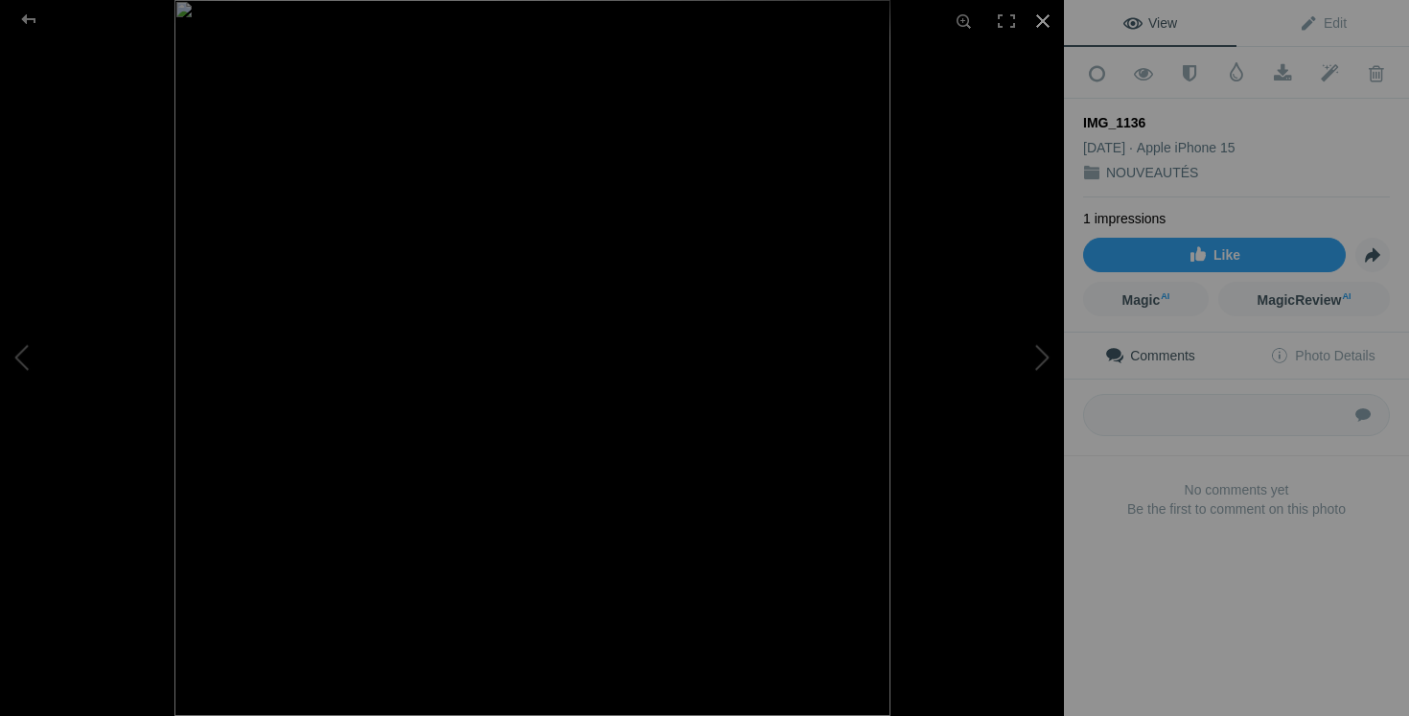
click at [1043, 20] on div at bounding box center [1043, 21] width 42 height 42
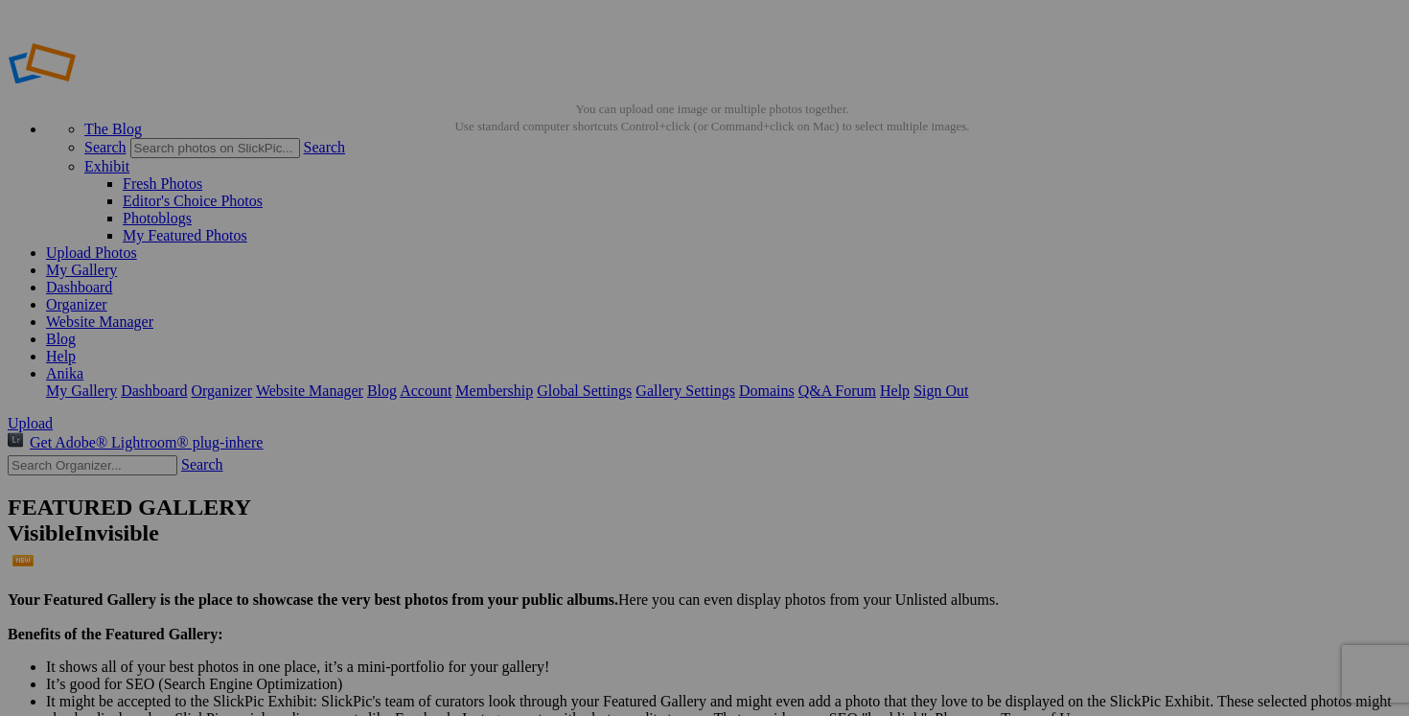
drag, startPoint x: 915, startPoint y: 376, endPoint x: 808, endPoint y: 368, distance: 107.6
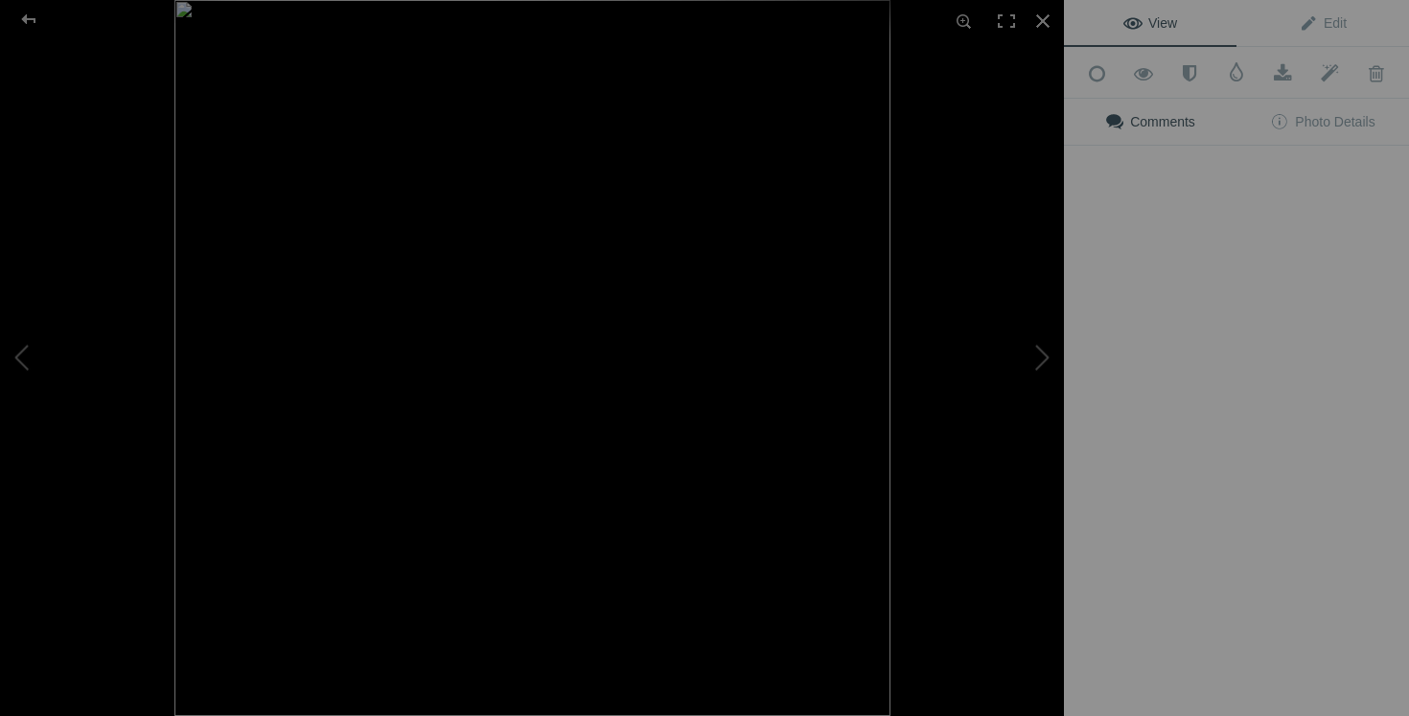
type input "veste MASSIN"
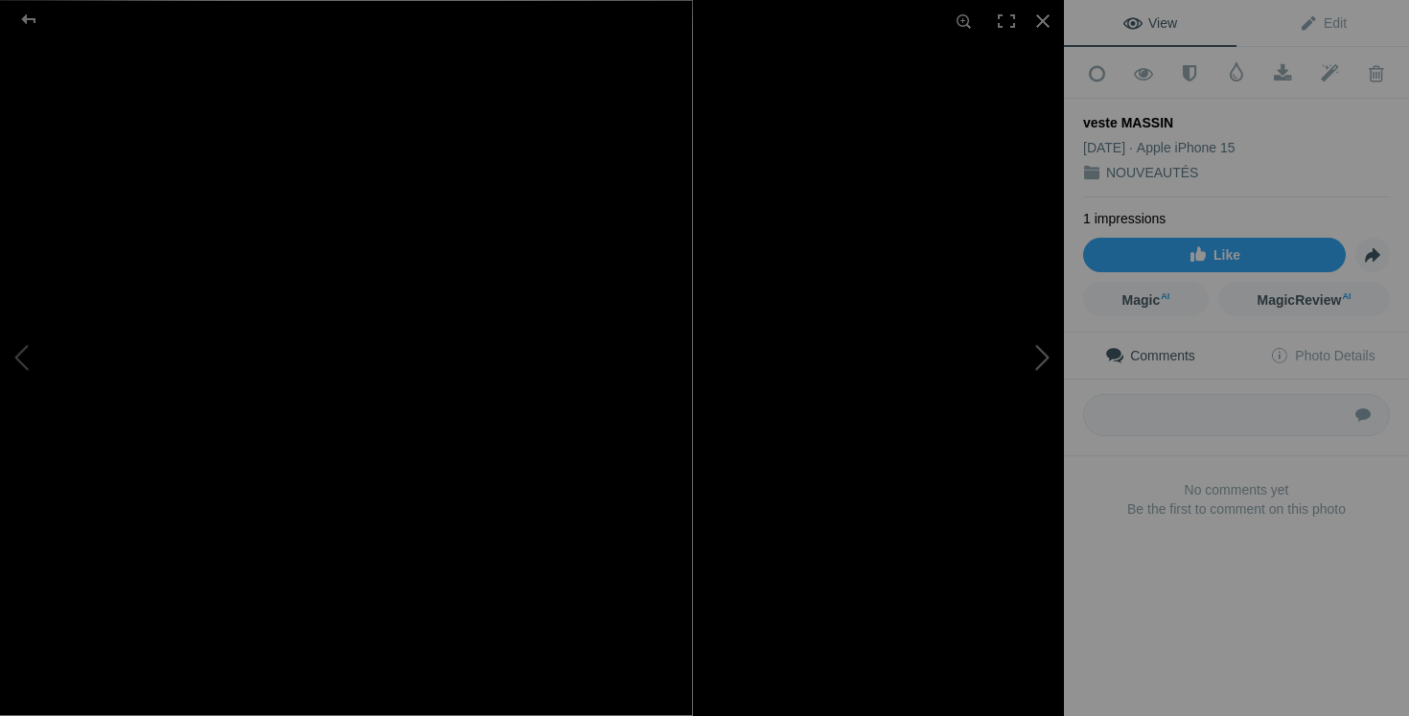
click at [1013, 430] on button at bounding box center [992, 358] width 144 height 258
click at [1042, 17] on div at bounding box center [1043, 21] width 42 height 42
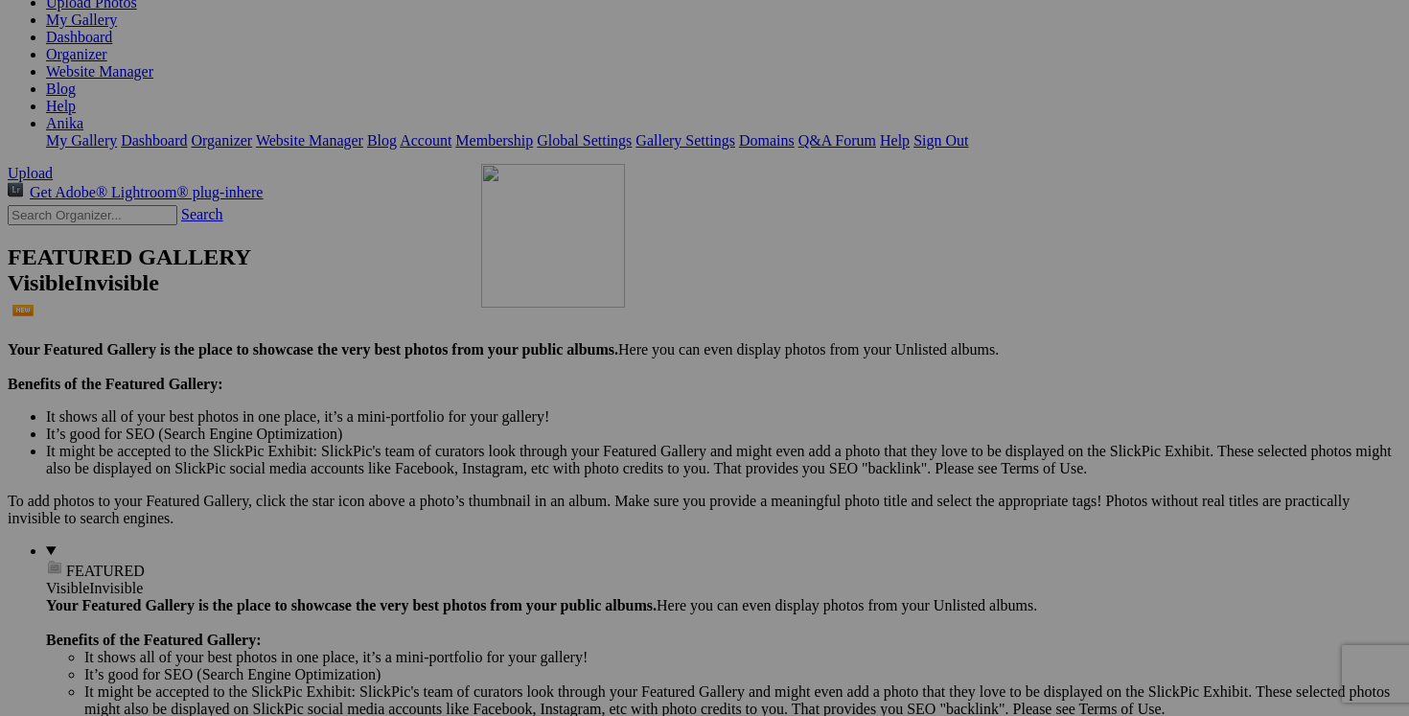
scroll to position [259, 0]
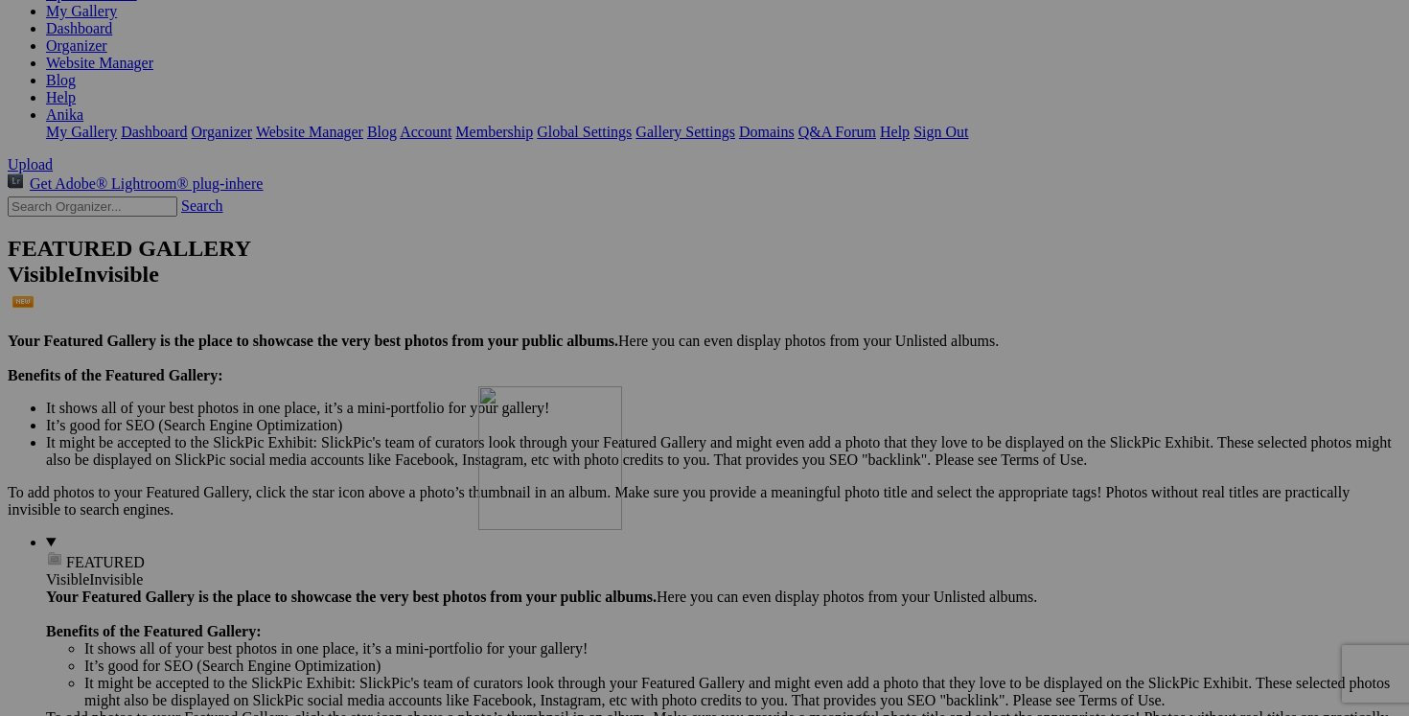
drag, startPoint x: 544, startPoint y: 277, endPoint x: 743, endPoint y: 553, distance: 339.9
drag, startPoint x: 519, startPoint y: 113, endPoint x: 724, endPoint y: 506, distance: 442.8
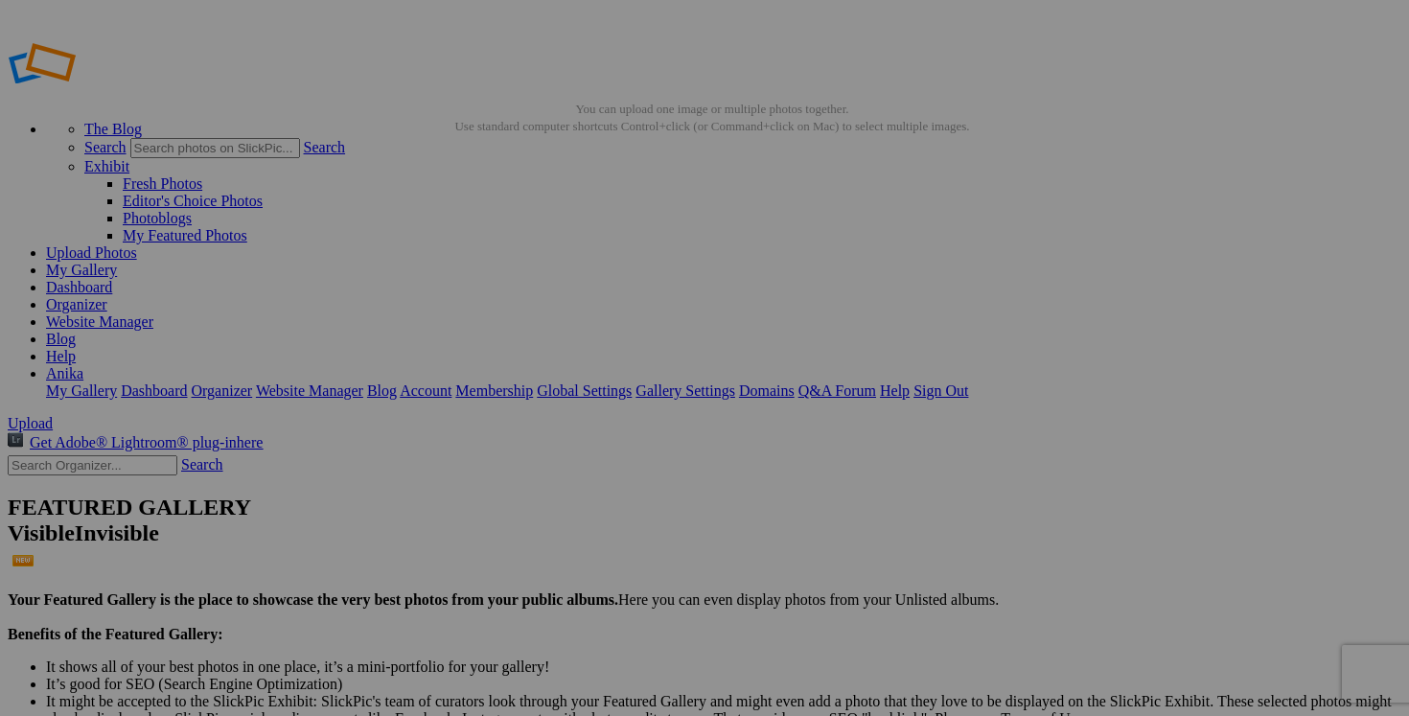
drag, startPoint x: 736, startPoint y: 372, endPoint x: 634, endPoint y: 367, distance: 101.7
drag, startPoint x: 658, startPoint y: 374, endPoint x: 589, endPoint y: 374, distance: 69.0
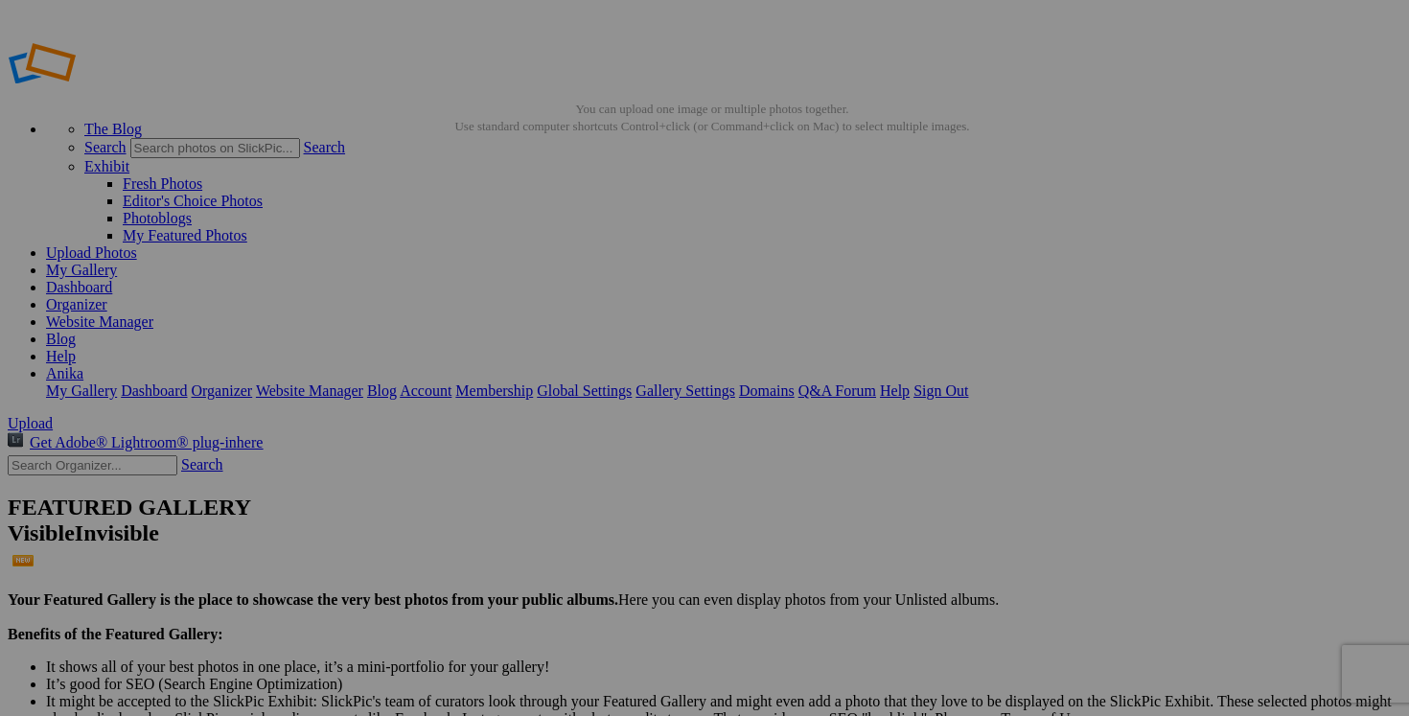
drag, startPoint x: 769, startPoint y: 375, endPoint x: 632, endPoint y: 366, distance: 137.3
type input "veste [PERSON_NAME] large 40$(comme neuf, superbe, 51% laine)"
drag, startPoint x: 583, startPoint y: 372, endPoint x: 453, endPoint y: 370, distance: 129.4
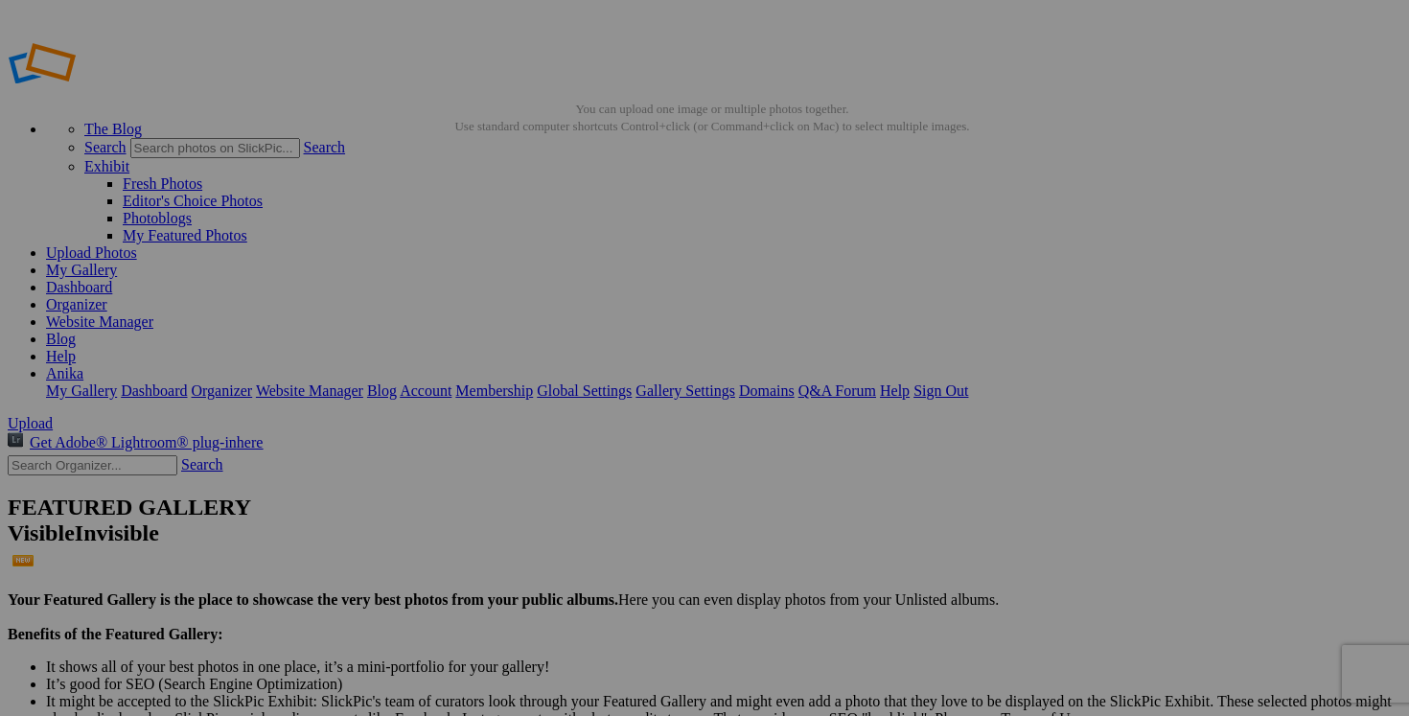
paste input "veste [PERSON_NAME] large"
type input "veste [PERSON_NAME] large"
click at [577, 480] on link "Yes" at bounding box center [566, 483] width 22 height 16
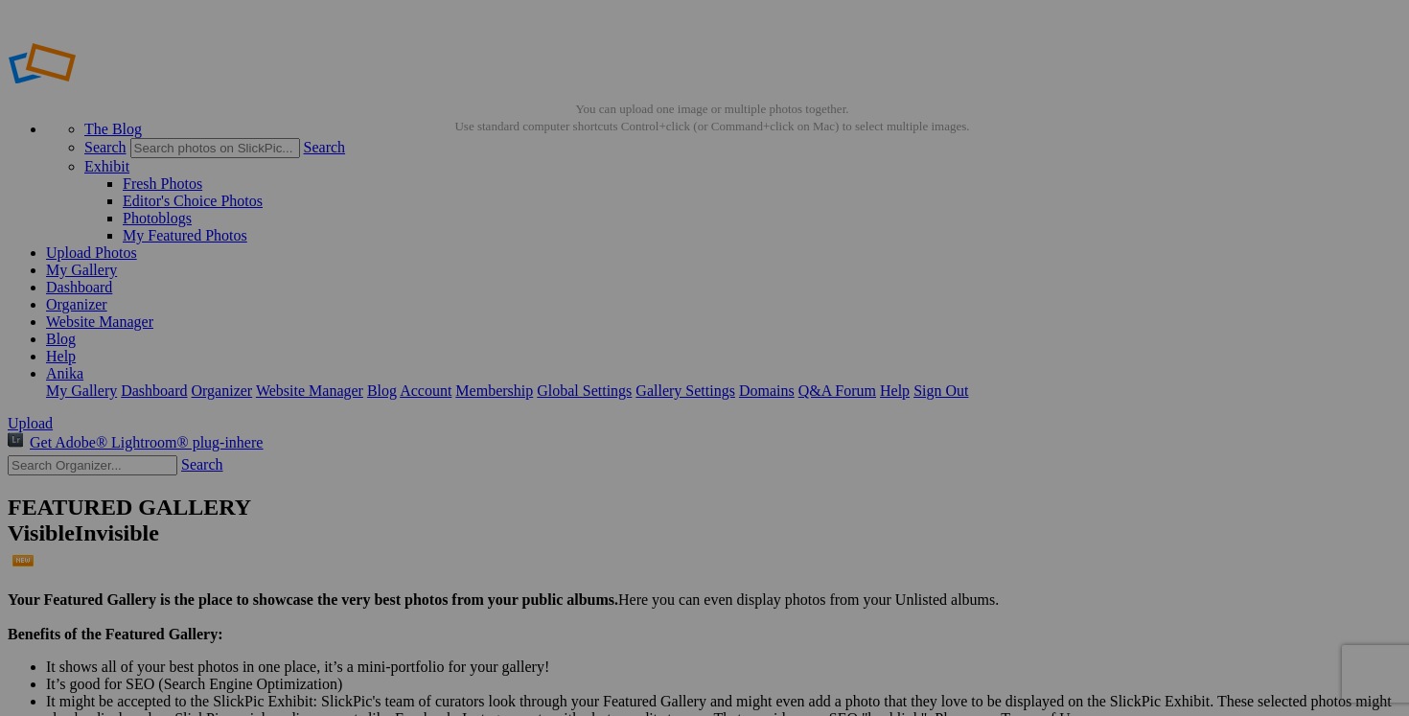
click at [577, 484] on span "Yes" at bounding box center [566, 483] width 22 height 16
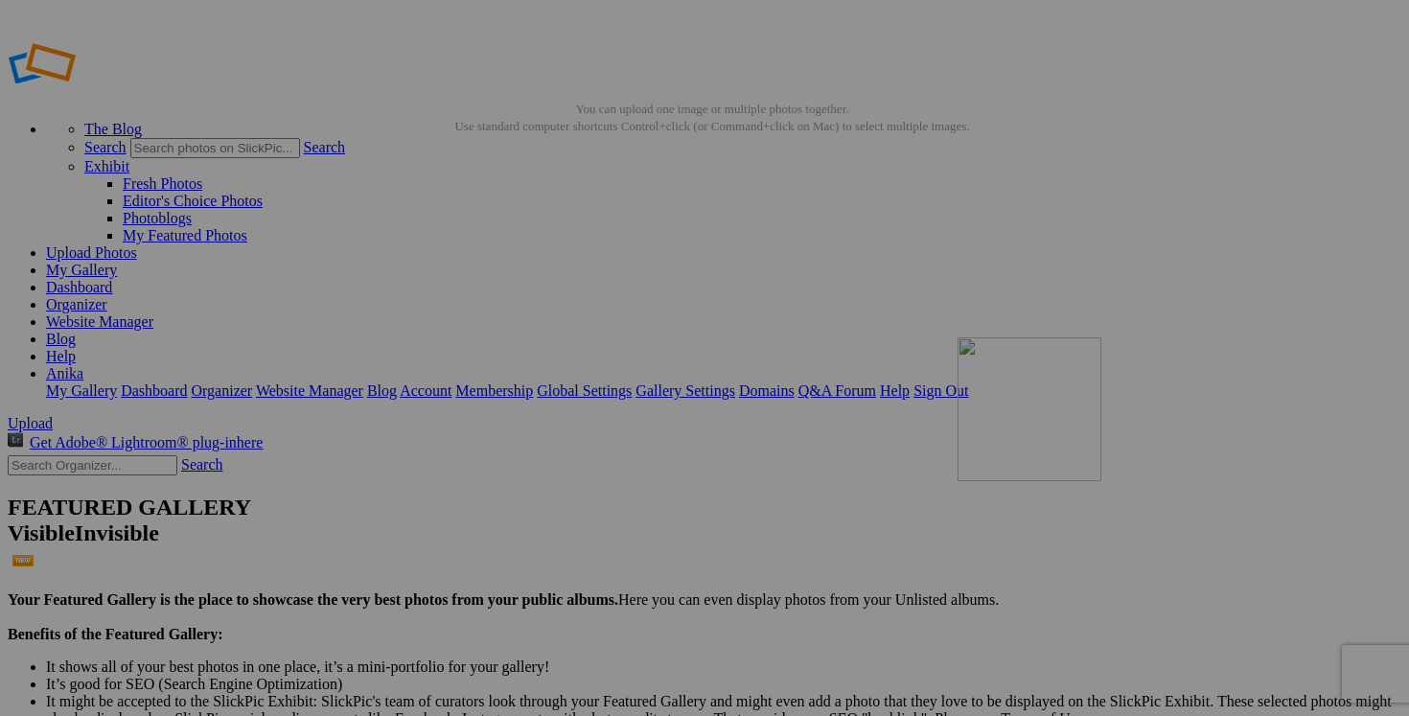
drag, startPoint x: 545, startPoint y: 314, endPoint x: 1231, endPoint y: 474, distance: 704.5
drag, startPoint x: 517, startPoint y: 271, endPoint x: 1068, endPoint y: 467, distance: 585.6
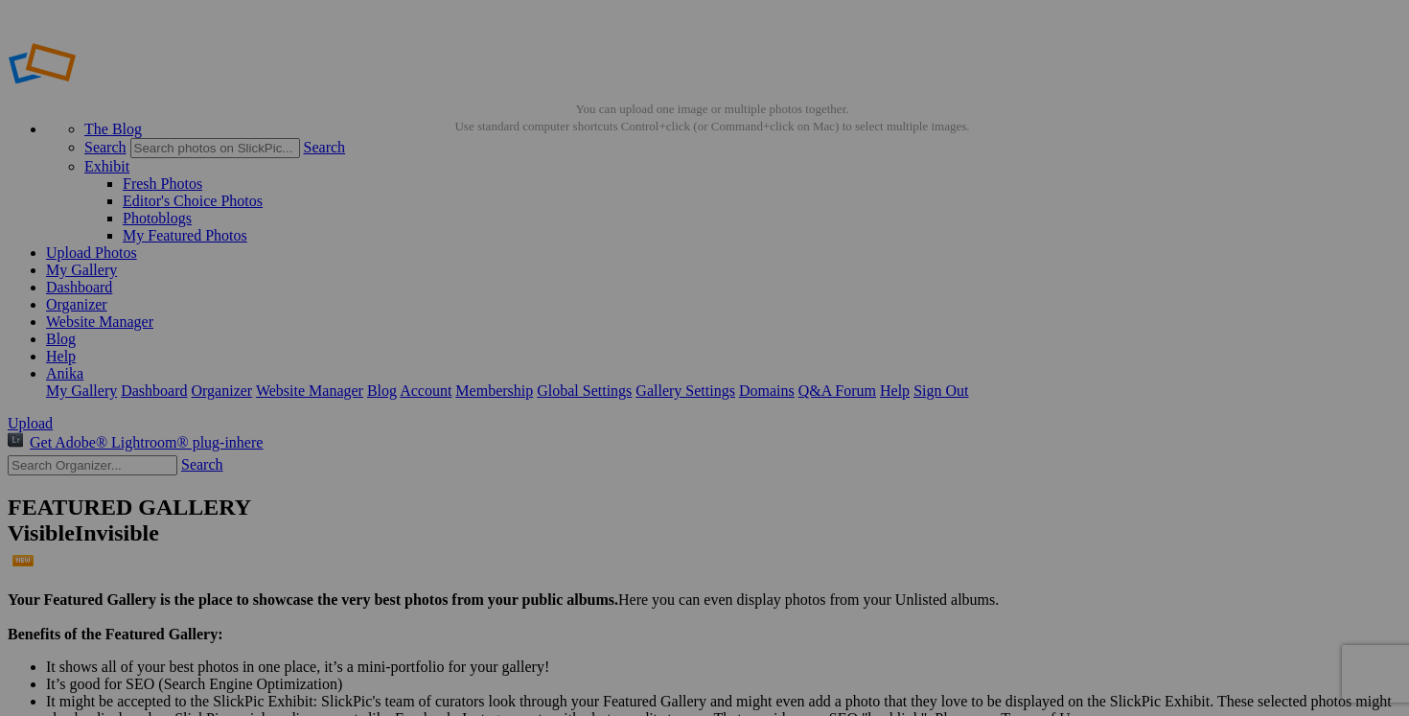
click at [577, 488] on span "Yes" at bounding box center [566, 483] width 22 height 16
click at [577, 478] on link "Yes" at bounding box center [566, 483] width 22 height 16
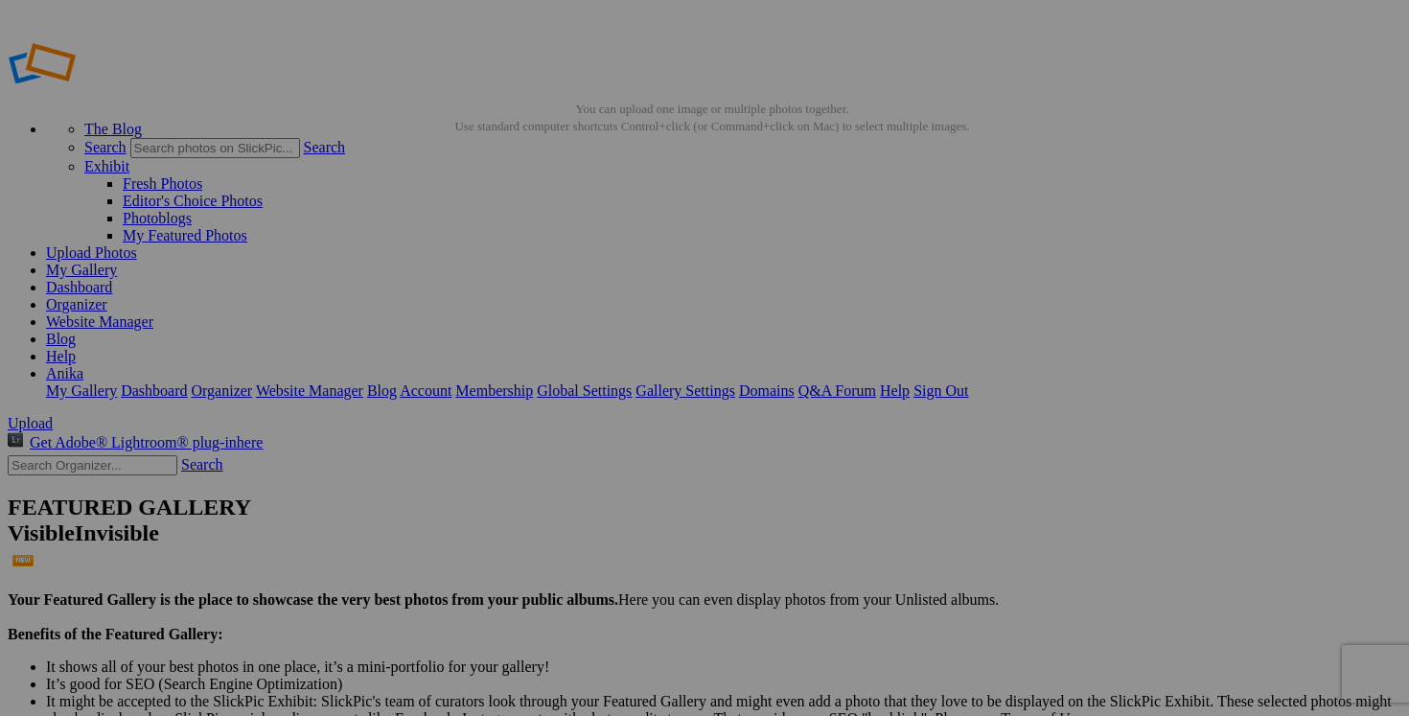
drag, startPoint x: 732, startPoint y: 375, endPoint x: 643, endPoint y: 370, distance: 89.2
drag, startPoint x: 737, startPoint y: 373, endPoint x: 793, endPoint y: 374, distance: 56.5
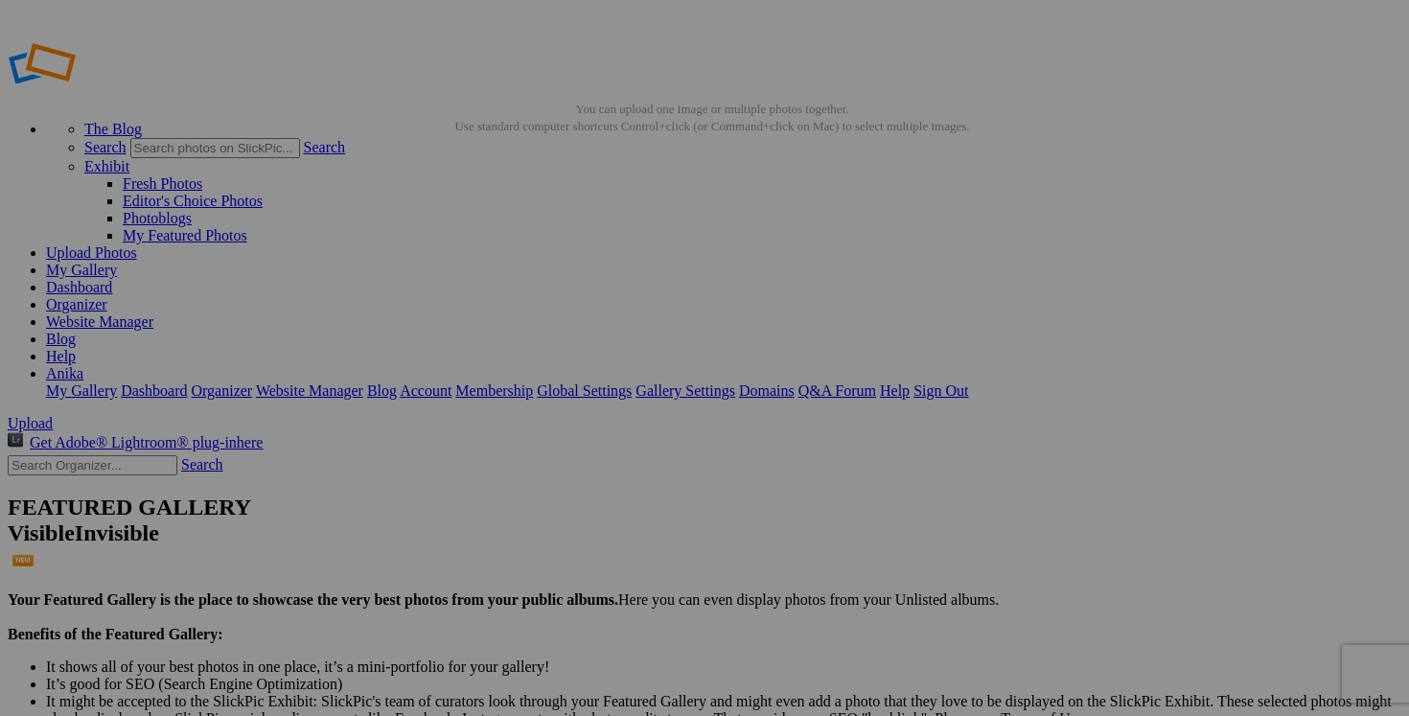
drag, startPoint x: 685, startPoint y: 372, endPoint x: 620, endPoint y: 369, distance: 65.2
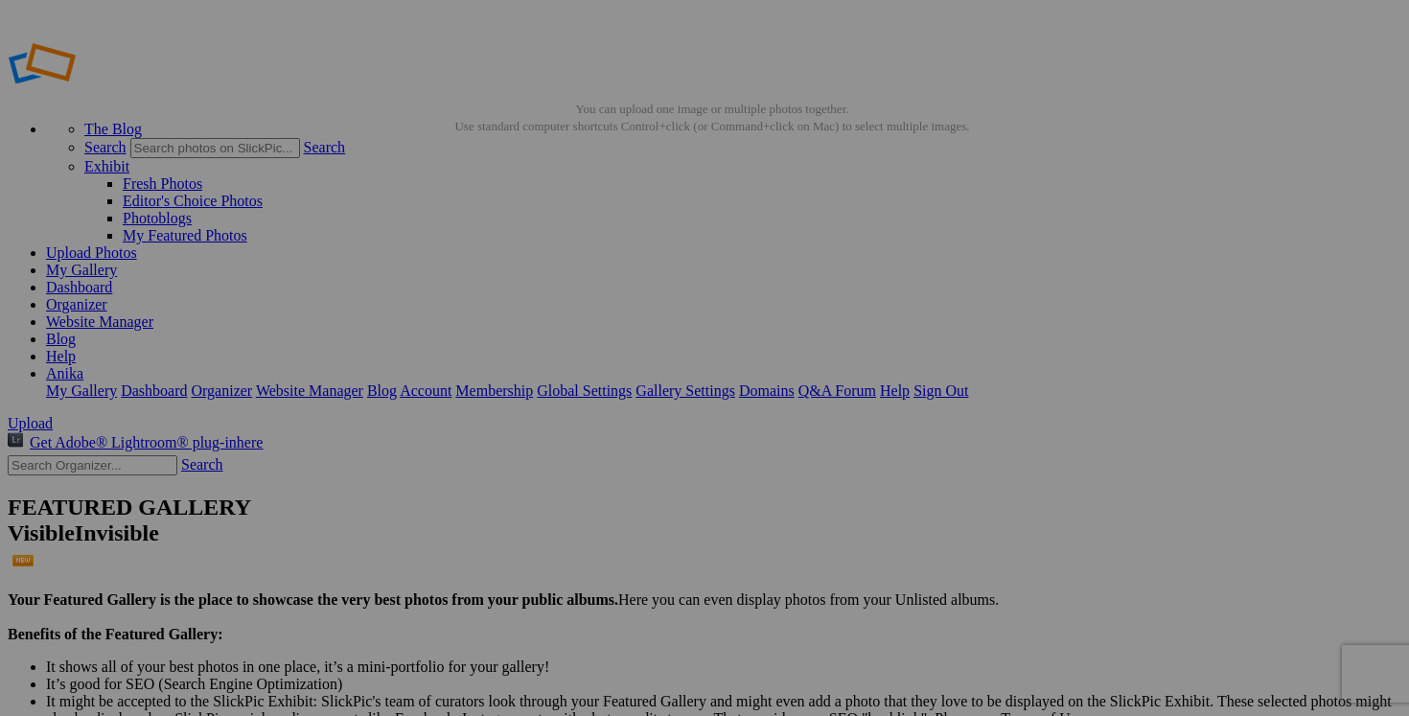
scroll to position [0, 74]
drag, startPoint x: 739, startPoint y: 373, endPoint x: 622, endPoint y: 371, distance: 116.9
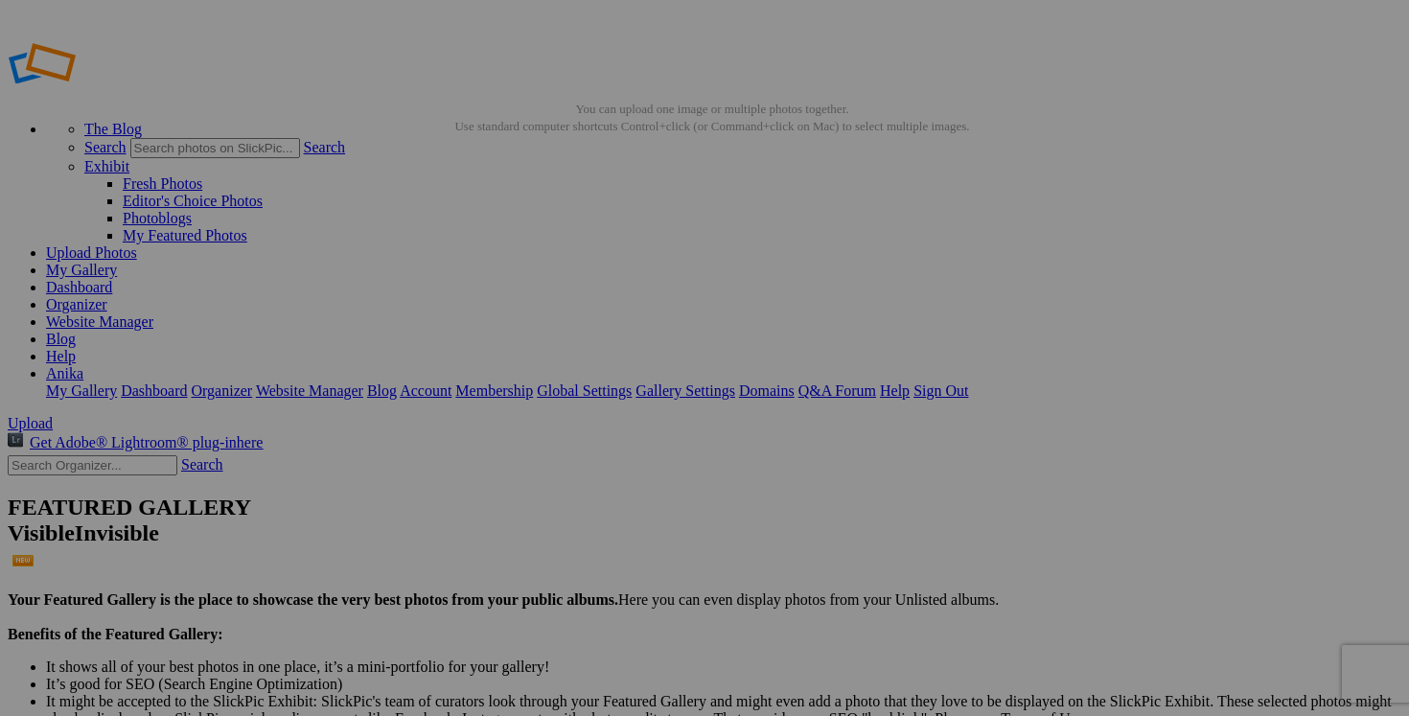
type input "manteau automne [PERSON_NAME] large 40$(comme neuf, super léger et confortable,…"
drag, startPoint x: 598, startPoint y: 373, endPoint x: 403, endPoint y: 371, distance: 194.5
paste input "manteau automne [PERSON_NAME] large"
type input "manteau automne [PERSON_NAME] large"
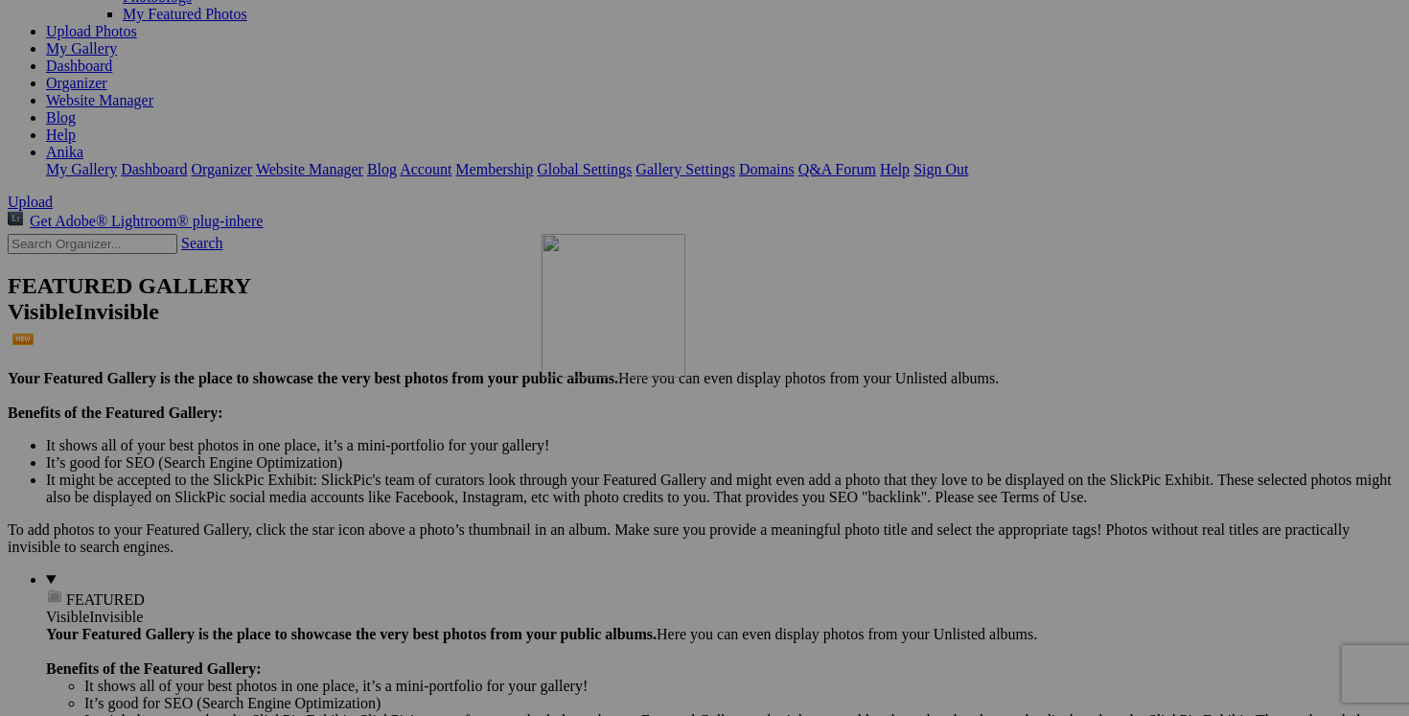
scroll to position [226, 0]
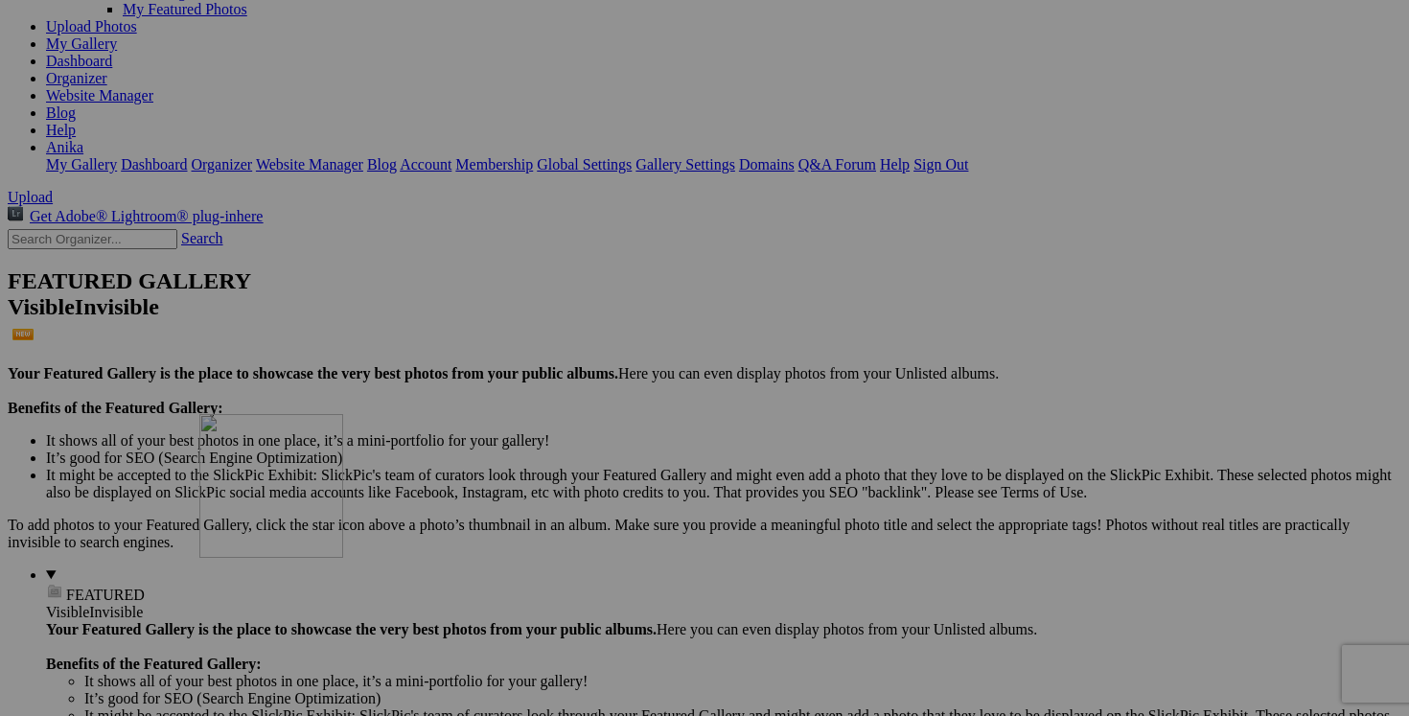
drag, startPoint x: 573, startPoint y: 266, endPoint x: 482, endPoint y: 577, distance: 323.6
drag, startPoint x: 523, startPoint y: 110, endPoint x: 541, endPoint y: 570, distance: 460.3
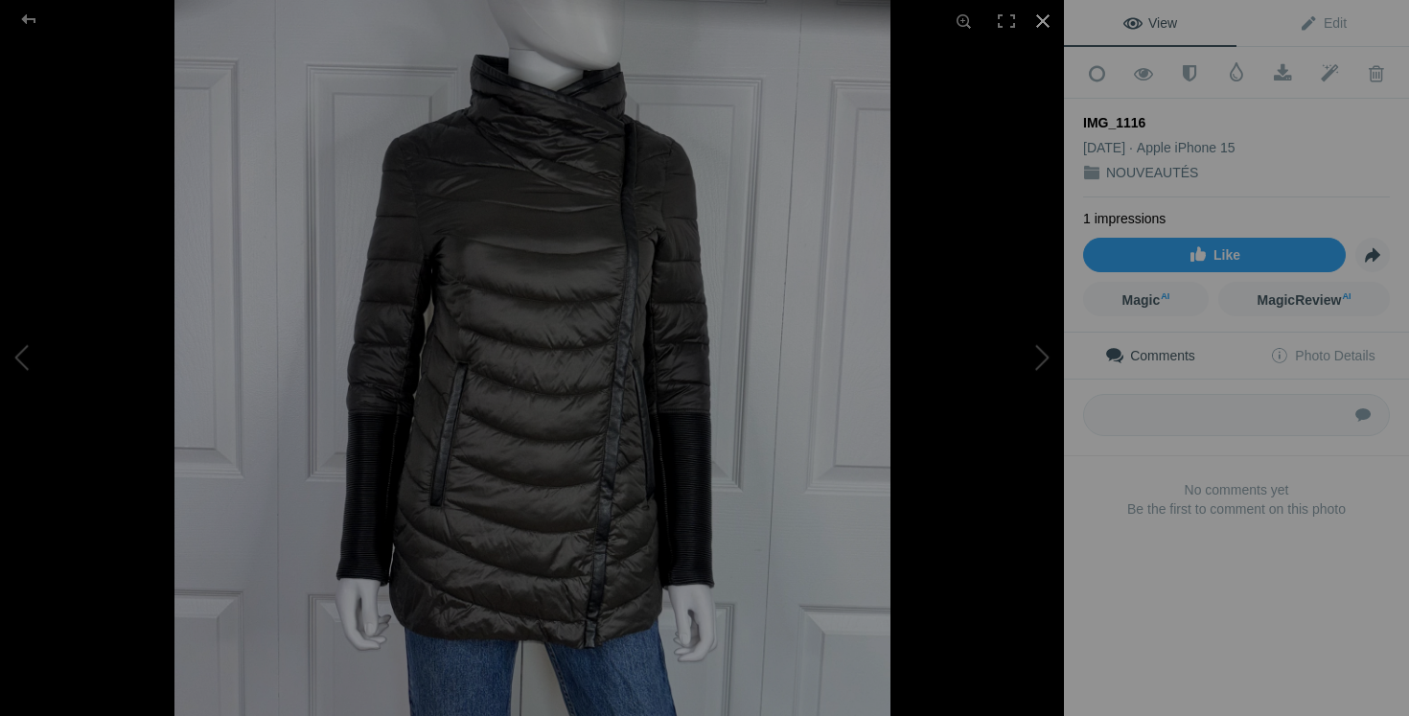
click at [1047, 24] on div at bounding box center [1043, 21] width 42 height 42
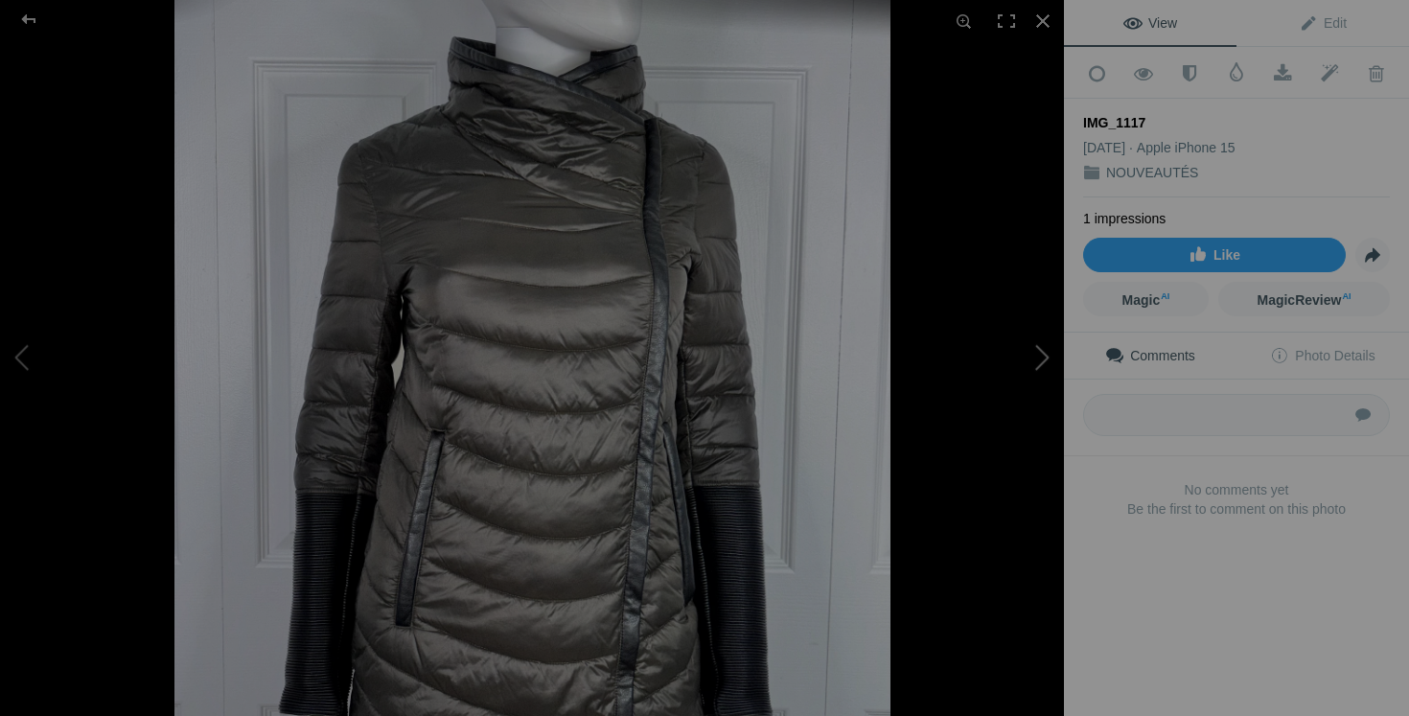
click at [1036, 360] on button at bounding box center [992, 358] width 144 height 258
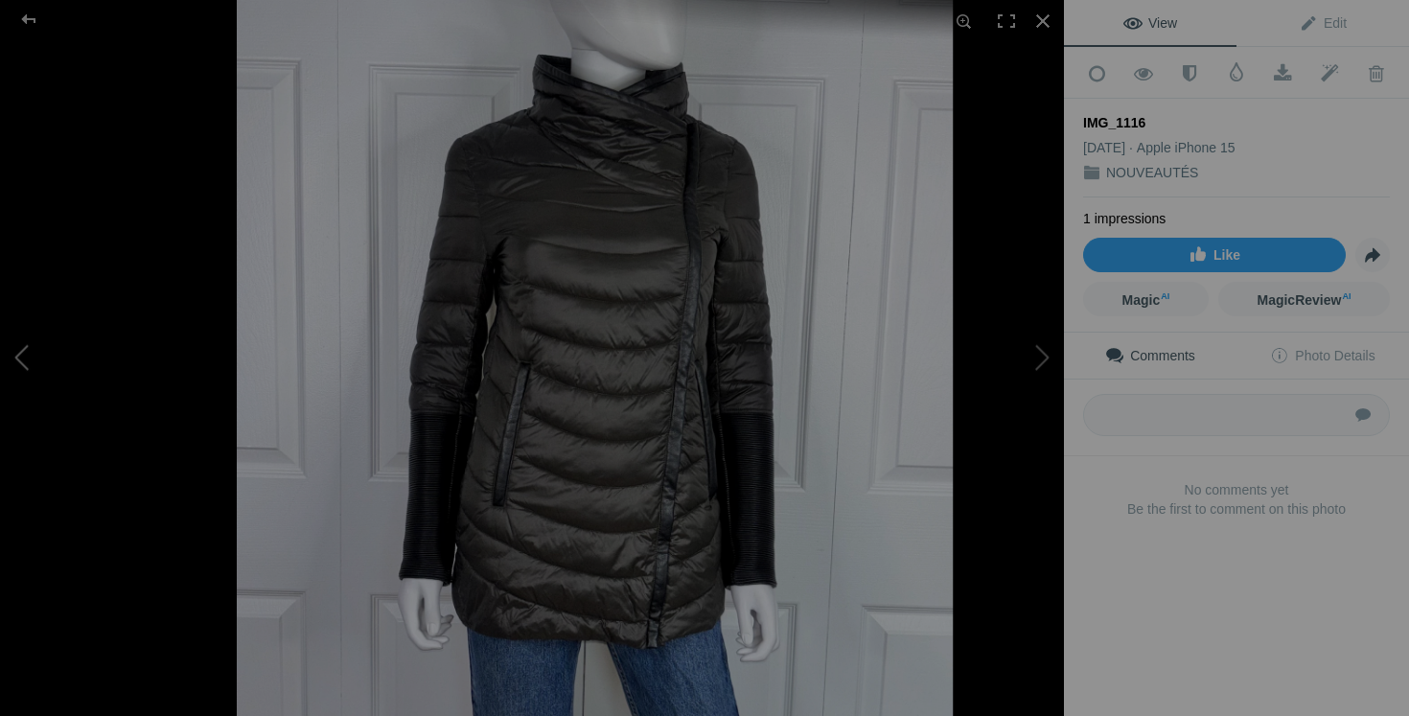
click at [80, 359] on button at bounding box center [72, 358] width 144 height 258
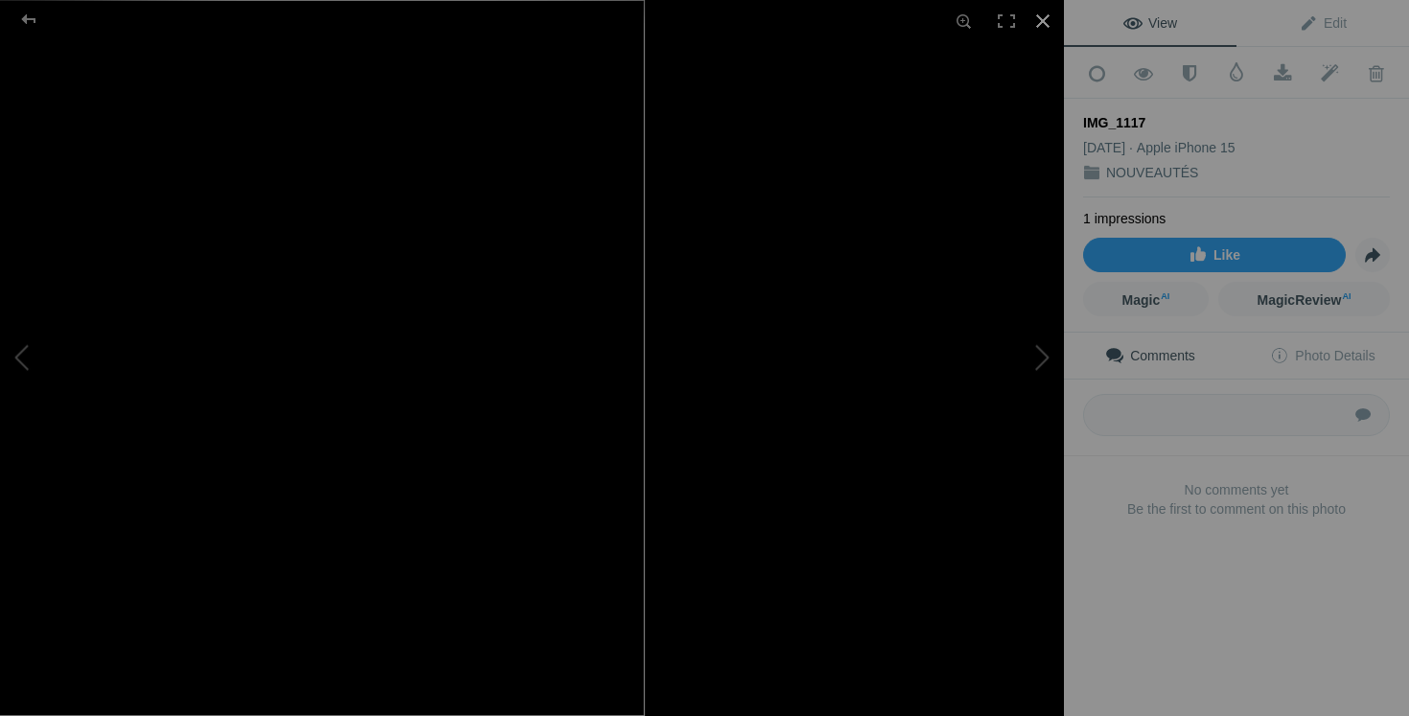
click at [1050, 20] on div at bounding box center [1043, 21] width 42 height 42
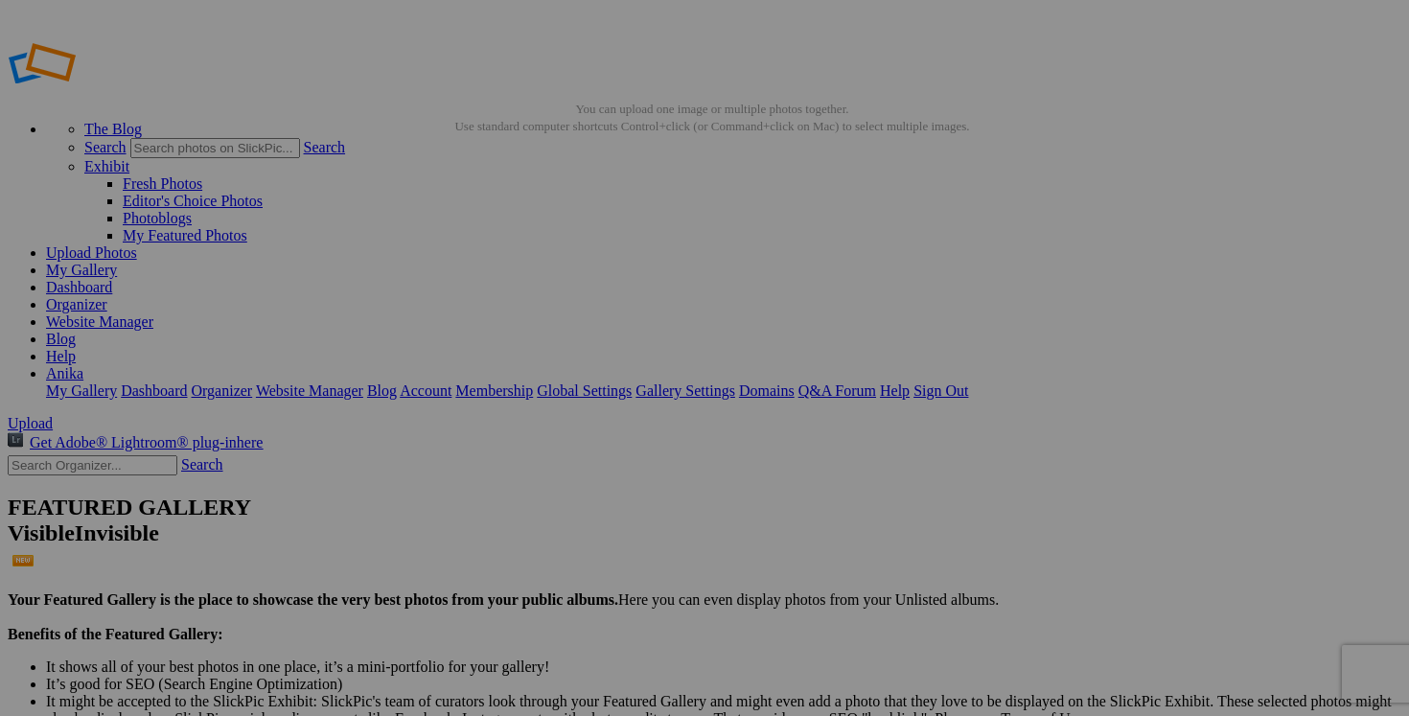
drag, startPoint x: 733, startPoint y: 373, endPoint x: 623, endPoint y: 371, distance: 110.2
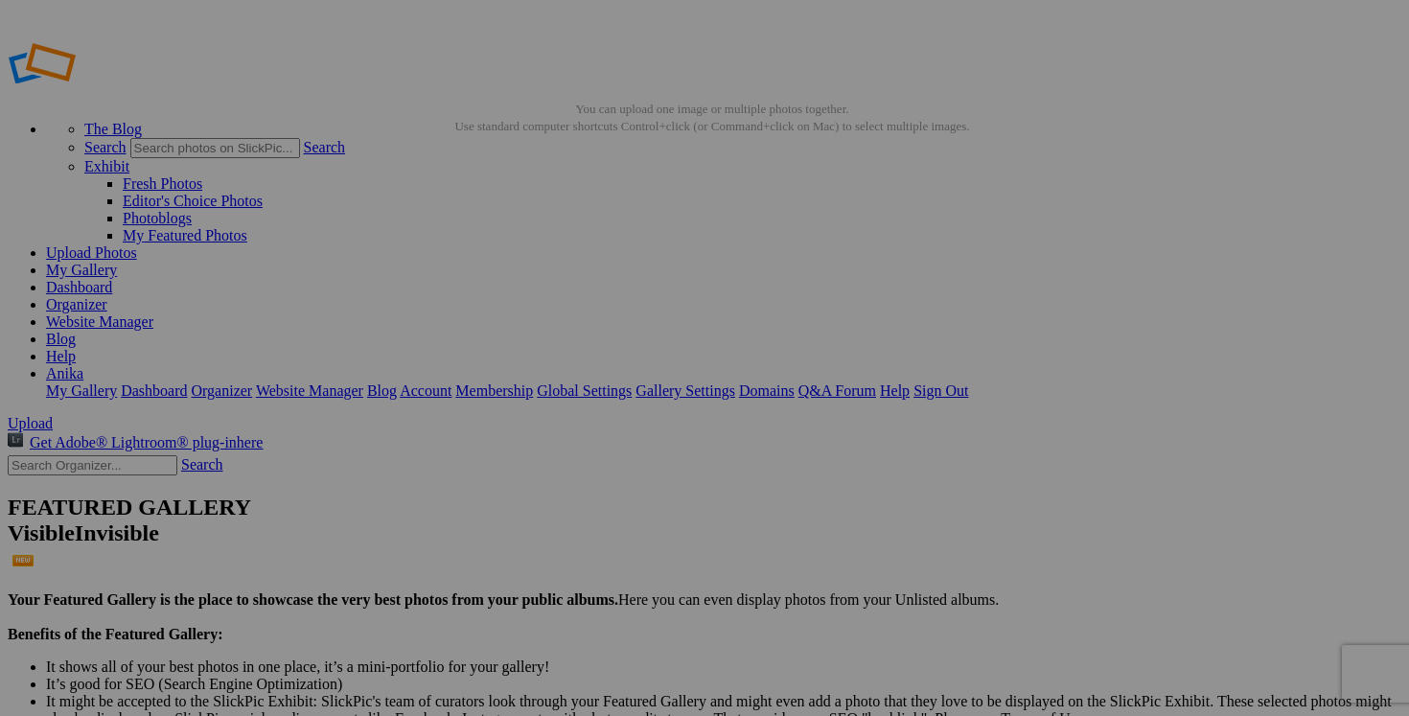
drag, startPoint x: 703, startPoint y: 375, endPoint x: 624, endPoint y: 371, distance: 79.6
type input "manteau automne hiber ELLABEE XS 70$(comme neuf, payé 325$)"
drag, startPoint x: 585, startPoint y: 375, endPoint x: 470, endPoint y: 373, distance: 115.0
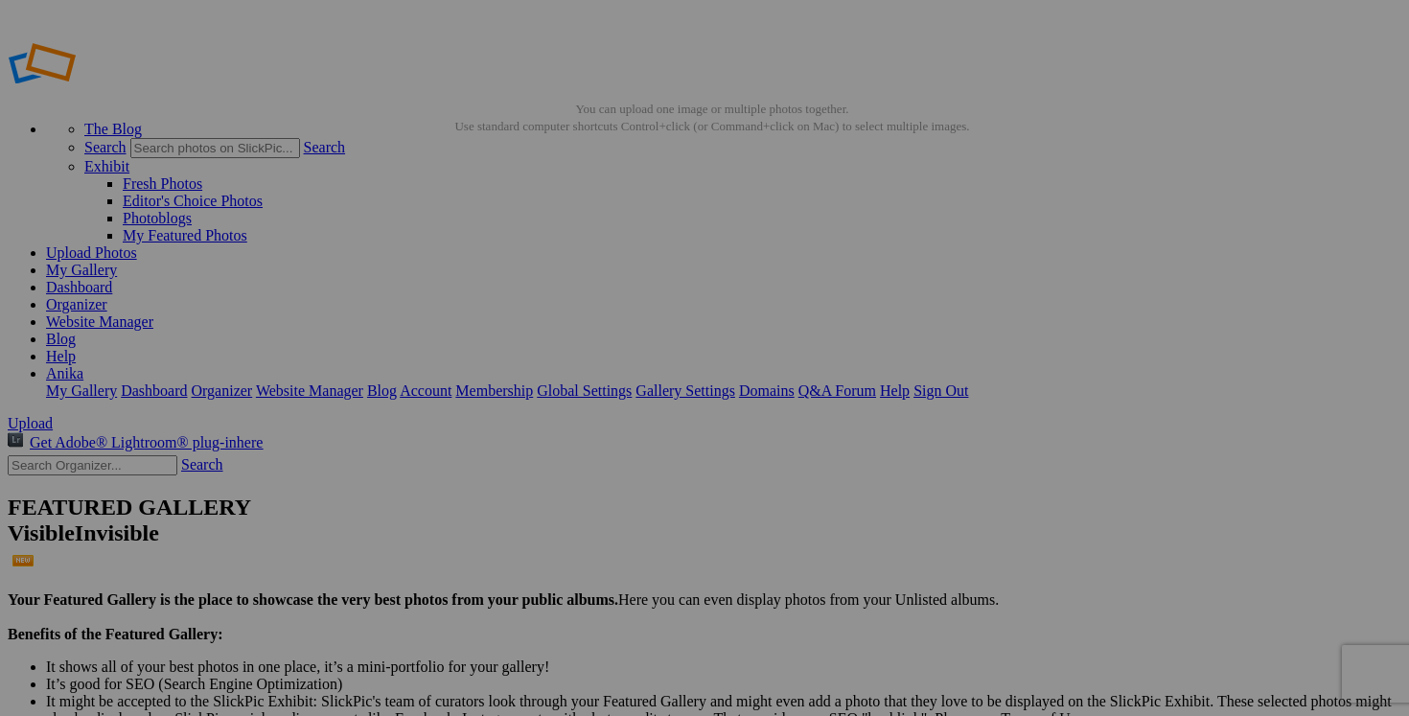
paste input "manteau automne hiber ELLABEE XS"
type input "manteau automne hiber ELLABEE XS"
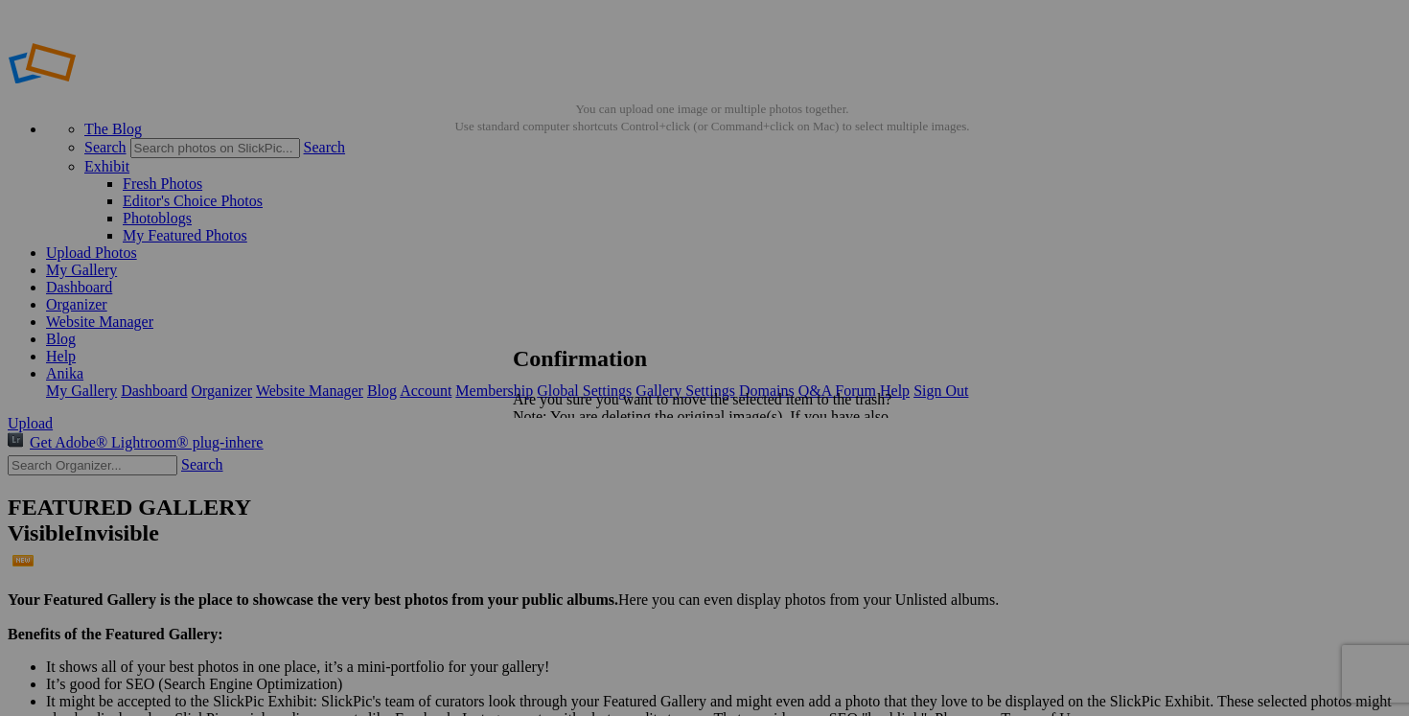
click at [577, 489] on link "Yes" at bounding box center [566, 483] width 22 height 16
click at [577, 479] on link "Yes" at bounding box center [566, 483] width 22 height 16
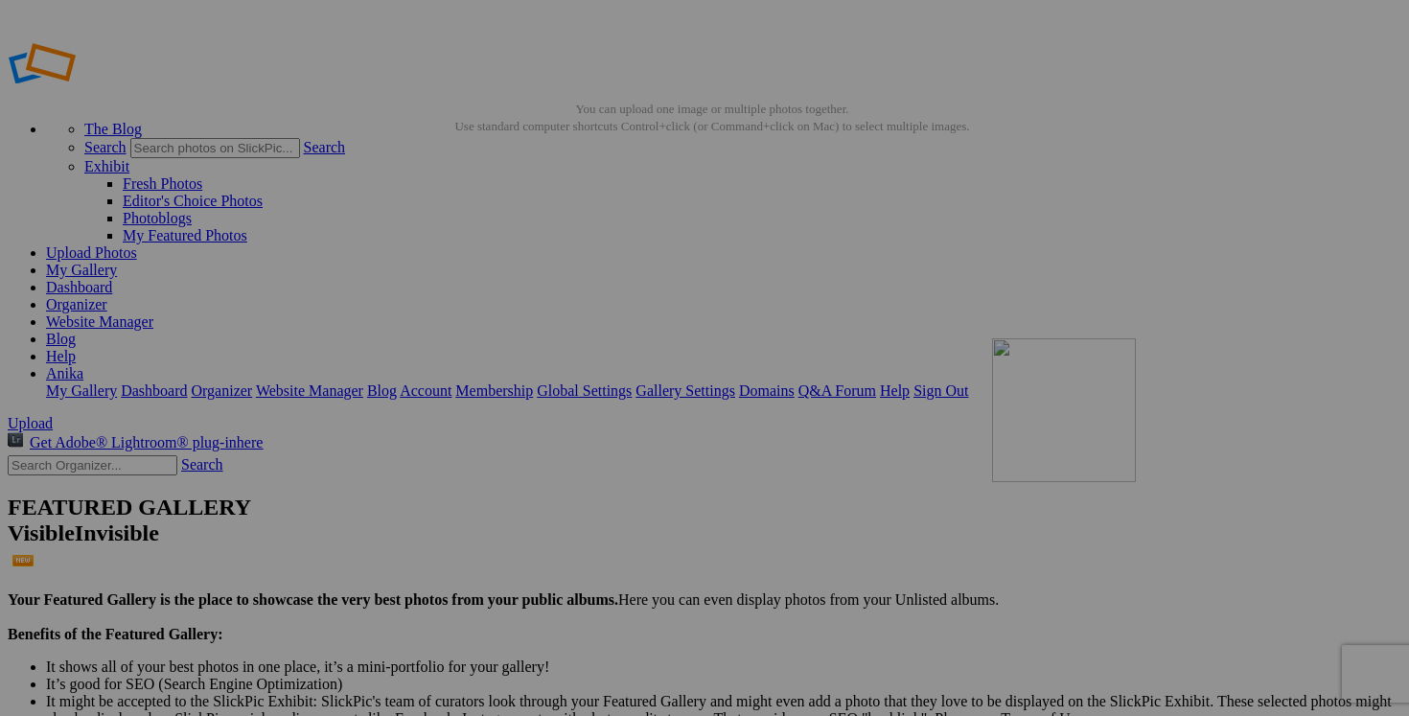
drag, startPoint x: 538, startPoint y: 278, endPoint x: 1245, endPoint y: 469, distance: 732.5
drag, startPoint x: 532, startPoint y: 261, endPoint x: 1234, endPoint y: 487, distance: 737.9
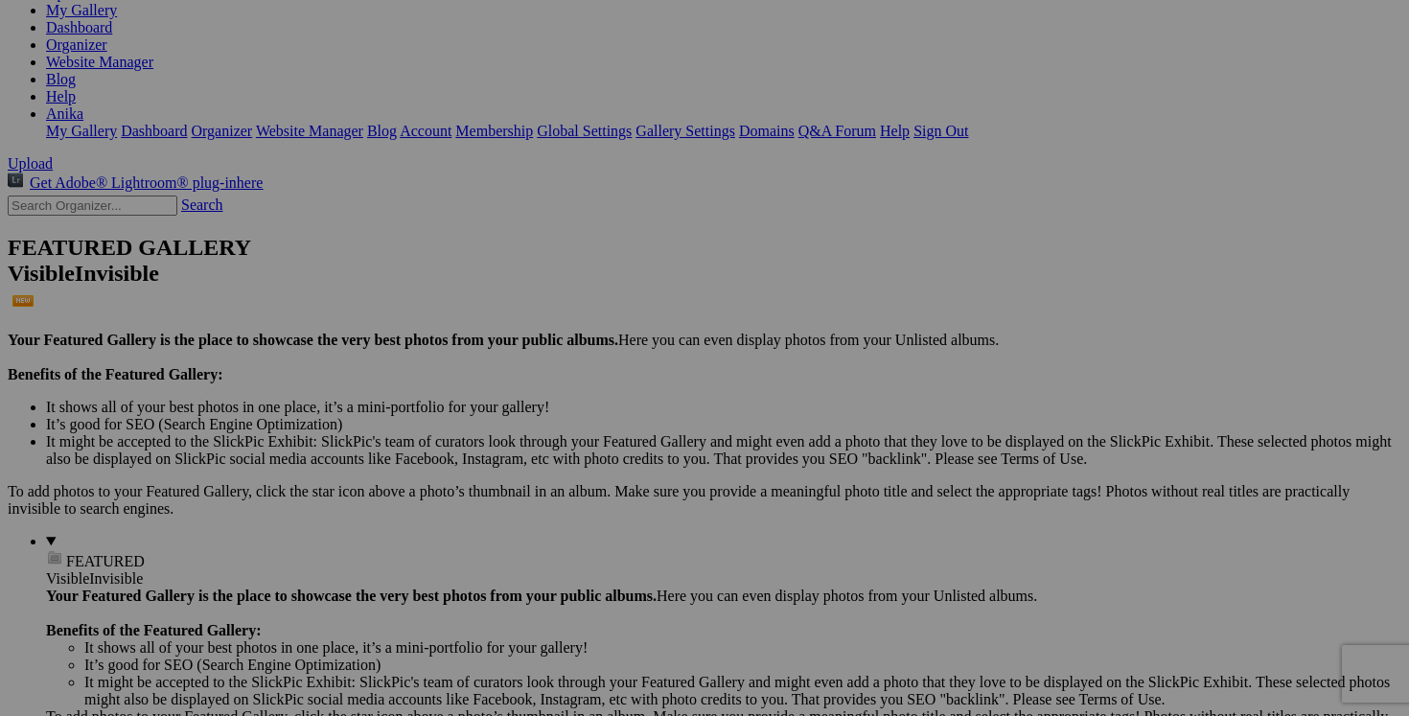
scroll to position [131, 0]
